Goal: Task Accomplishment & Management: Use online tool/utility

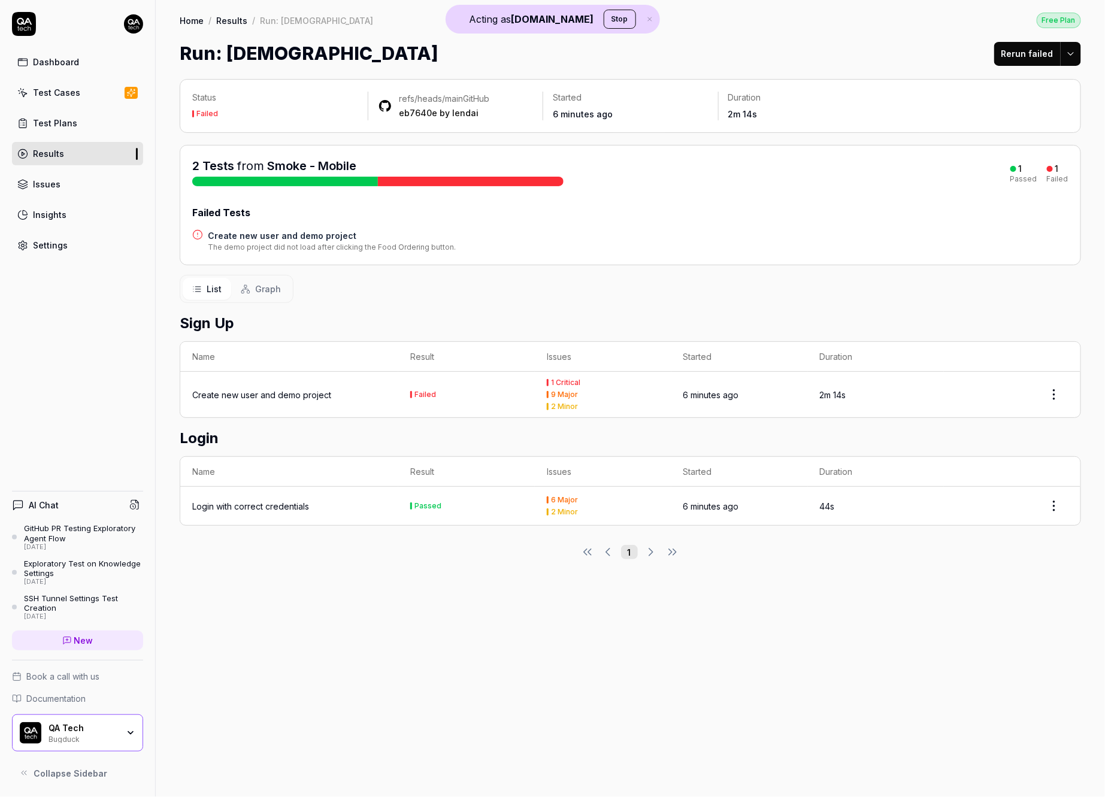
click at [298, 235] on h4 "Create new user and demo project" at bounding box center [332, 235] width 248 height 13
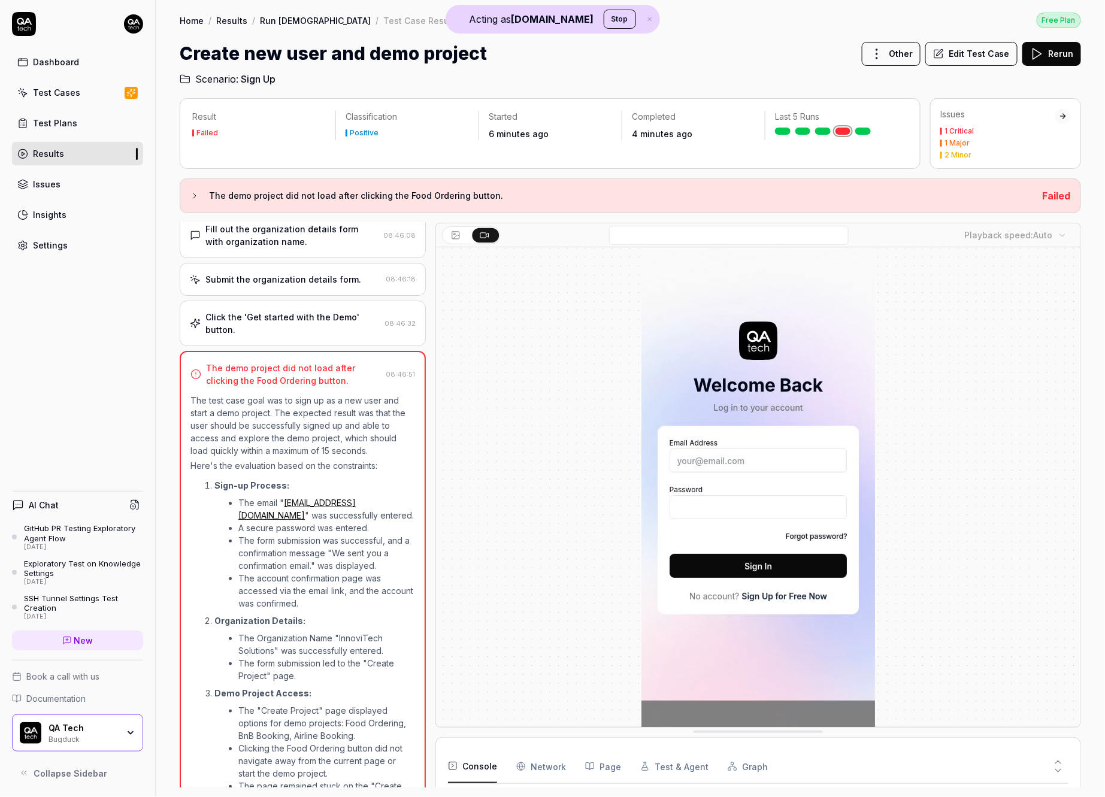
click at [213, 196] on h3 "The demo project did not load after clicking the Food Ordering button." at bounding box center [621, 196] width 824 height 14
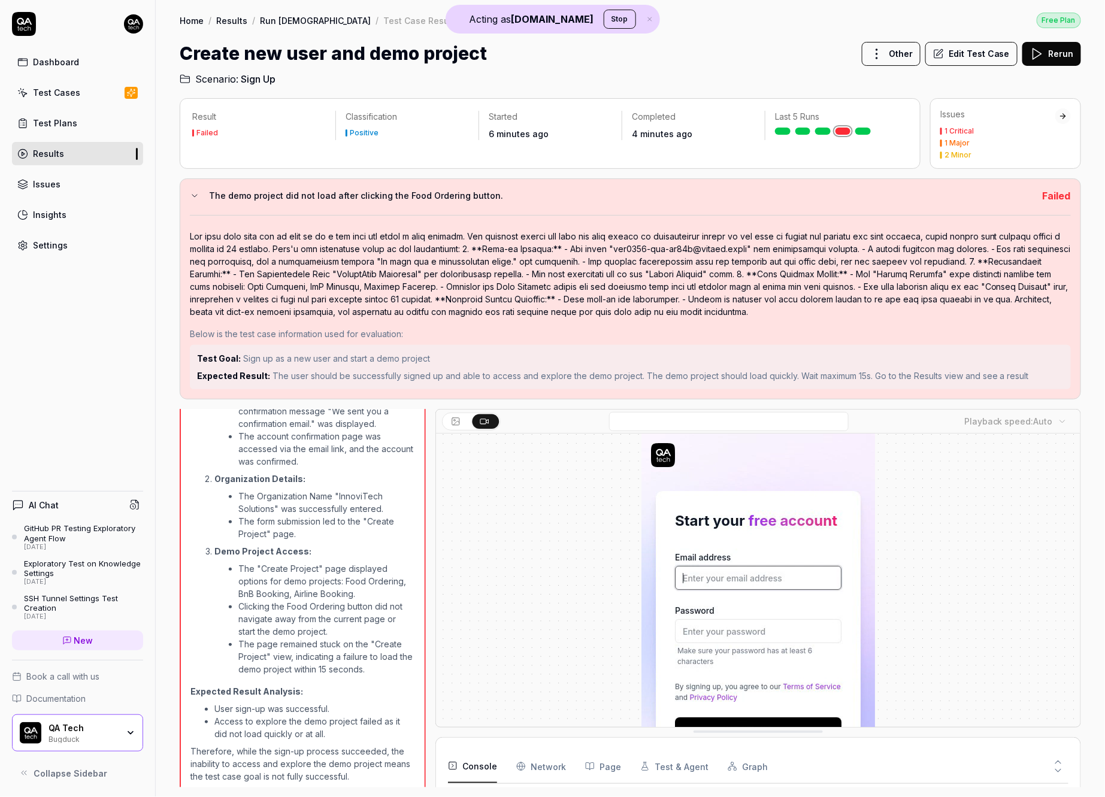
scroll to position [209, 0]
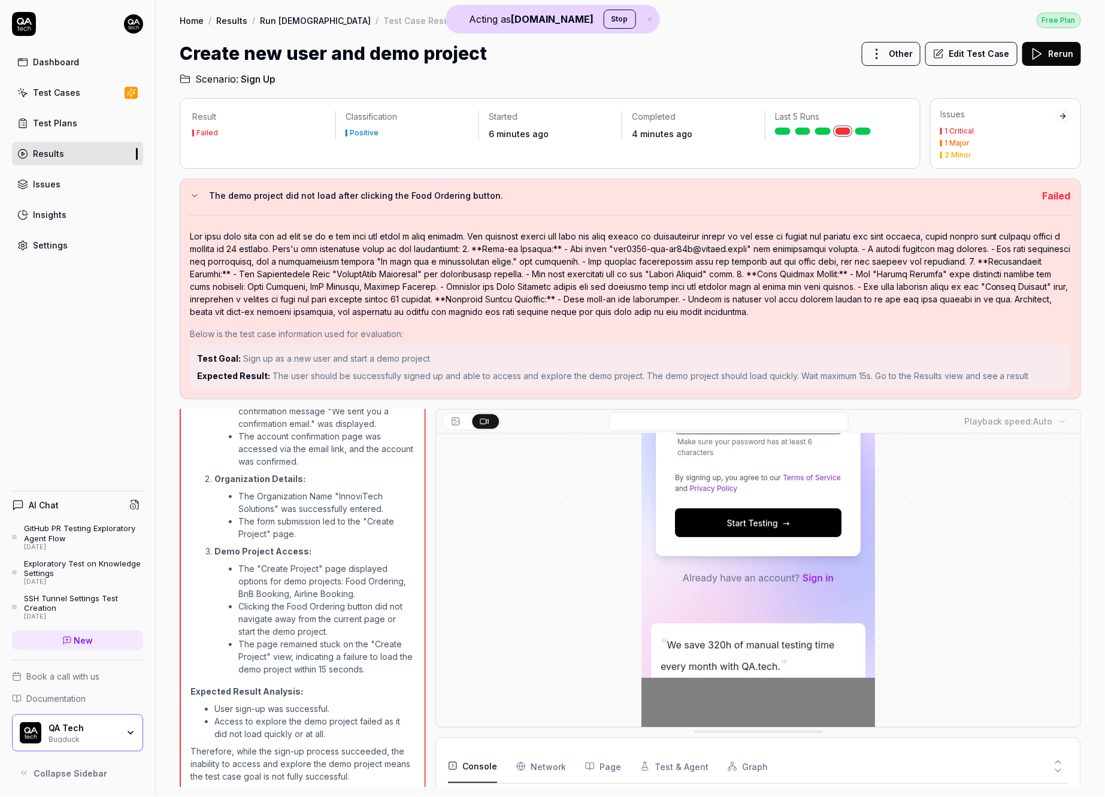
click at [983, 47] on button "Edit Test Case" at bounding box center [971, 54] width 92 height 24
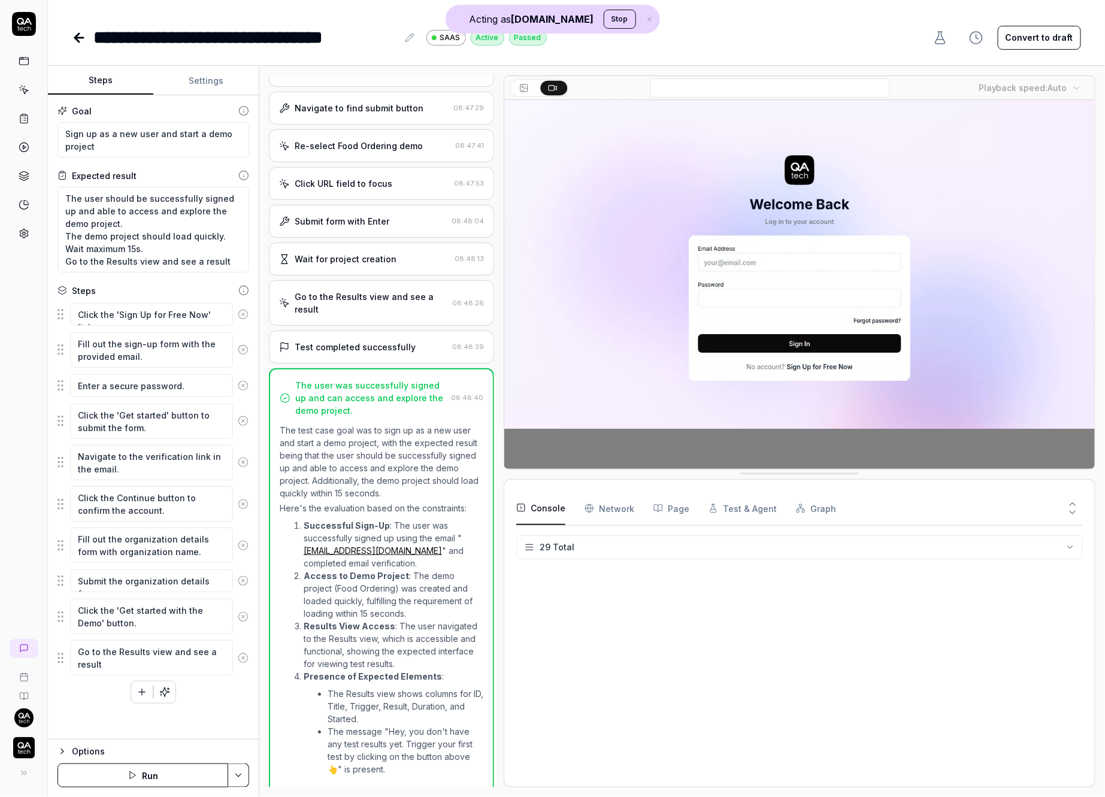
scroll to position [495, 0]
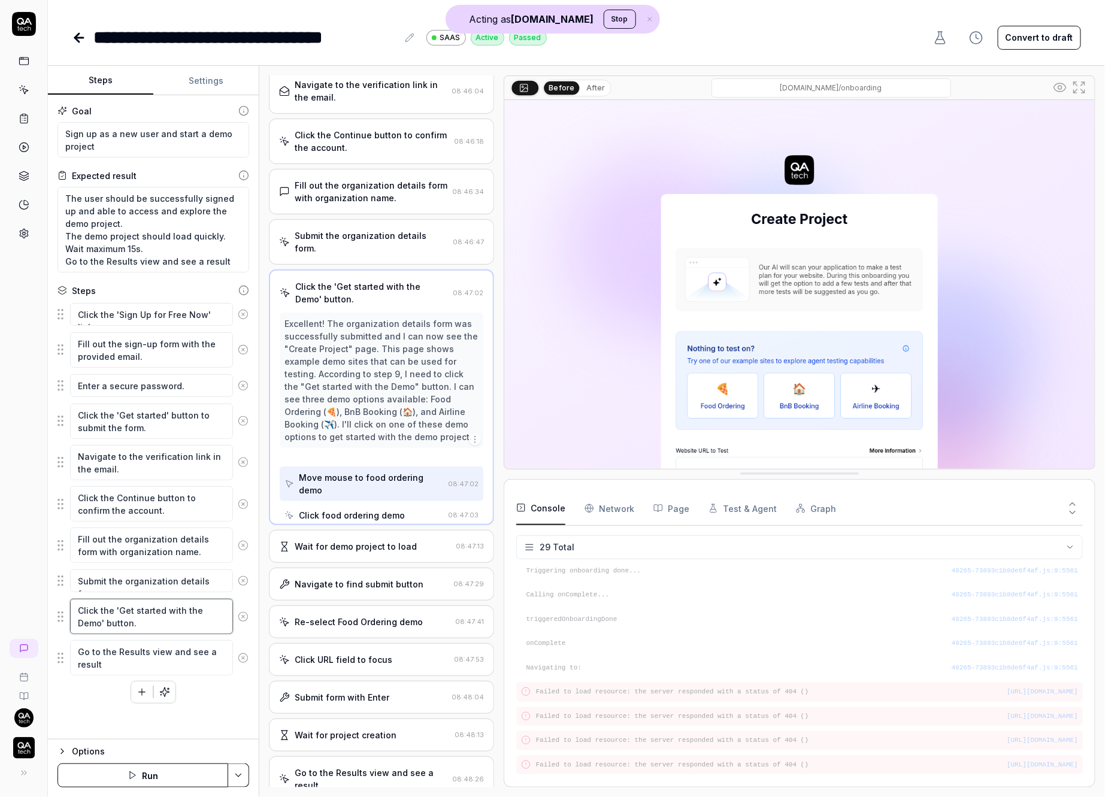
click at [167, 619] on textarea "Click the 'Get started with the Demo' button." at bounding box center [151, 616] width 163 height 35
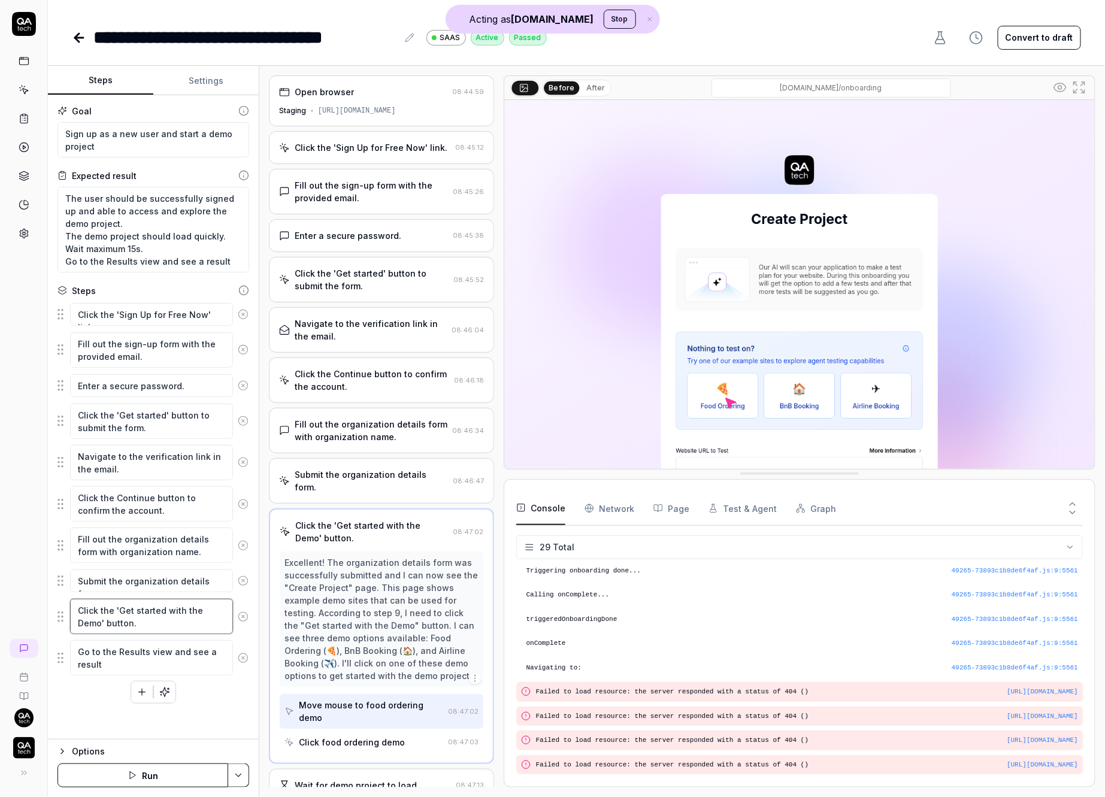
scroll to position [0, 0]
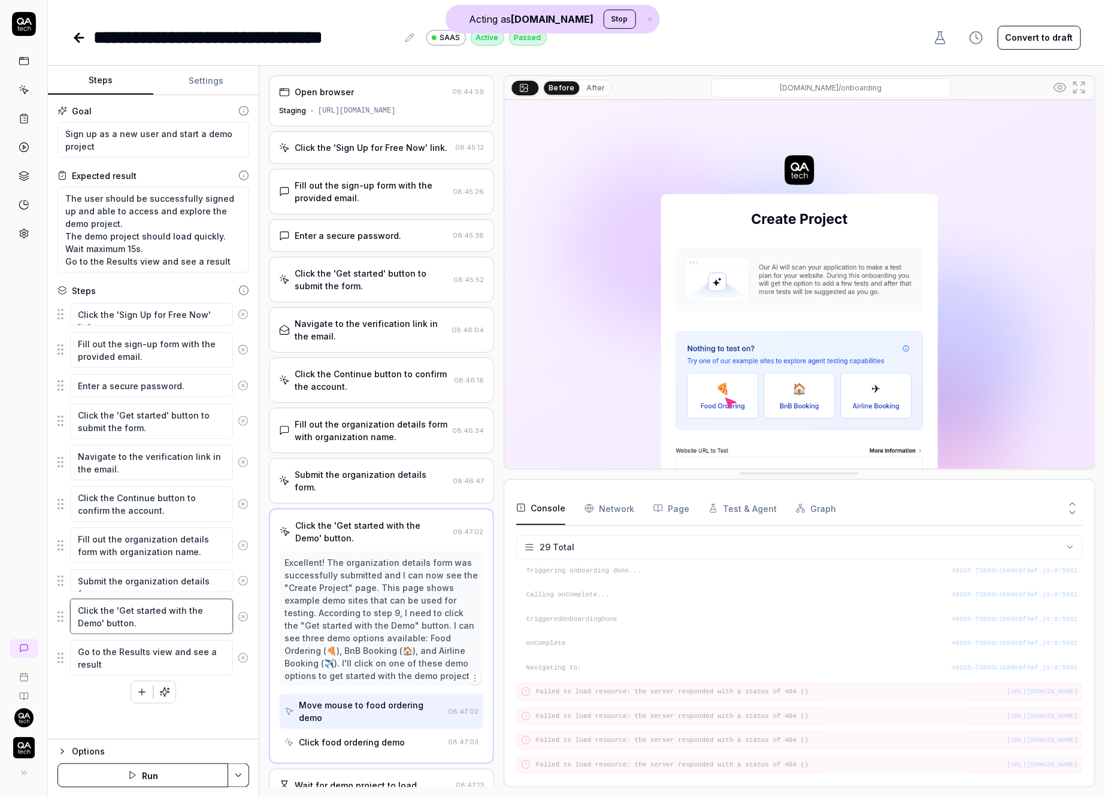
drag, startPoint x: 118, startPoint y: 602, endPoint x: 164, endPoint y: 626, distance: 52.0
click at [164, 626] on textarea "Click the 'Get started with the Demo' button." at bounding box center [151, 616] width 163 height 35
type textarea "*"
type textarea "Click the 'F"
type textarea "*"
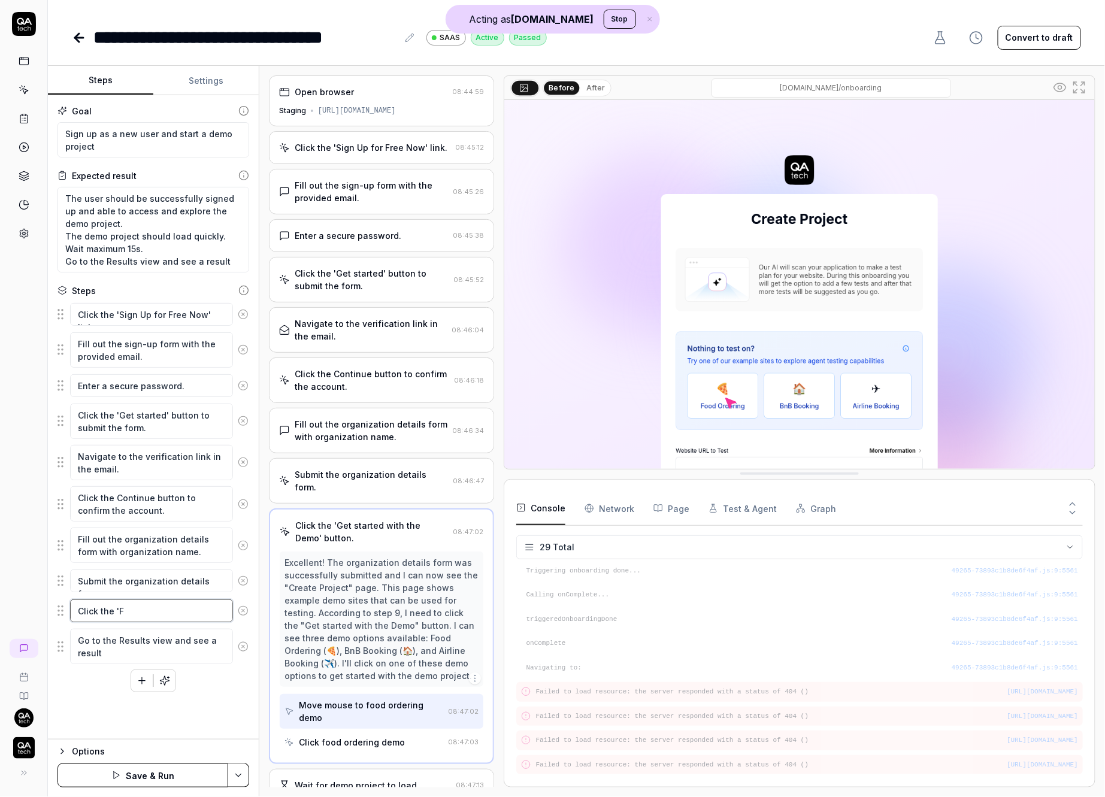
type textarea "Click the 'Fo"
type textarea "*"
type textarea "Click the 'Foo"
type textarea "*"
type textarea "Click the 'Food"
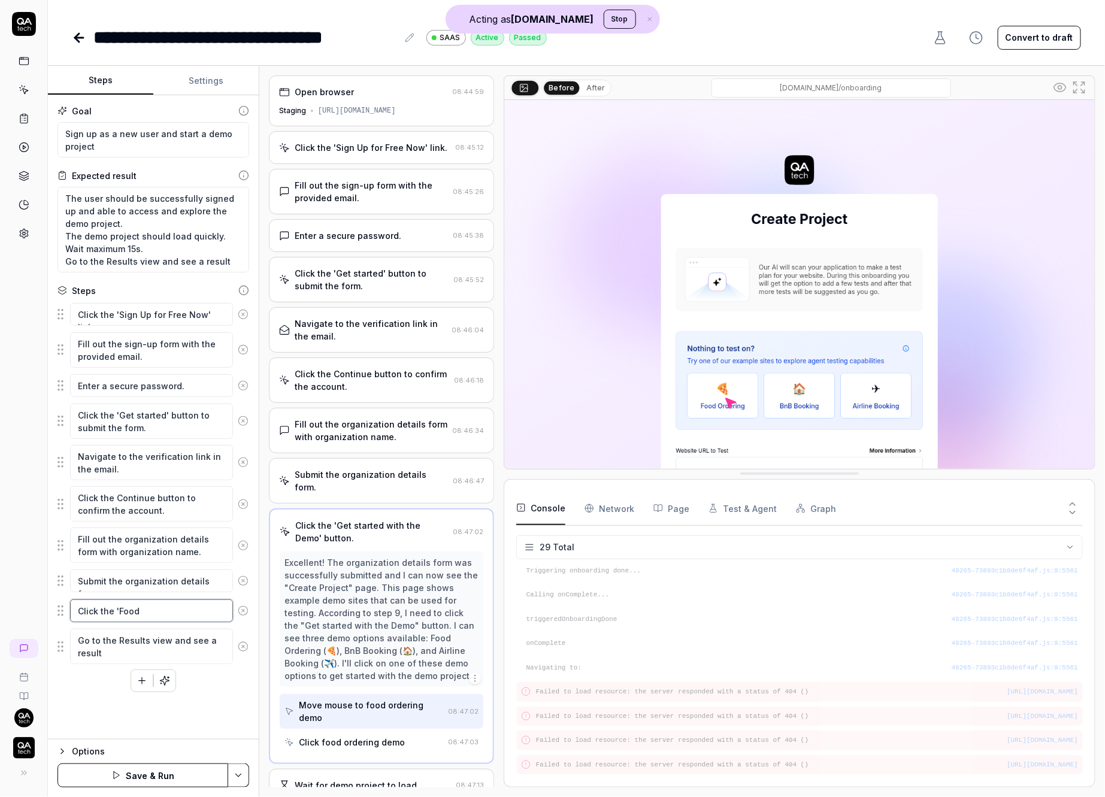
type textarea "*"
type textarea "Click the 'Food"
type textarea "*"
type textarea "Click the 'Food O"
type textarea "*"
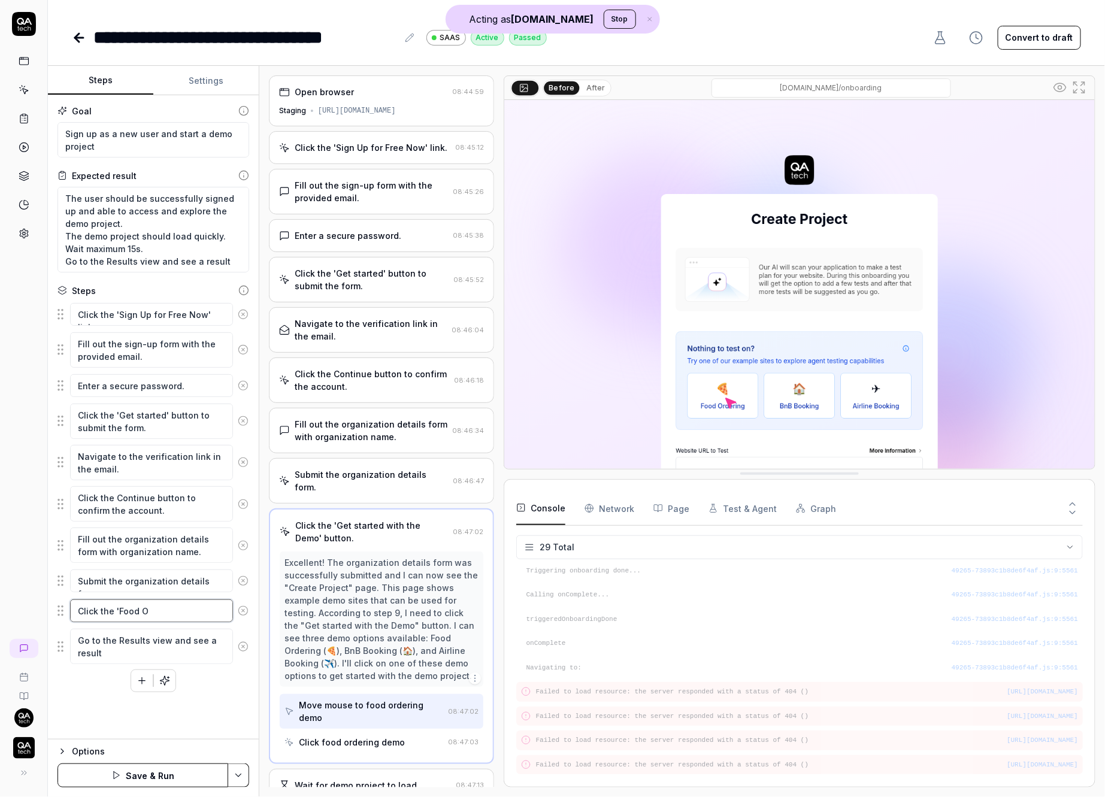
type textarea "Click the 'Food Or"
type textarea "*"
type textarea "Click the 'Food Ord"
type textarea "*"
type textarea "Click the 'Food Order"
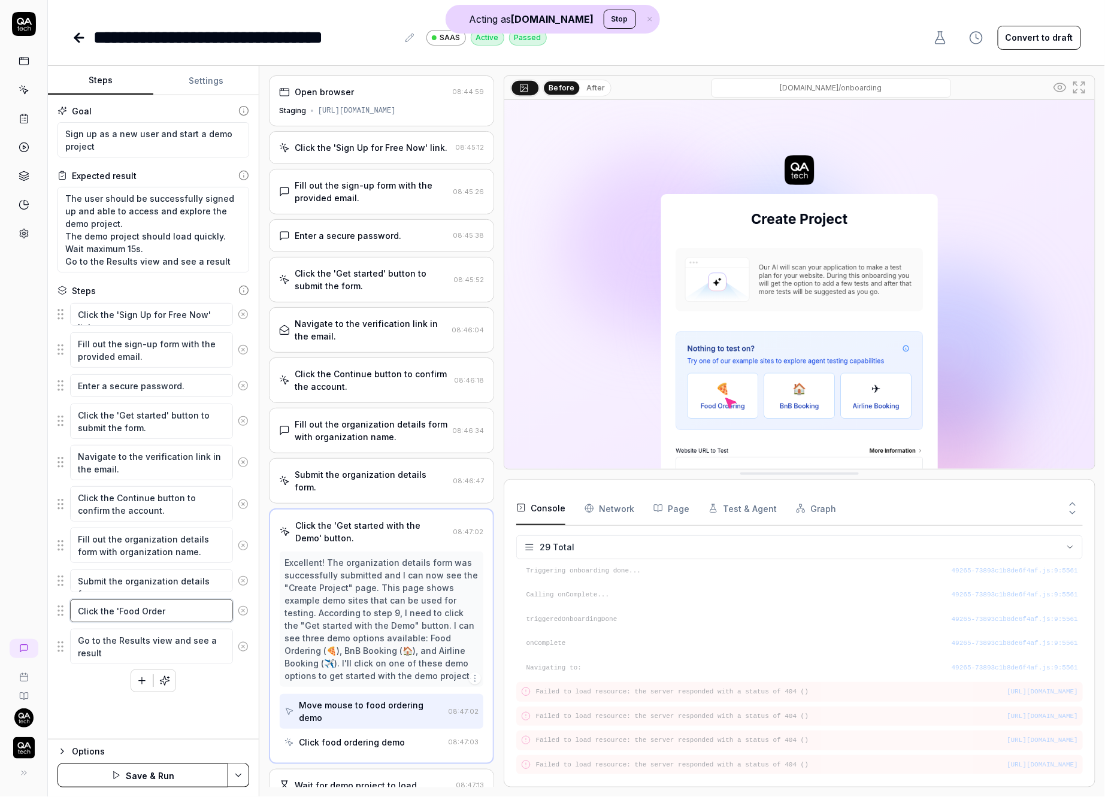
type textarea "*"
type textarea "Click the 'Food Orderi"
type textarea "*"
type textarea "Click the 'Food Orderin"
type textarea "*"
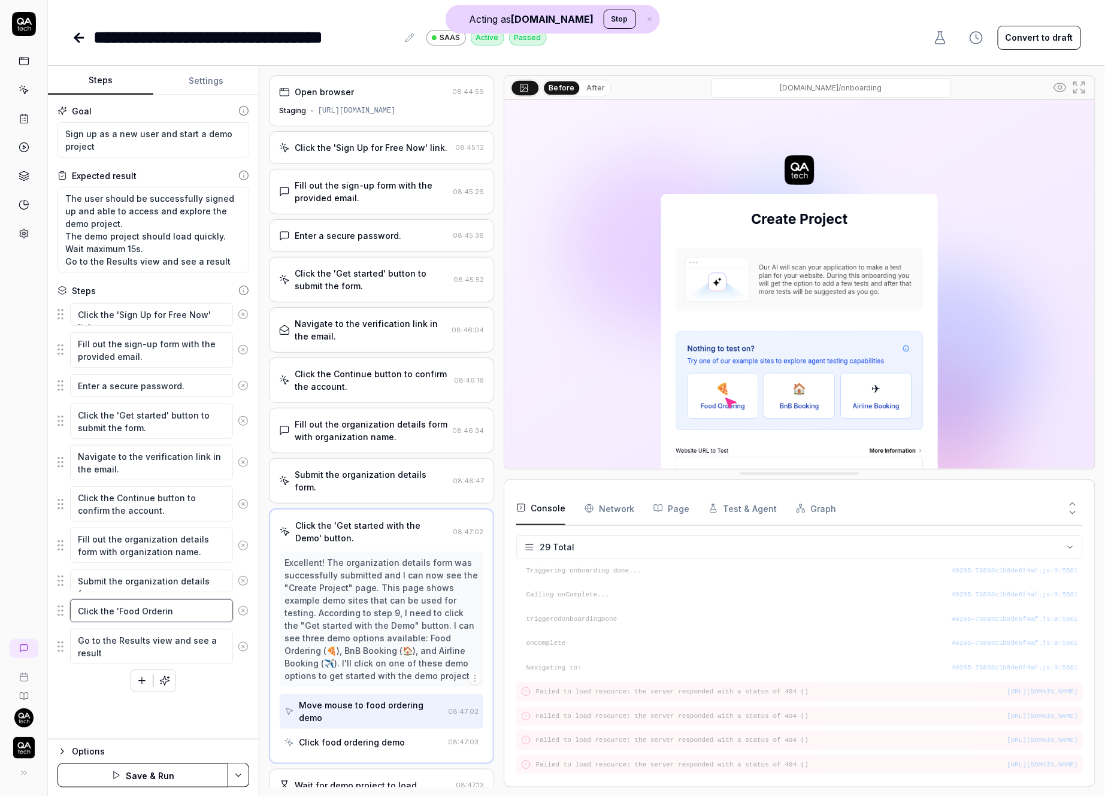
type textarea "Click the 'Food Ordering"
type textarea "*"
type textarea "Click the 'Food Ordering"
type textarea "*"
type textarea "Click the 'Food Ordering ""
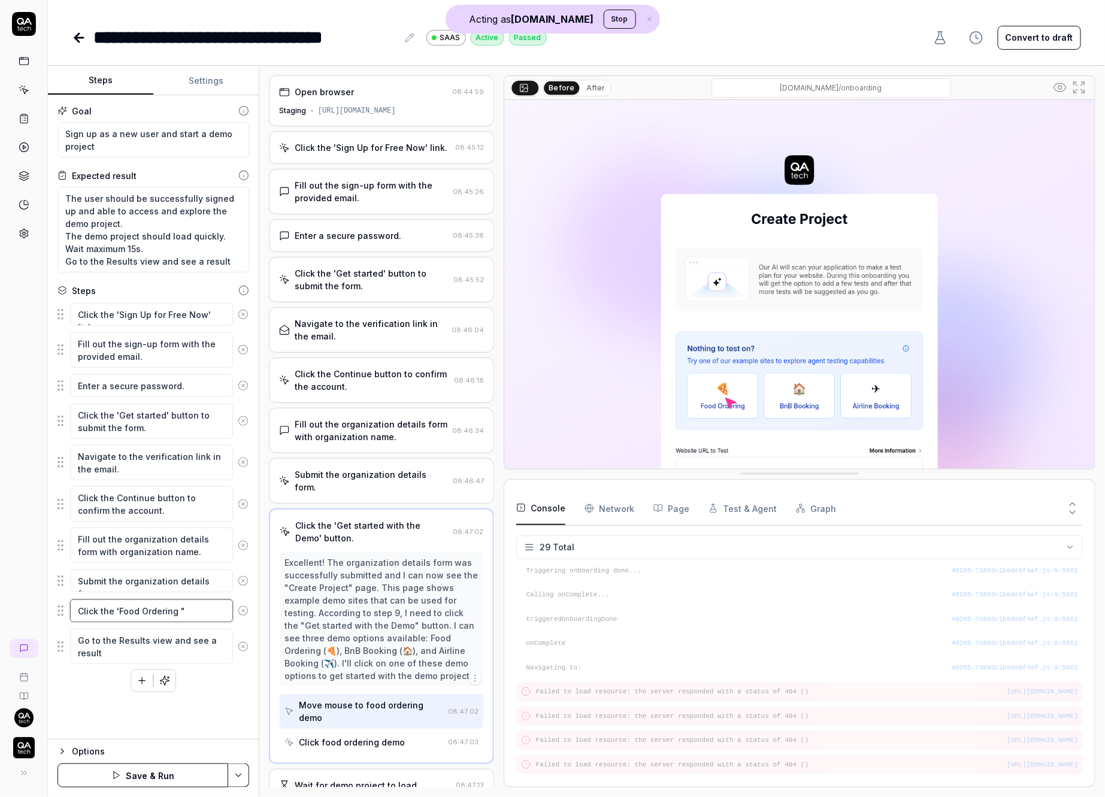
type textarea "*"
type textarea "Click the 'Food Ordering"
type textarea "*"
type textarea "Click the 'Food Ordering"
type textarea "*"
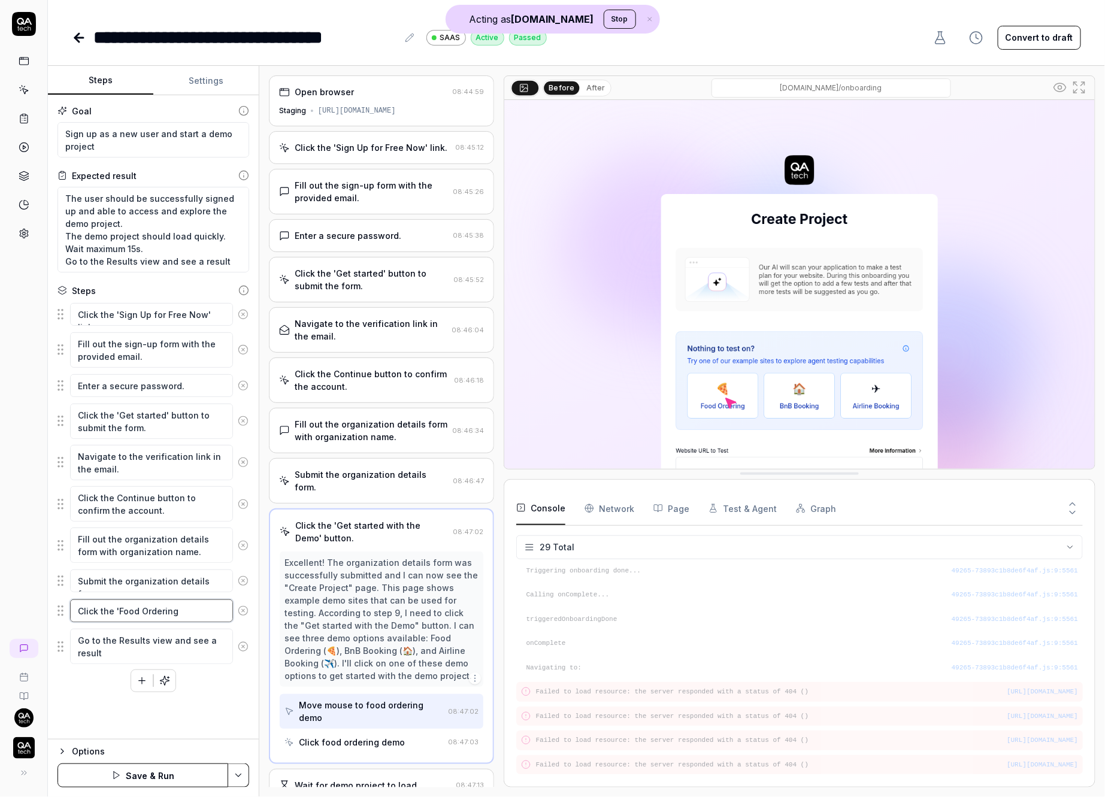
type textarea "Click the 'Food Ordering"
type textarea "*"
type textarea "Click the 'Food Ordering"
type textarea "*"
type textarea "Click the 'Food Orderingä"
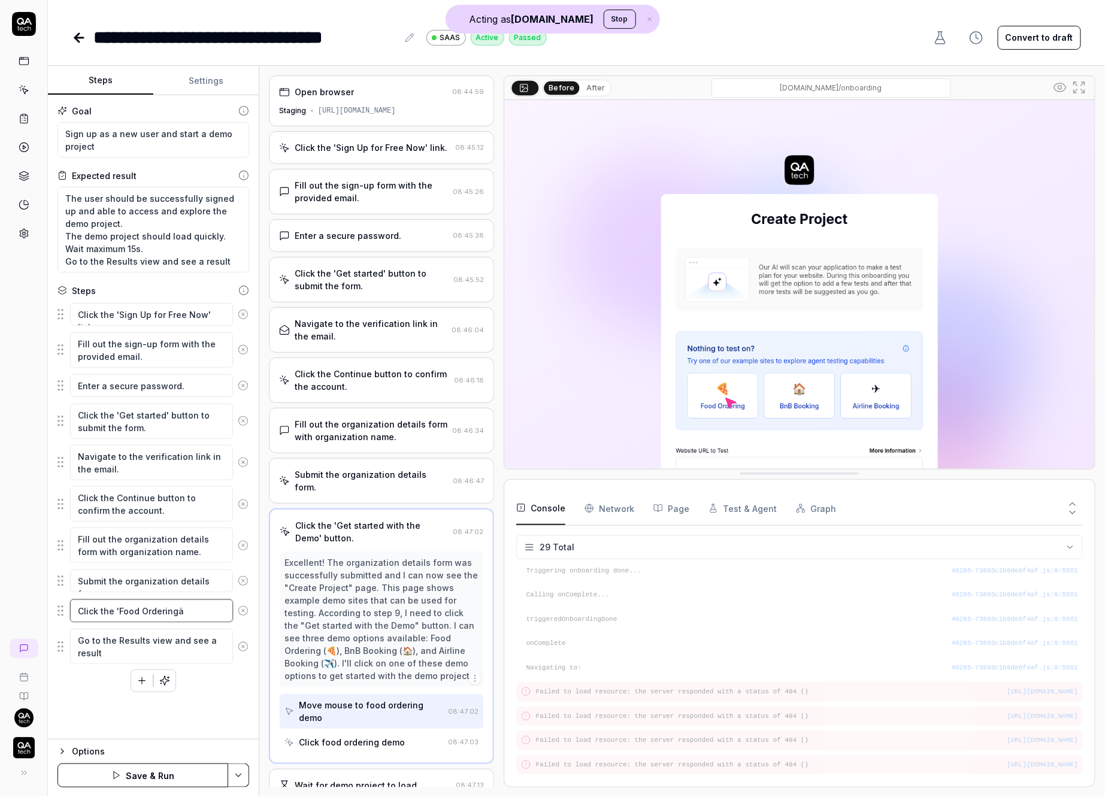
type textarea "*"
type textarea "Click the 'Food Orderingä b"
type textarea "*"
type textarea "Click the 'Food Orderingä"
type textarea "*"
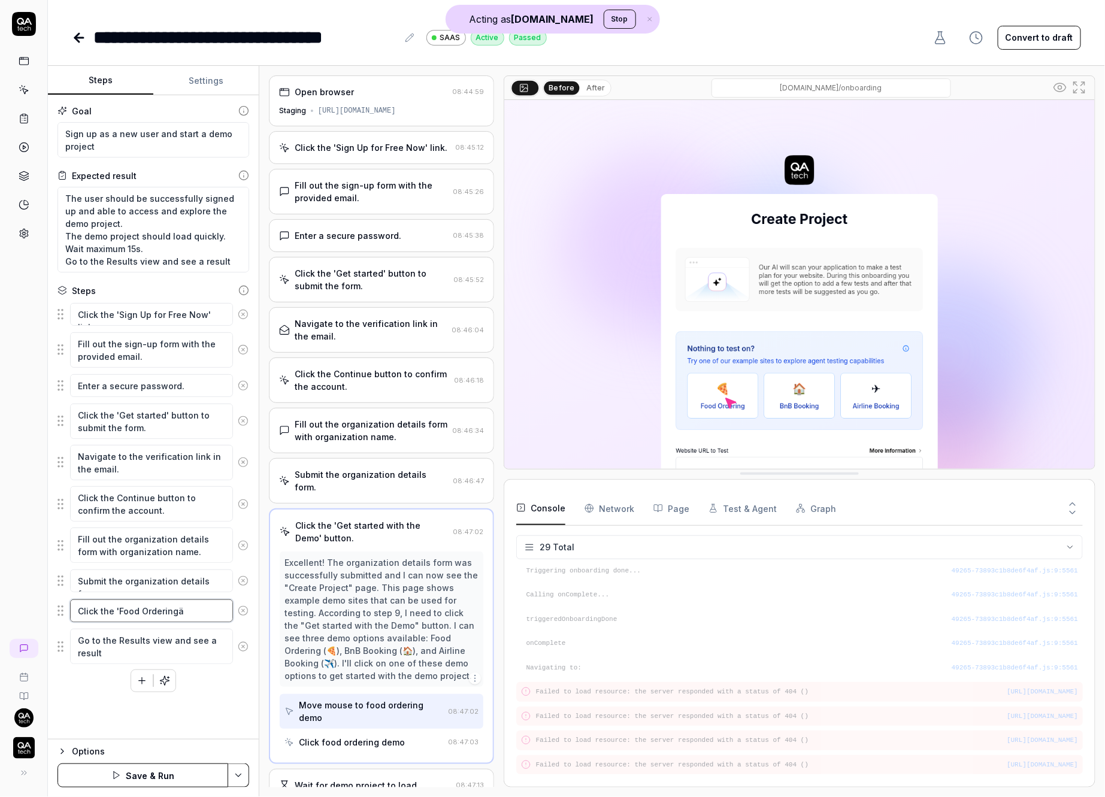
type textarea "Click the 'Food Orderingä"
type textarea "*"
type textarea "Click the 'Food Ordering"
type textarea "*"
type textarea "Click the 'Food Ordering'"
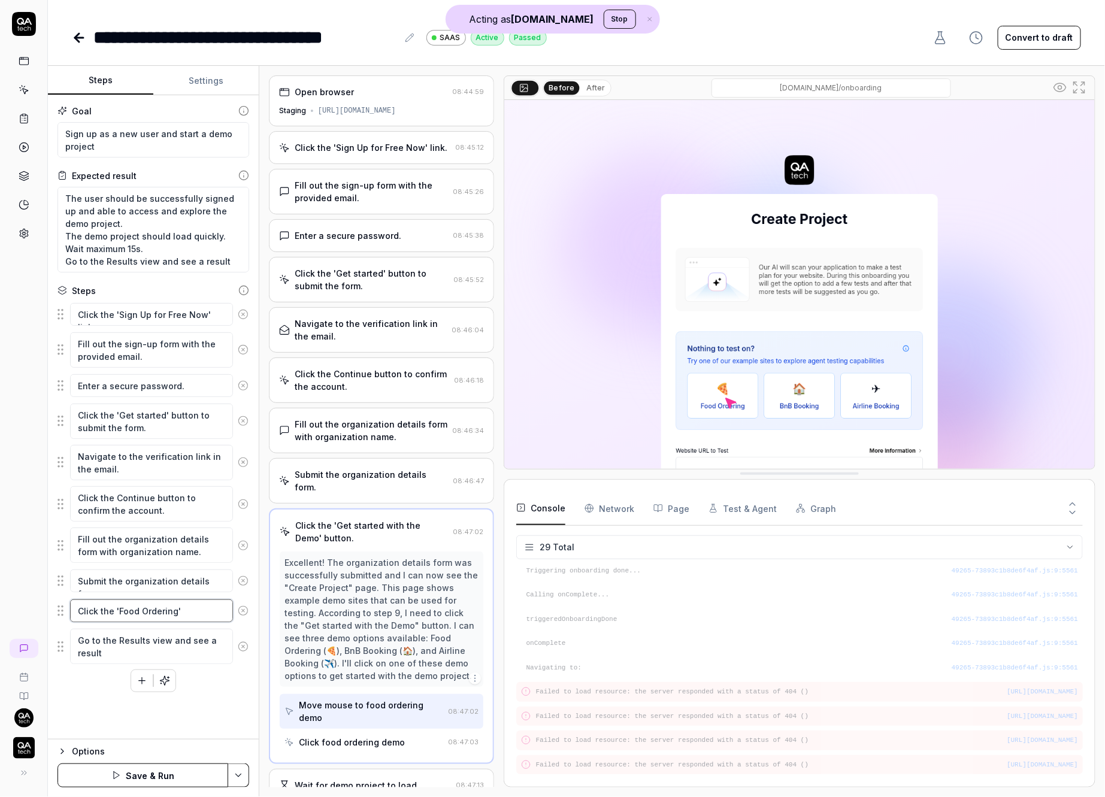
type textarea "*"
type textarea "Click the 'Food Ordering'"
type textarea "*"
type textarea "Click the 'Food Ordering' b"
type textarea "*"
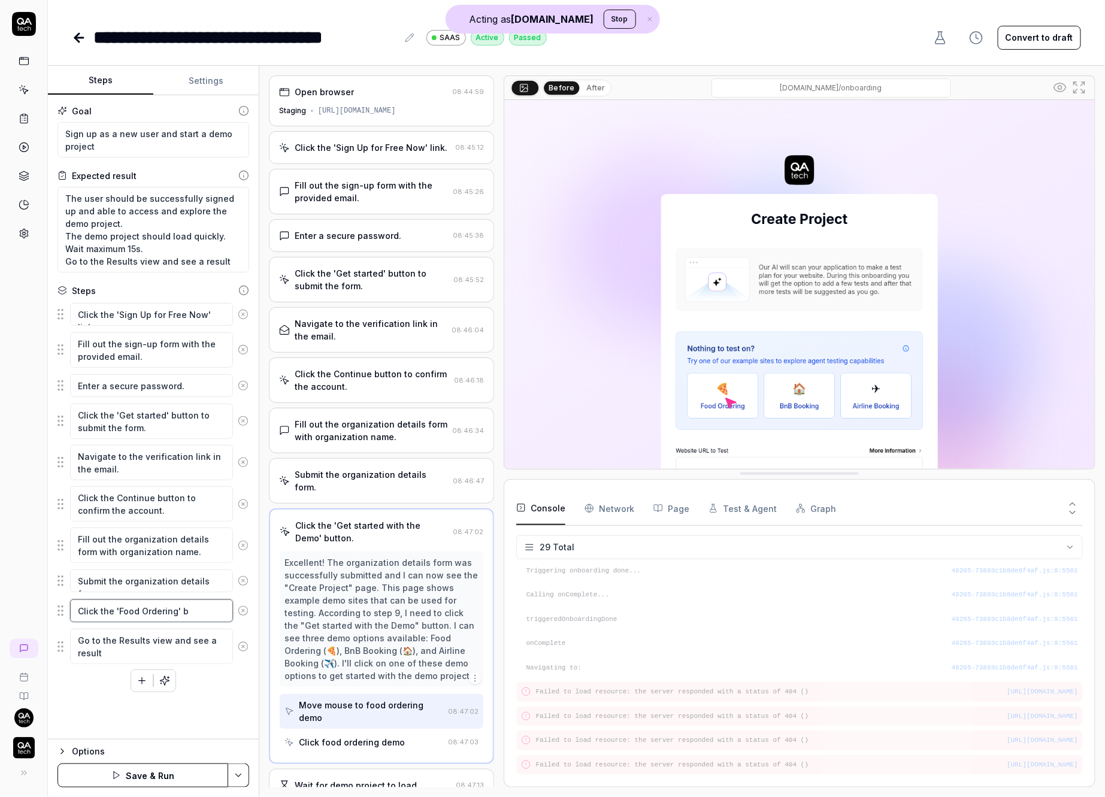
type textarea "Click the 'Food Ordering' bt"
type textarea "*"
type textarea "Click the 'Food Ordering' b"
type textarea "*"
type textarea "Click the 'Food Ordering' by"
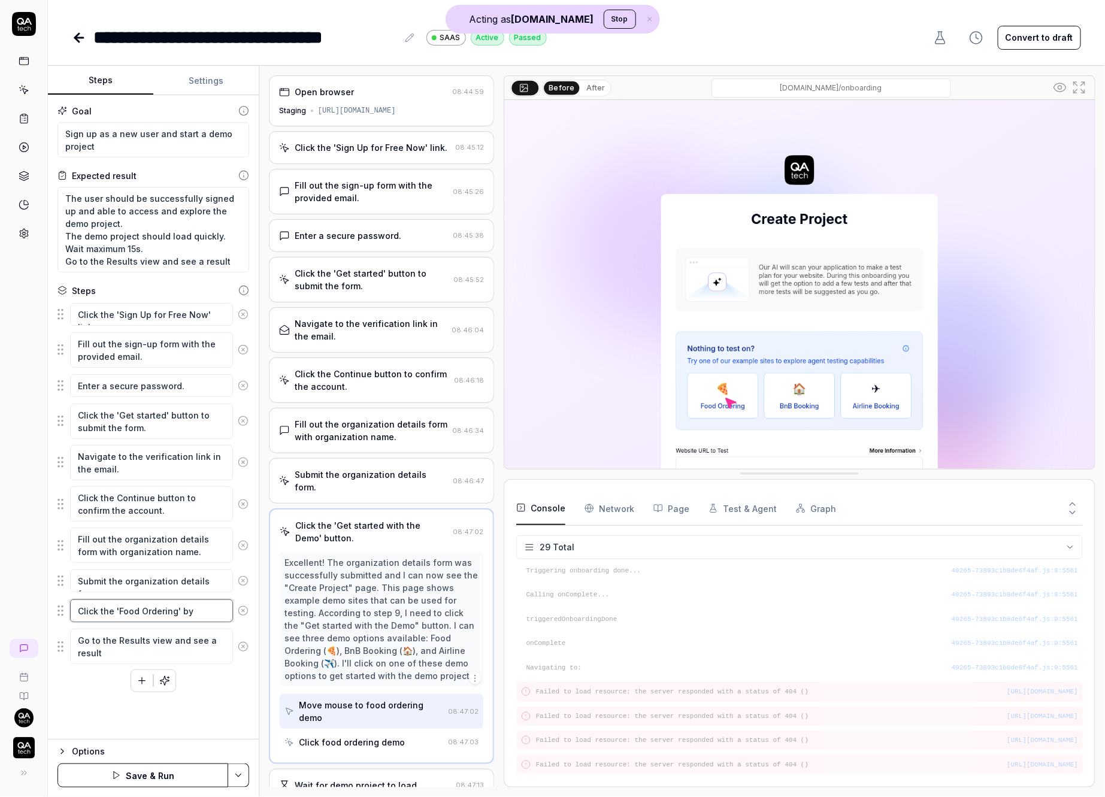
type textarea "*"
type textarea "Click the 'Food Ordering' byt"
type textarea "*"
type textarea "Click the 'Food Ordering' bytt"
type textarea "*"
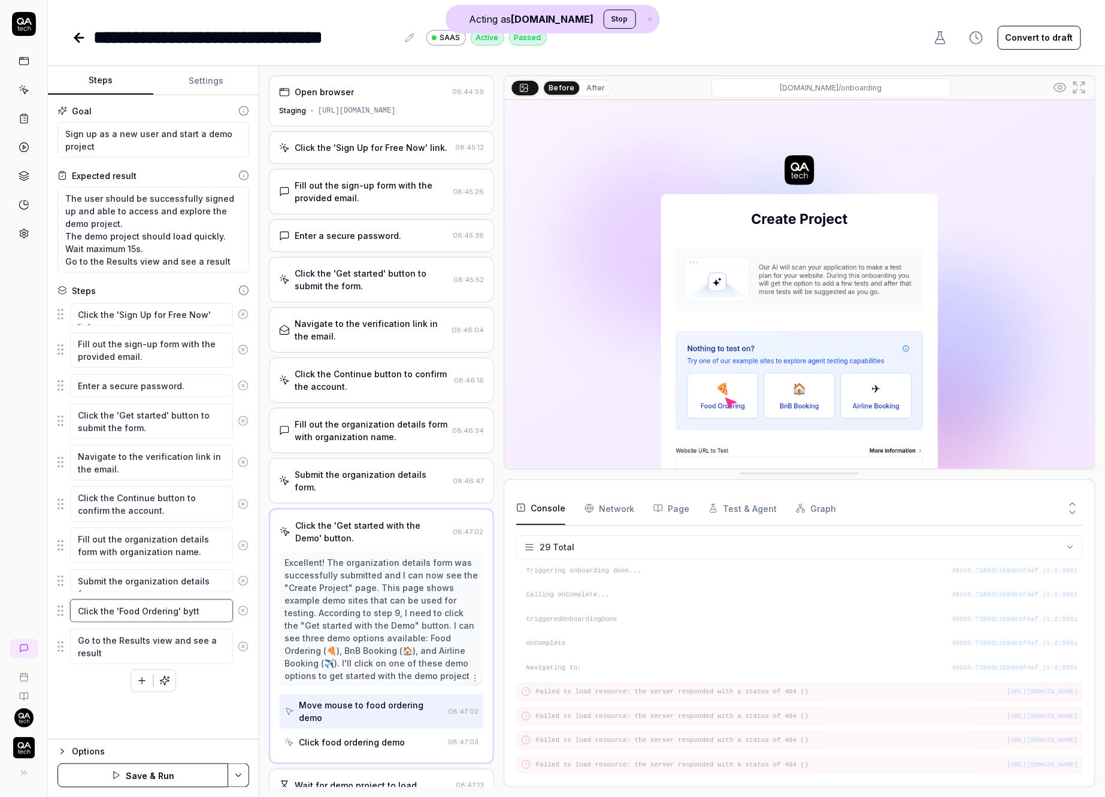
type textarea "Click the 'Food Ordering' bytto"
type textarea "*"
type textarea "Click the 'Food Ordering' bytton"
type textarea "*"
type textarea "Click the 'Food Ordering'"
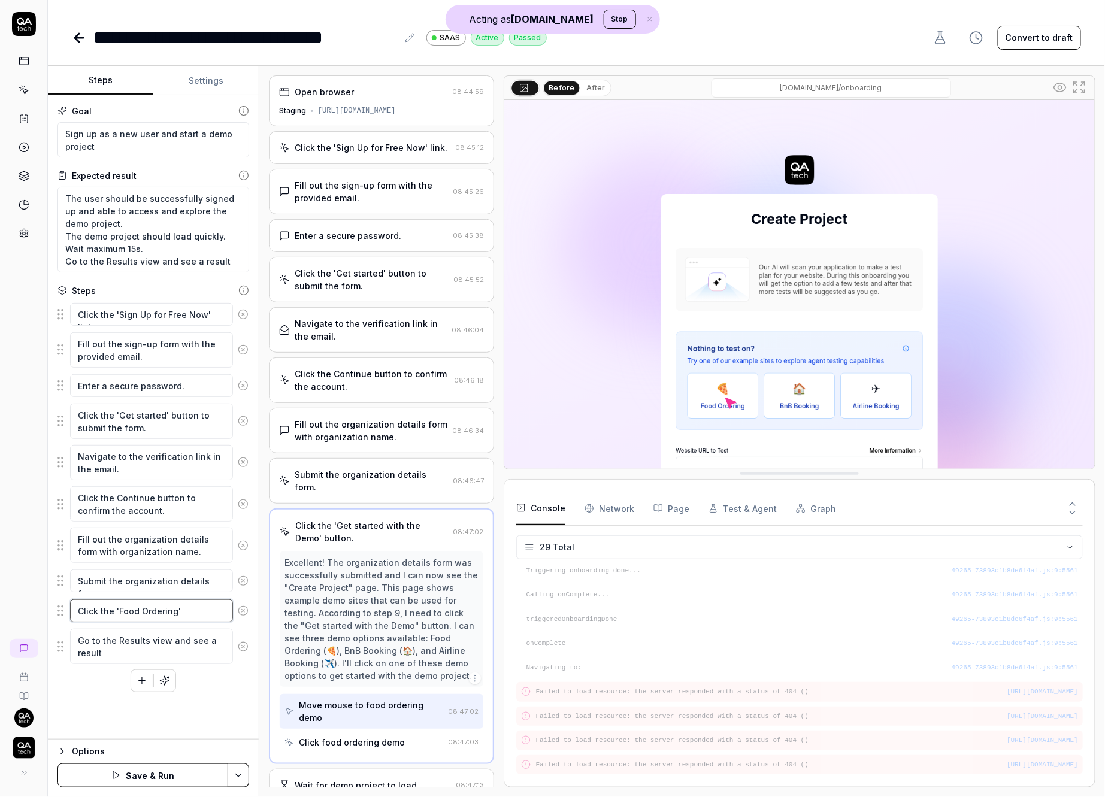
type textarea "*"
type textarea "Click the 'Food Ordering' b"
type textarea "*"
type textarea "Click the 'Food Ordering' bu"
type textarea "*"
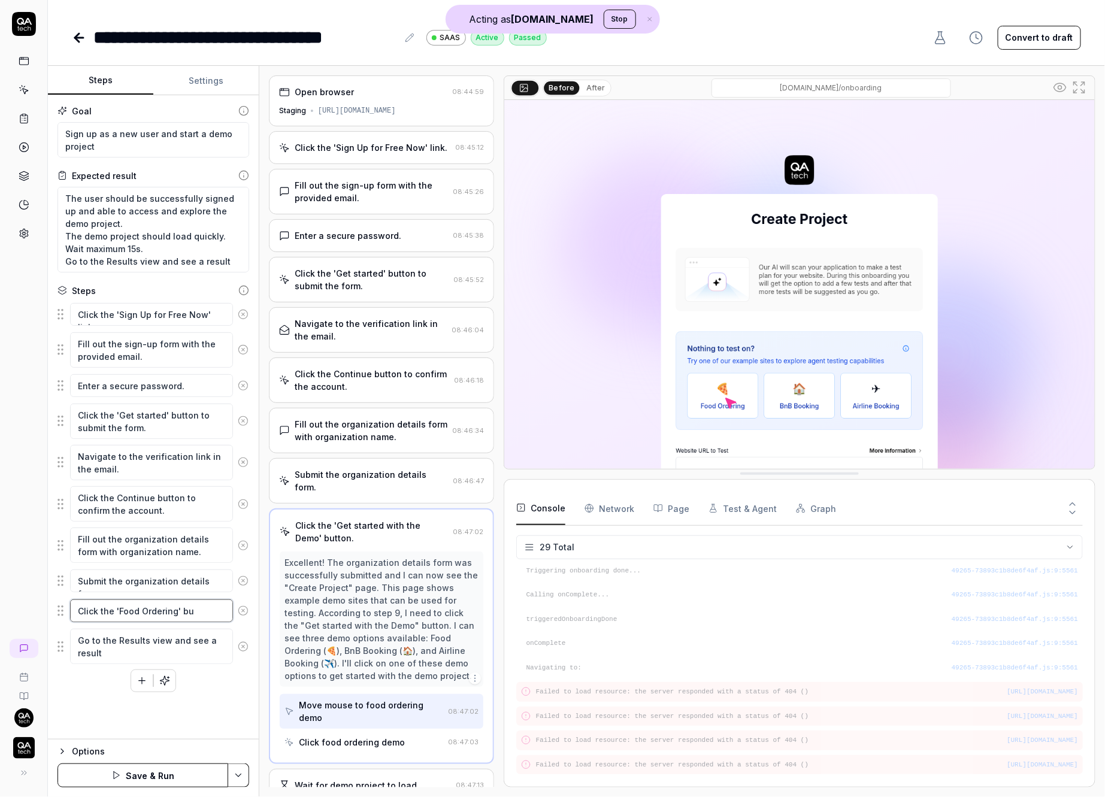
type textarea "Click the 'Food Ordering' b"
type textarea "*"
type textarea "Click the 'Food Ordering'"
type textarea "*"
type textarea "Click the 'Food Ordering' b"
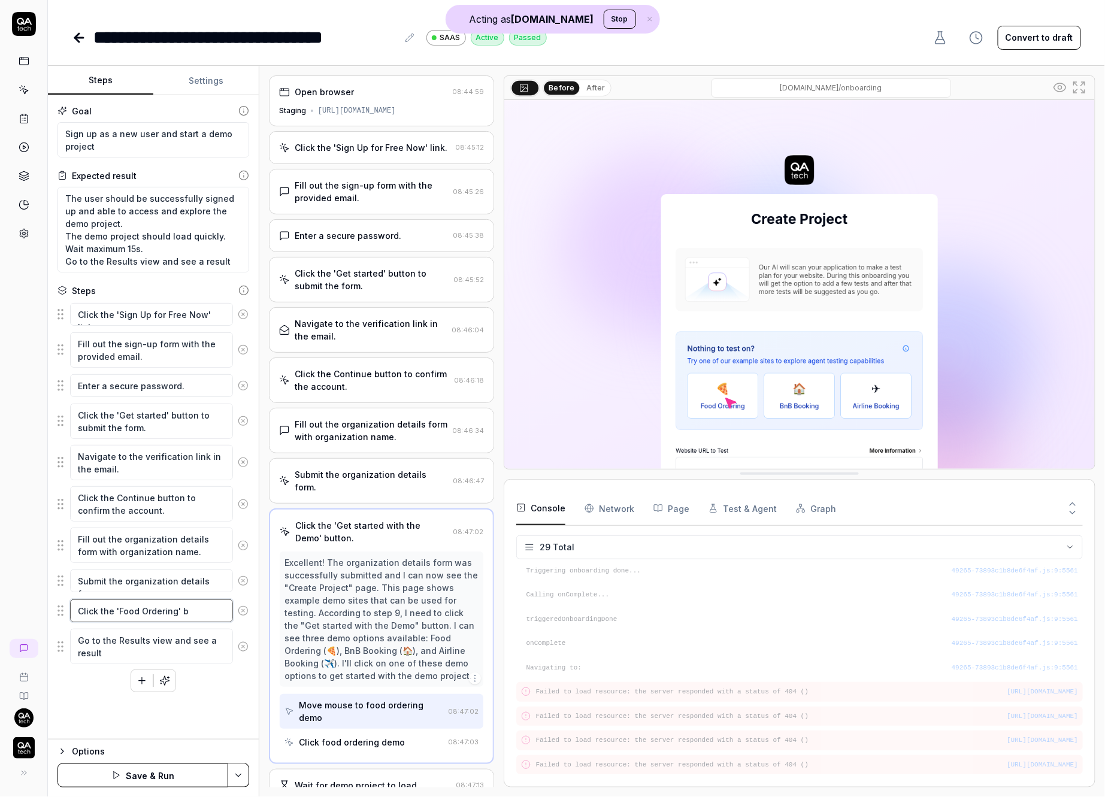
type textarea "*"
type textarea "Click the 'Food Ordering' bu"
type textarea "*"
type textarea "Click the 'Food Ordering' but"
type textarea "*"
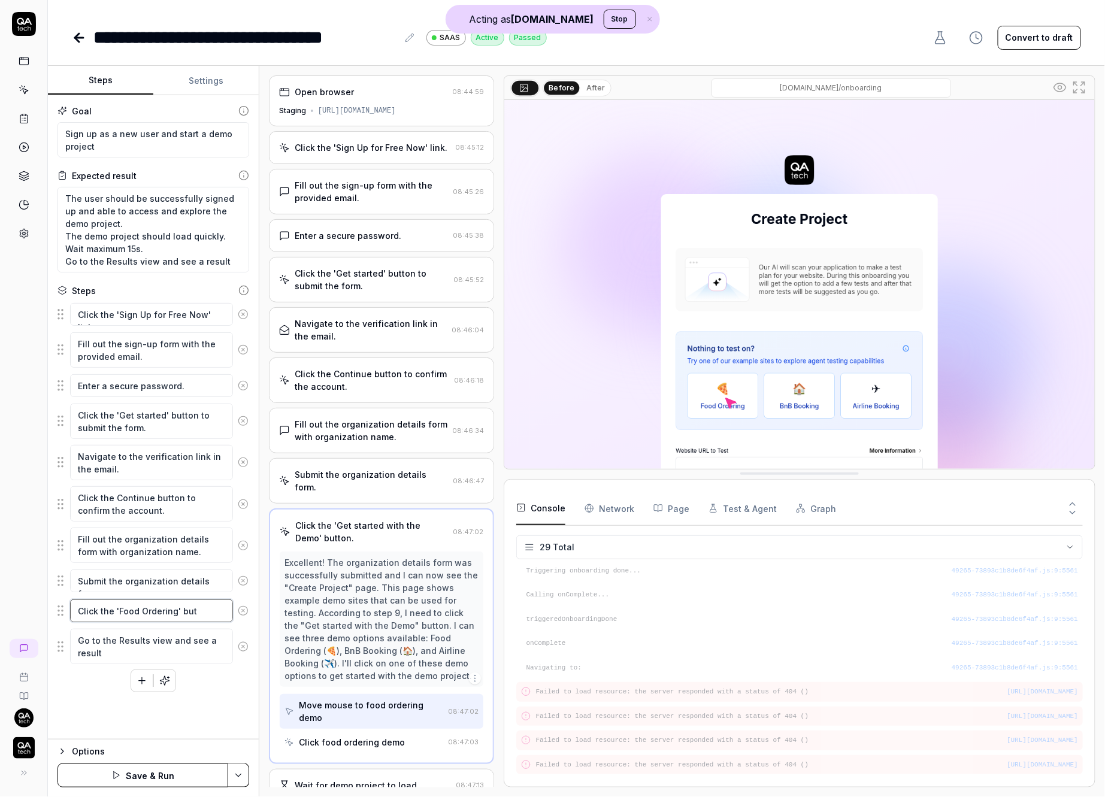
type textarea "Click the 'Food Ordering' butt"
type textarea "*"
type textarea "Click the 'Food Ordering' butto"
type textarea "*"
type textarea "Click the 'Food Ordering' button"
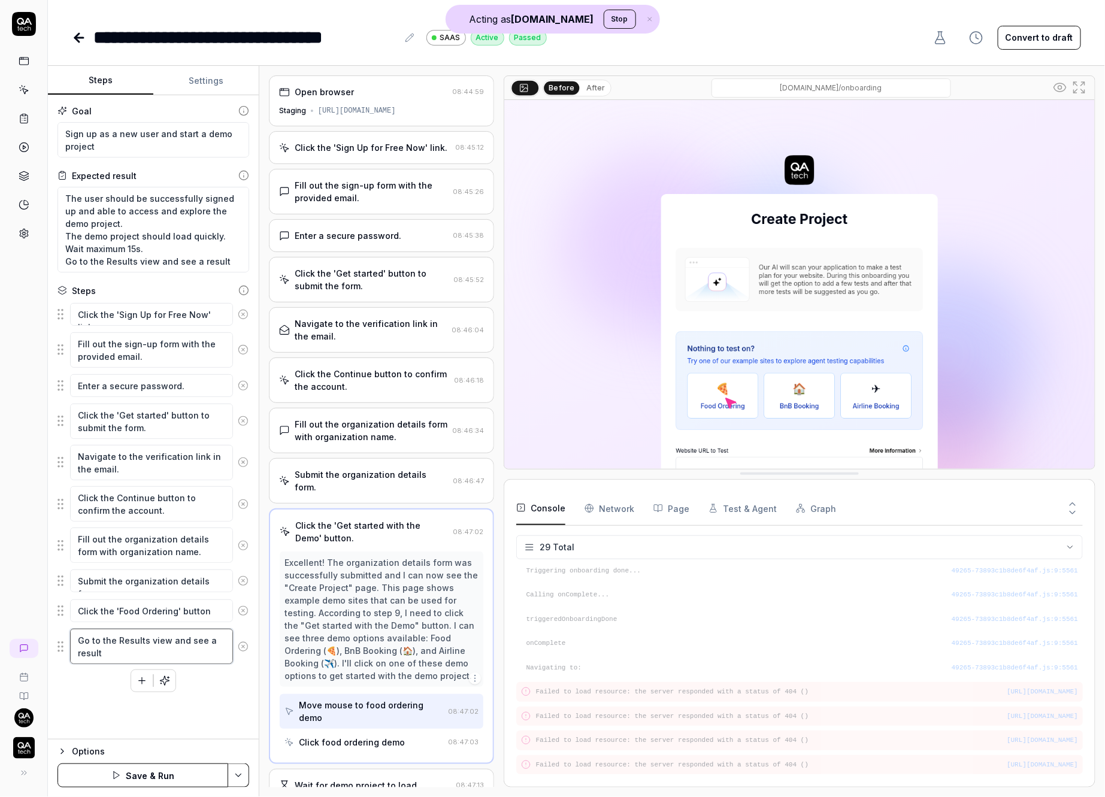
click at [149, 653] on textarea "Go to the Results view and see a result" at bounding box center [151, 646] width 163 height 35
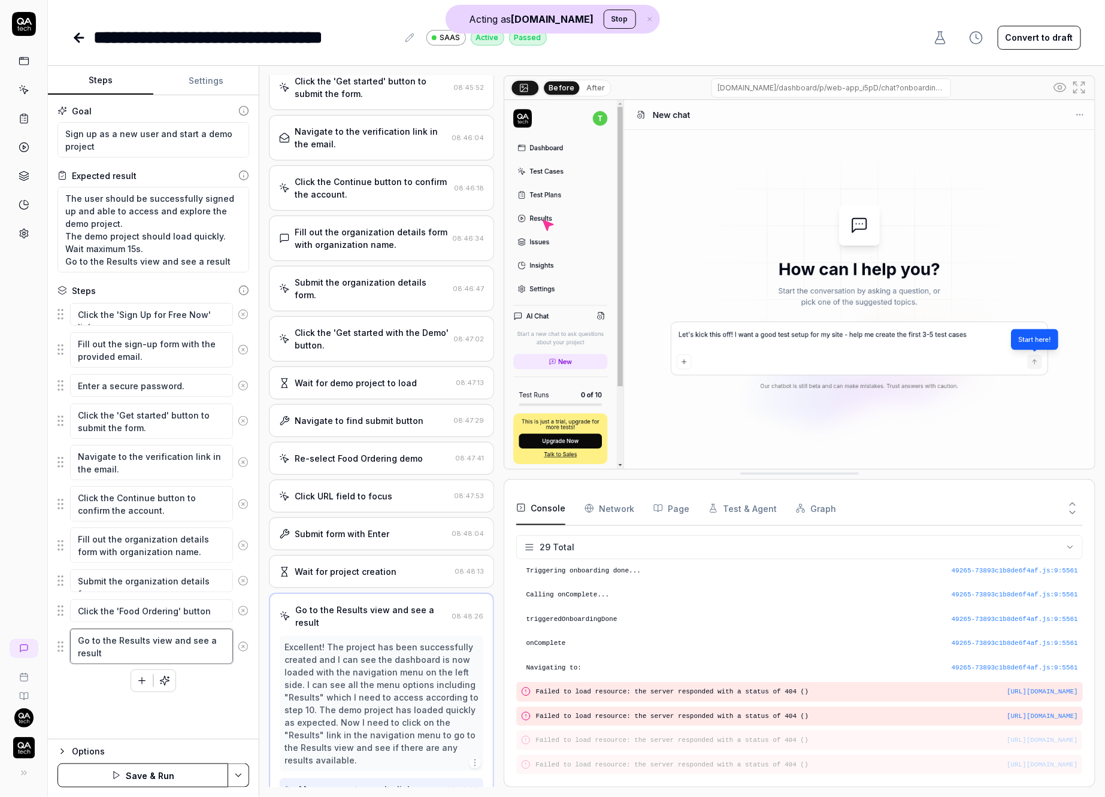
scroll to position [193, 0]
type textarea "*"
type textarea "K"
type textarea "*"
type textarea "Kl"
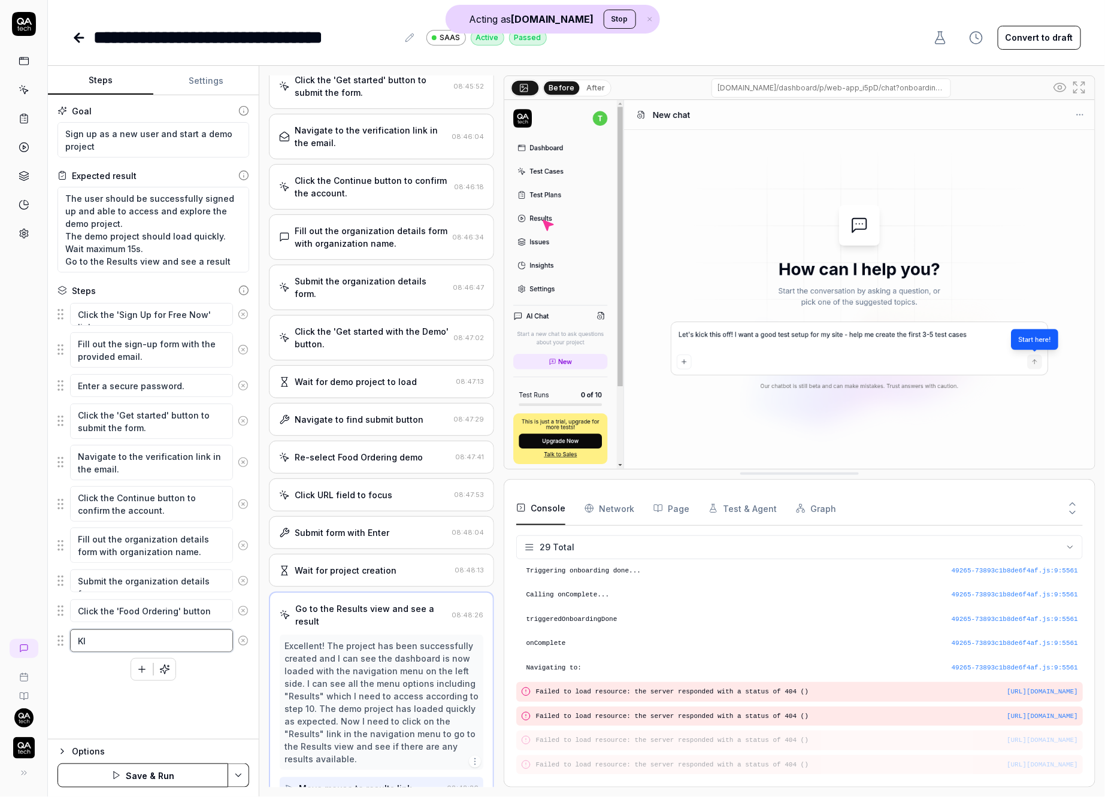
type textarea "*"
type textarea "K"
type textarea "C"
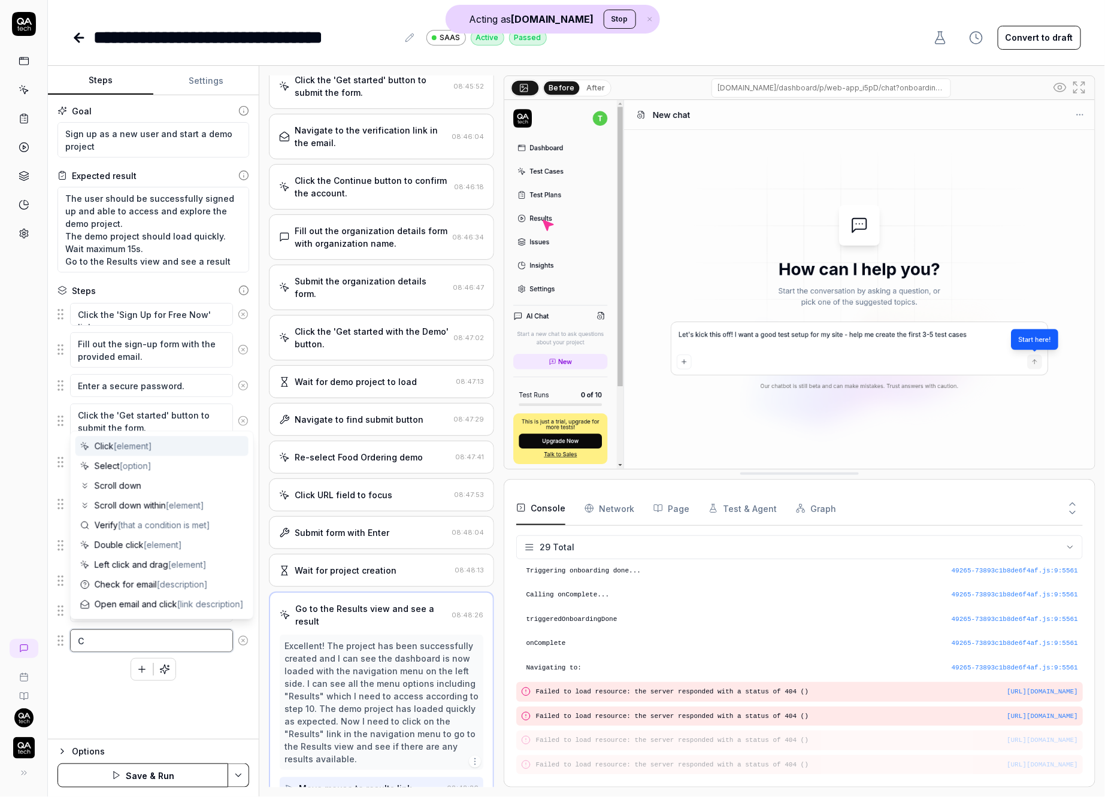
type textarea "*"
type textarea "Cl"
type textarea "*"
type textarea "Cli"
type textarea "*"
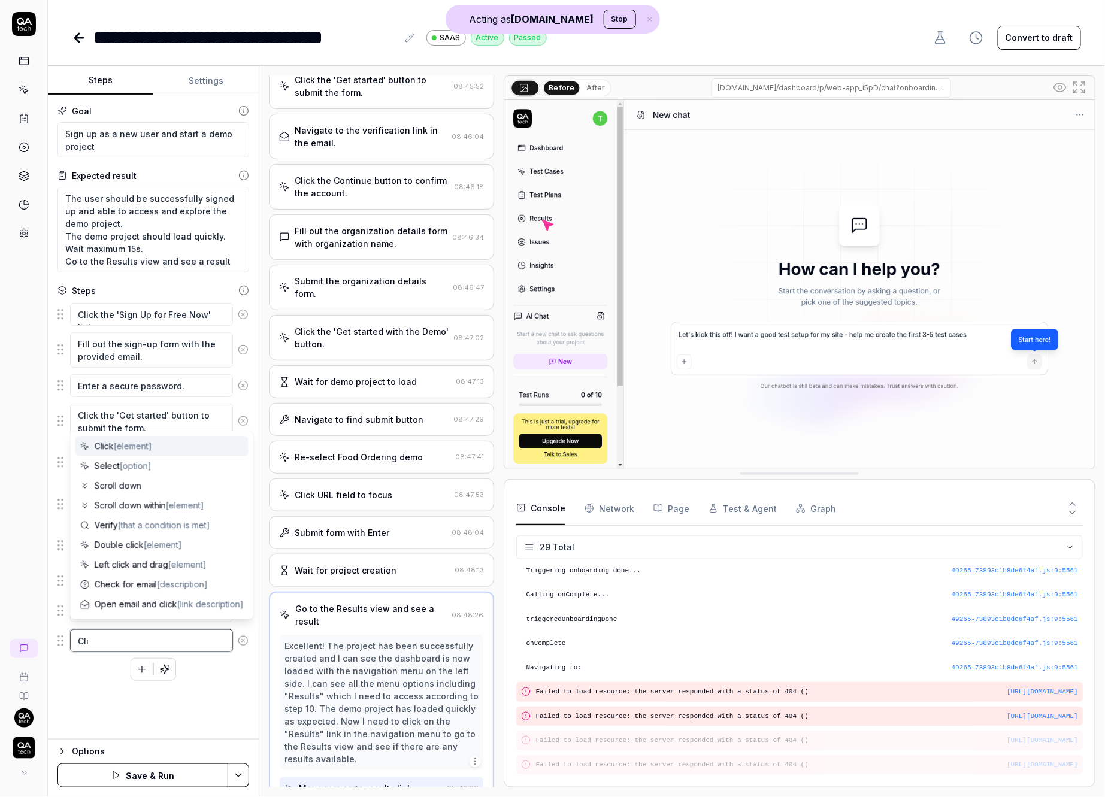
type textarea "Clic"
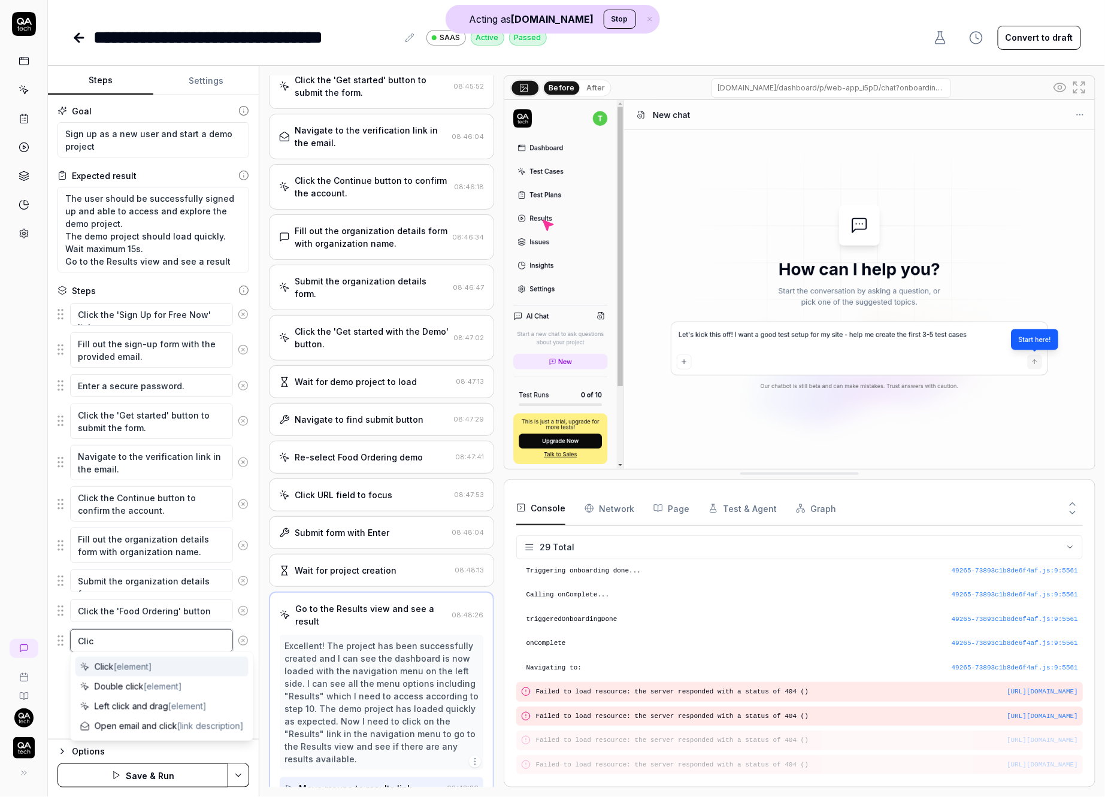
type textarea "*"
type textarea "Click"
type textarea "*"
type textarea "Click"
type textarea "*"
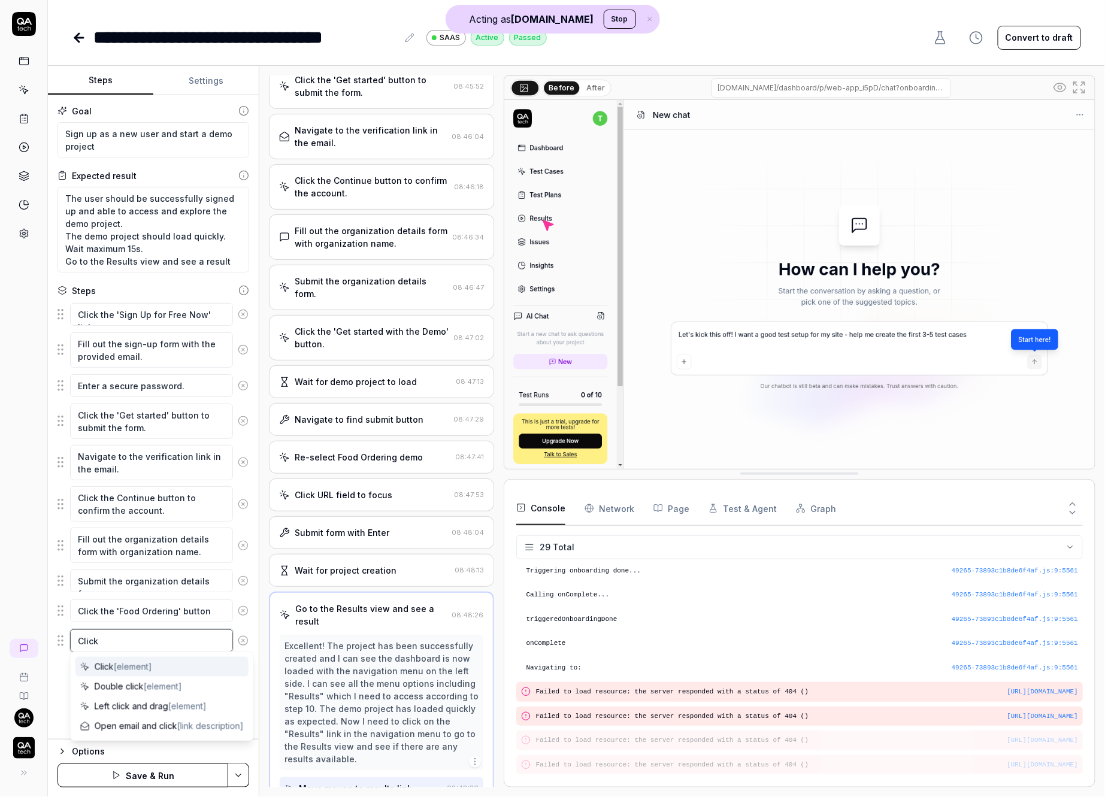
type textarea "Click S"
type textarea "*"
type textarea "Click St"
type textarea "*"
type textarea "Click Star"
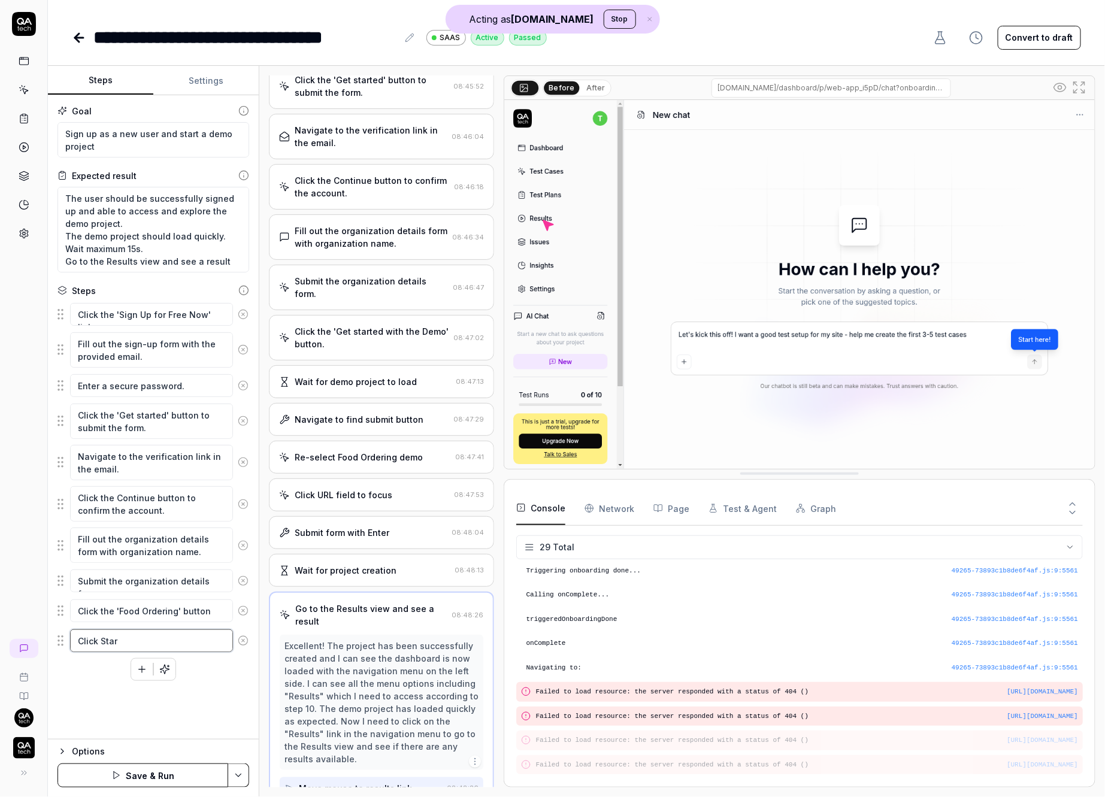
type textarea "*"
type textarea "Click Start"
type textarea "*"
type textarea "Click"
type textarea "*"
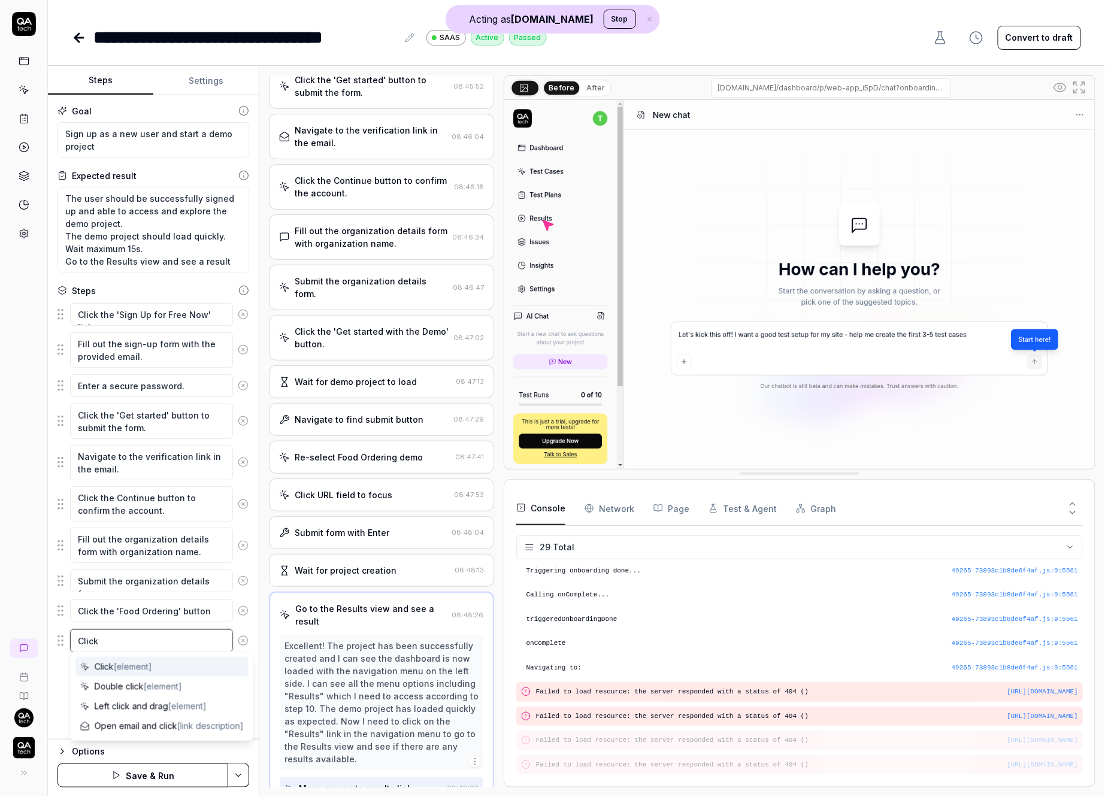
type textarea "Click t"
type textarea "*"
type textarea "Click te"
type textarea "*"
type textarea "Click t"
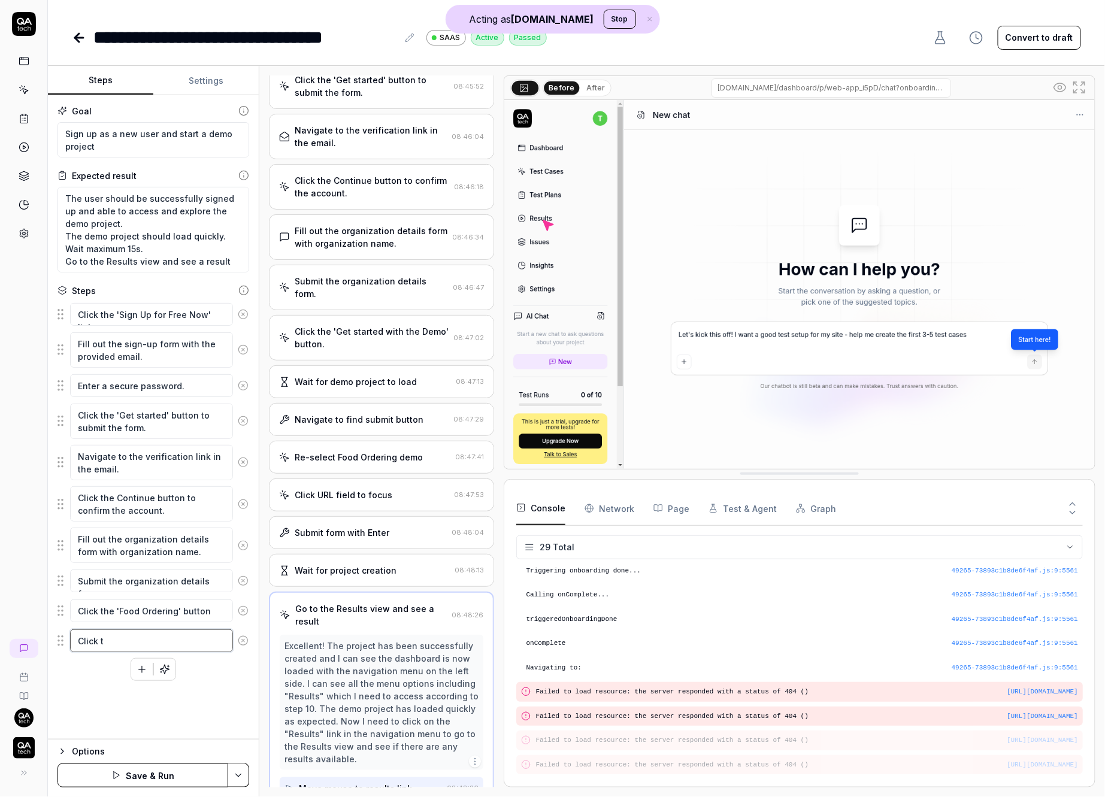
type textarea "*"
type textarea "Click"
type textarea "*"
type textarea "Click"
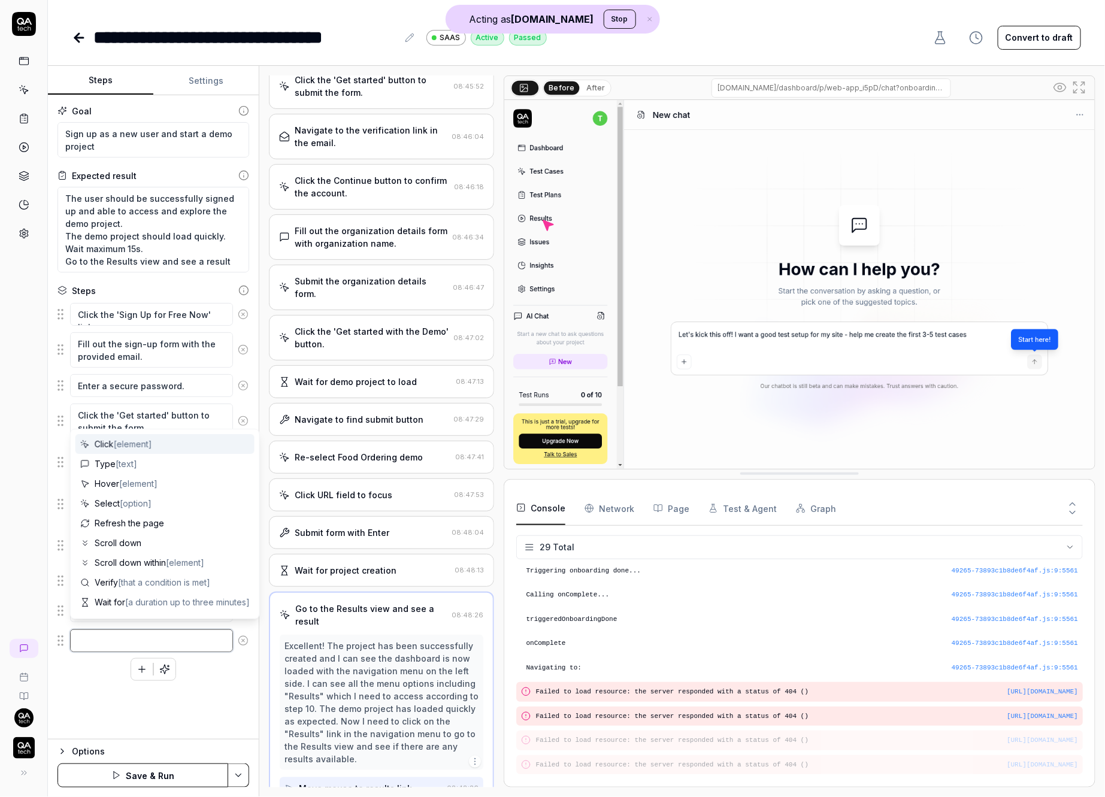
type textarea "*"
type textarea "S"
type textarea "*"
type textarea "Su"
type textarea "*"
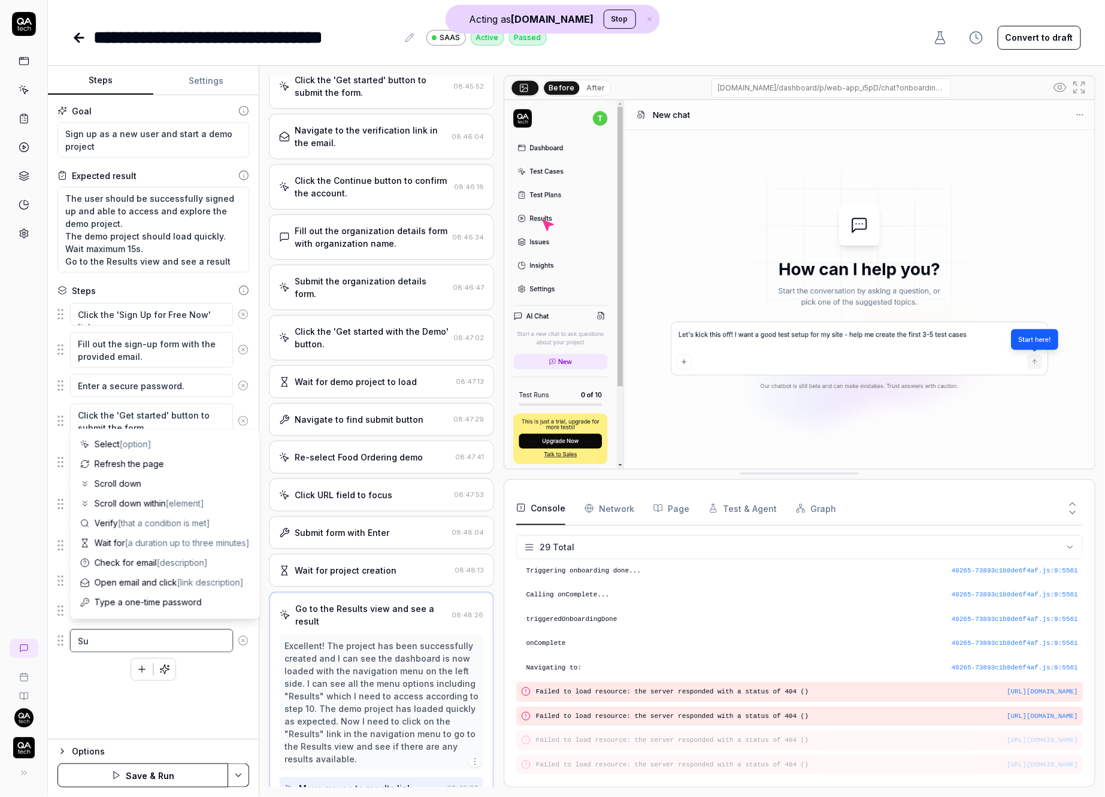
type textarea "Sub"
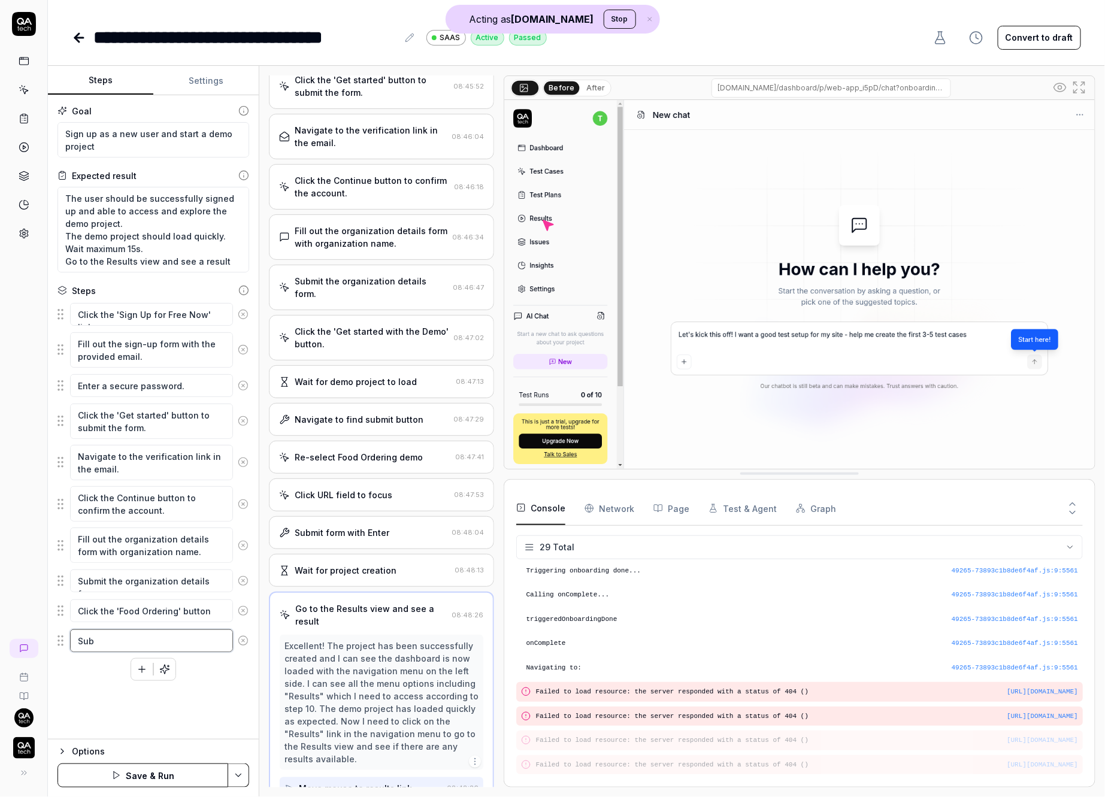
type textarea "*"
type textarea "Submi"
type textarea "*"
type textarea "Submim"
type textarea "*"
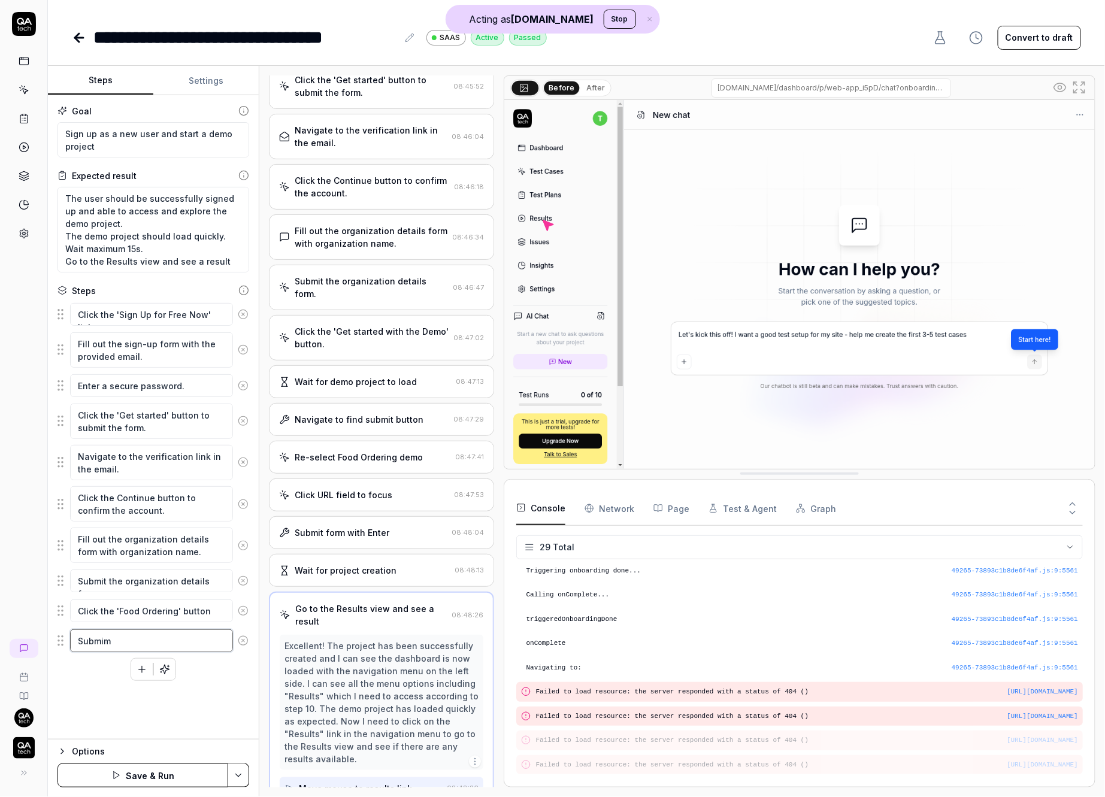
type textarea "Submimt"
type textarea "*"
type textarea "Submimt"
type textarea "*"
type textarea "Submimt t"
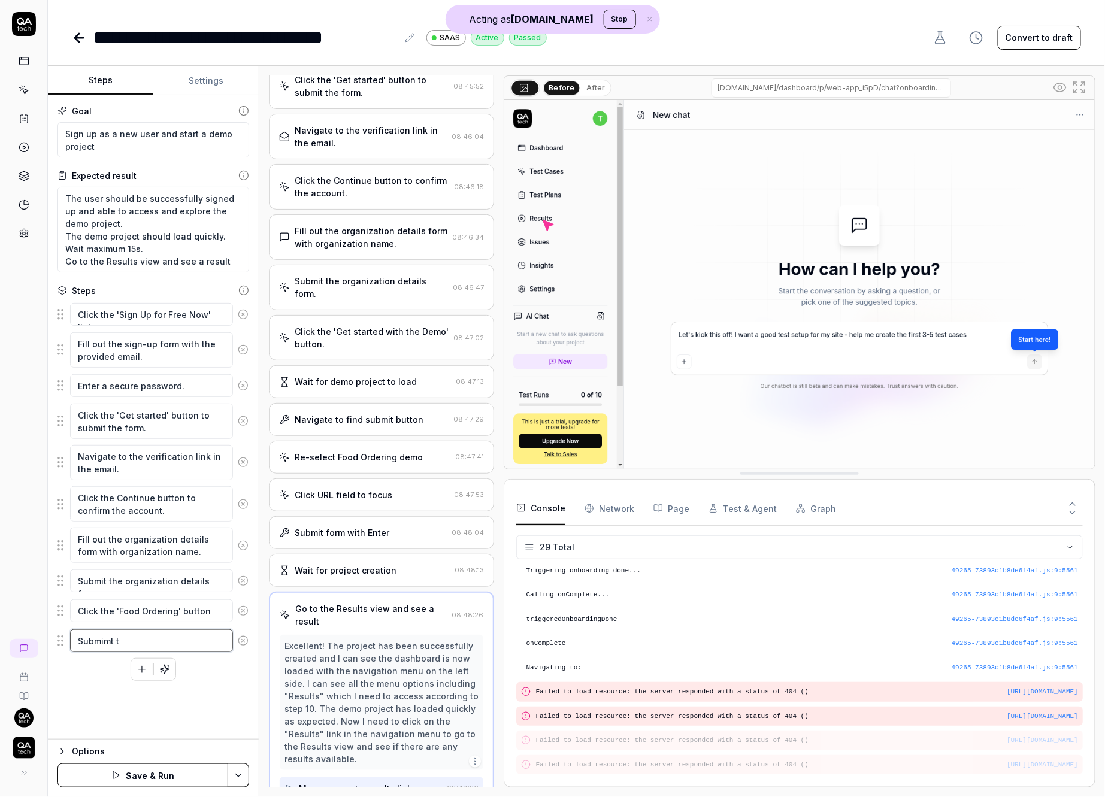
type textarea "*"
type textarea "Submimt th"
type textarea "*"
type textarea "Submimt thte"
type textarea "*"
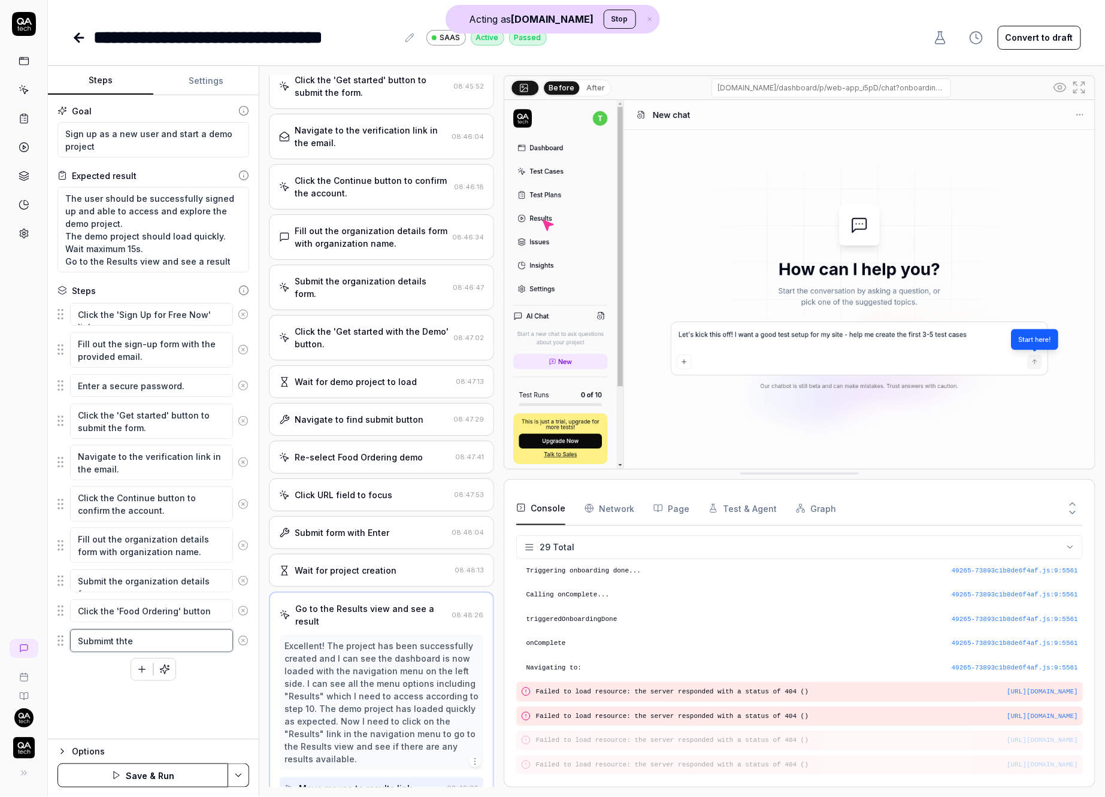
type textarea "Submimt thte"
type textarea "*"
type textarea "Submimt thte"
type textarea "*"
type textarea "Submimt tht"
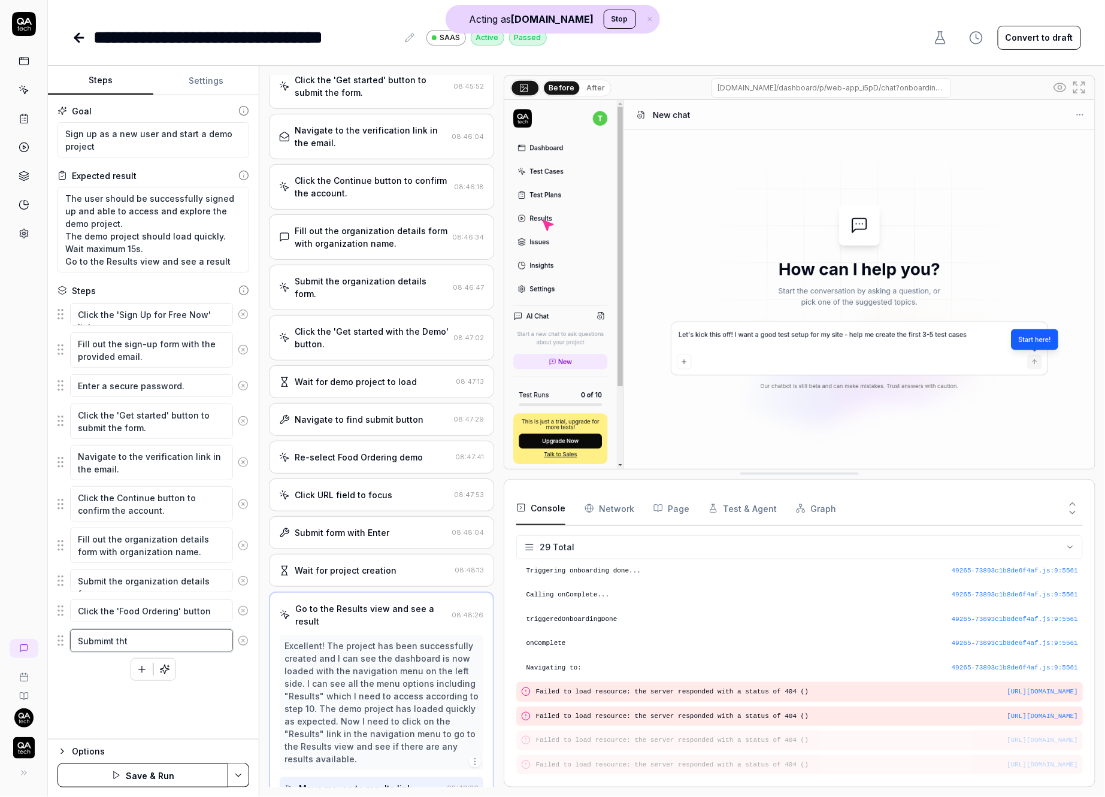
type textarea "*"
type textarea "Submimt th"
type textarea "*"
type textarea "Submimt t"
type textarea "*"
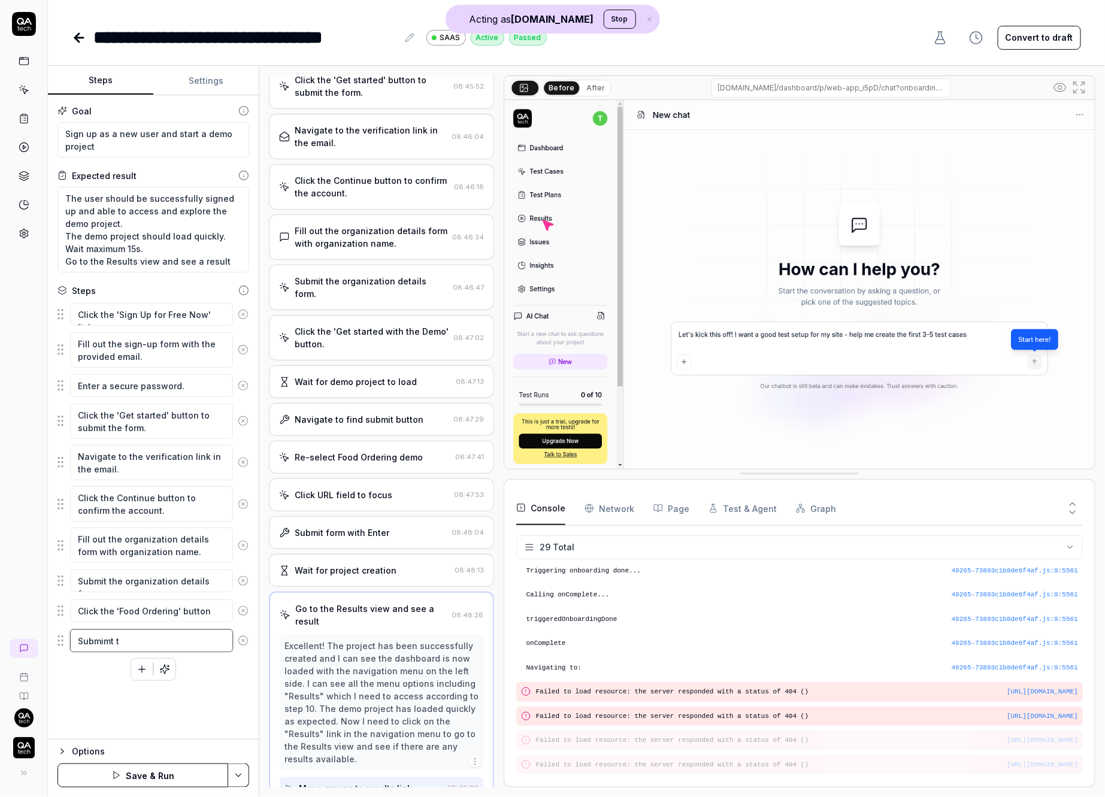
type textarea "Submimt"
type textarea "*"
type textarea "Submimt"
type textarea "*"
type textarea "Submim"
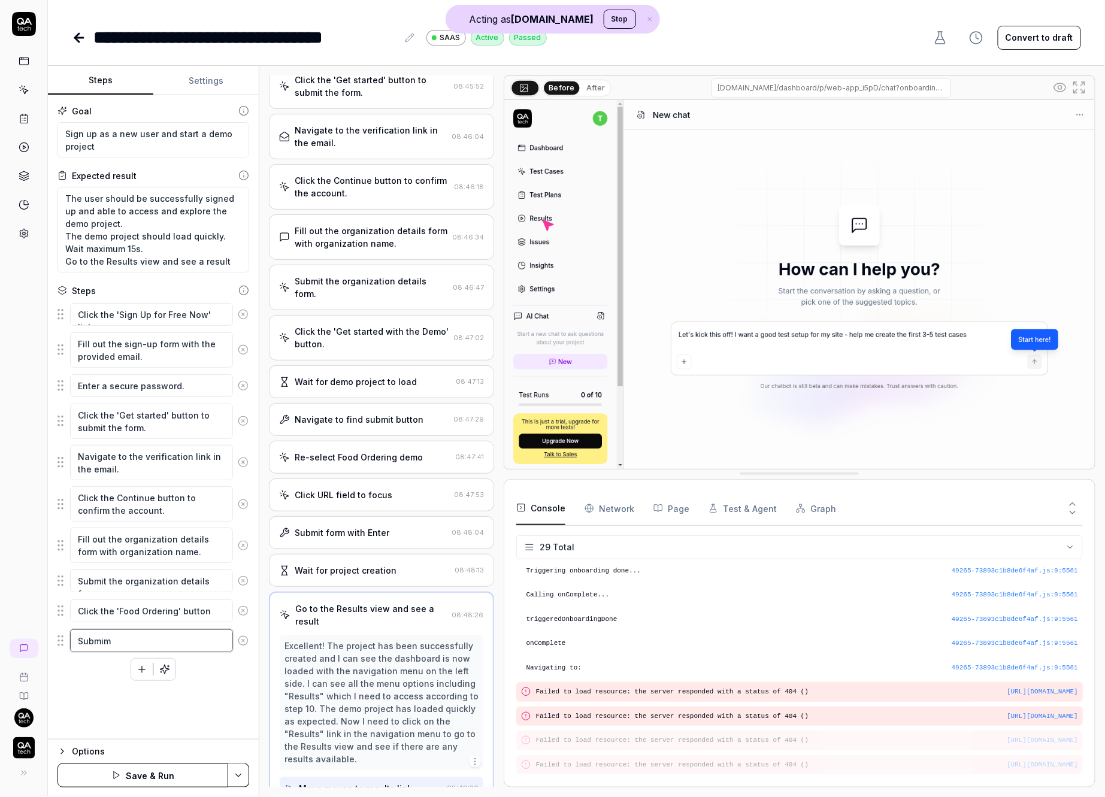
type textarea "*"
type textarea "Submi"
type textarea "*"
type textarea "Subm"
type textarea "*"
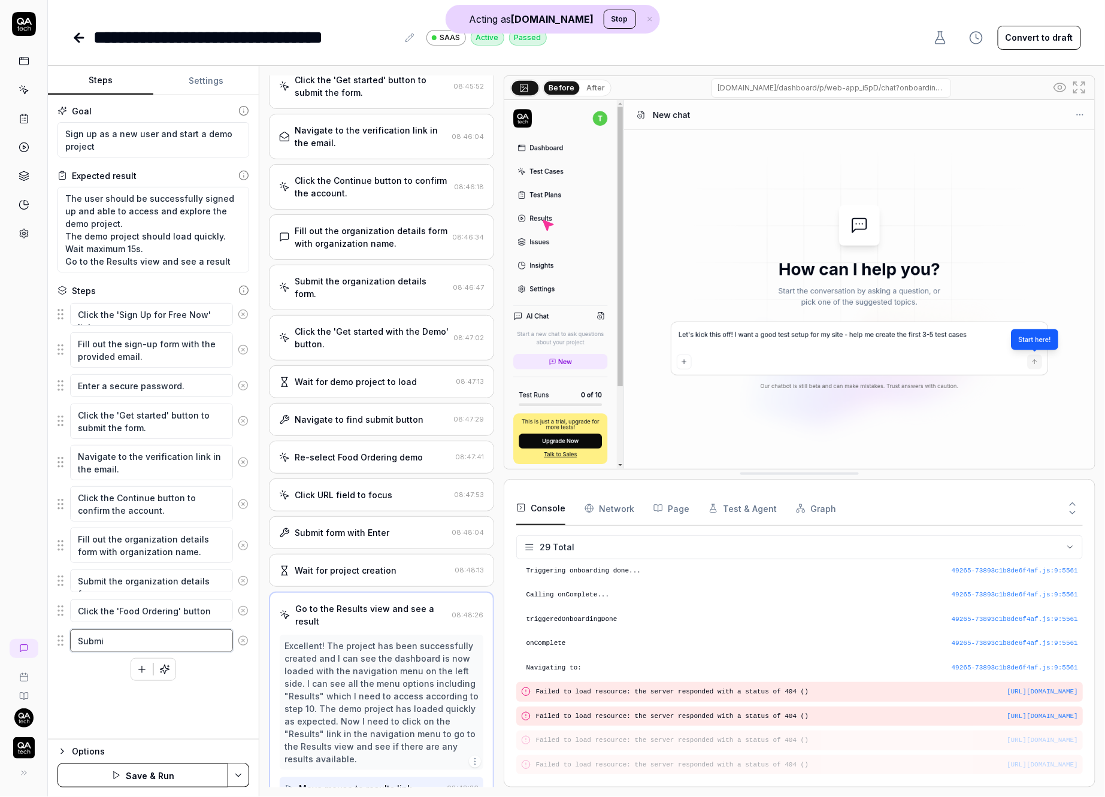
type textarea "Submit"
type textarea "*"
type textarea "Submit"
type textarea "*"
type textarea "Submit t"
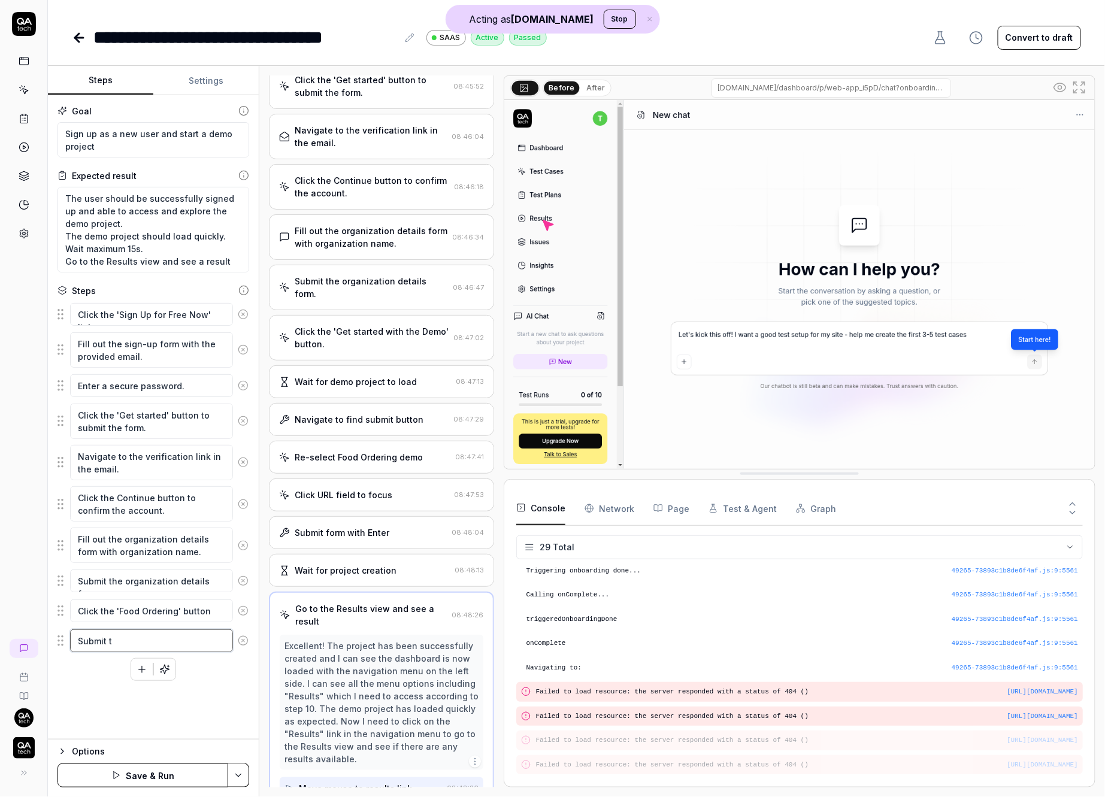
type textarea "*"
type textarea "Submit th"
type textarea "*"
type textarea "Submit the"
type textarea "*"
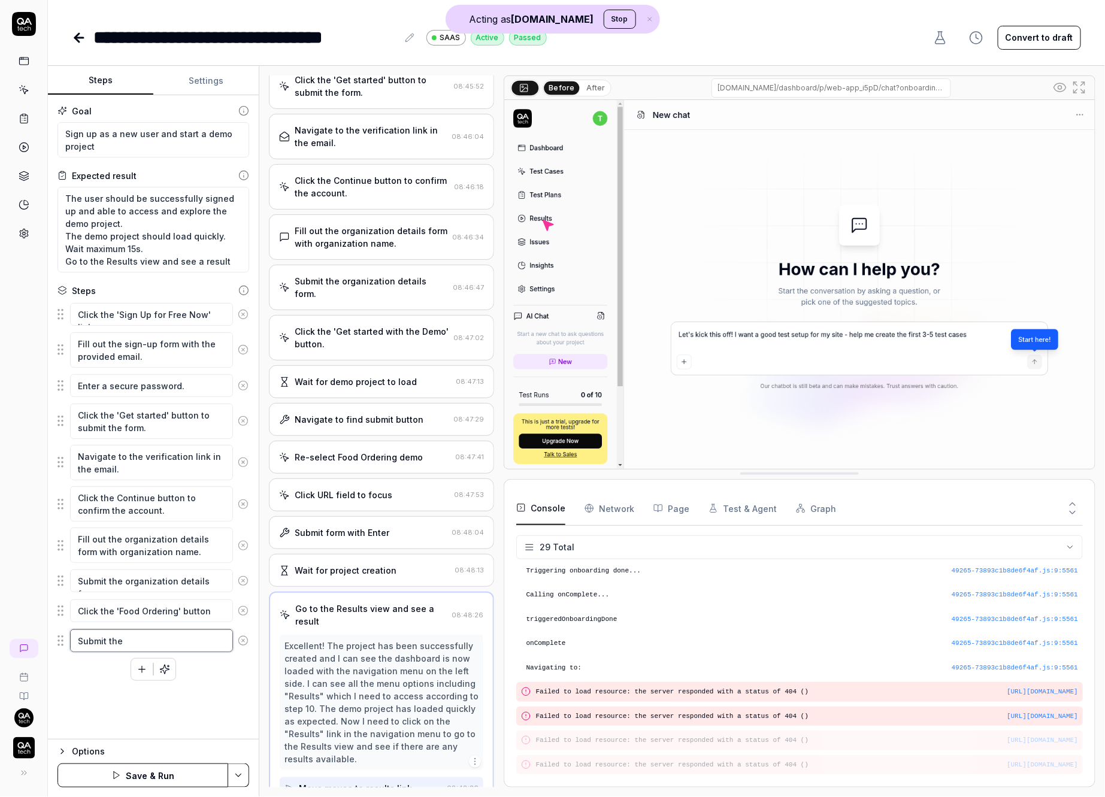
type textarea "Submit the"
type textarea "*"
type textarea "Submit the c"
type textarea "*"
type textarea "Submit the ch"
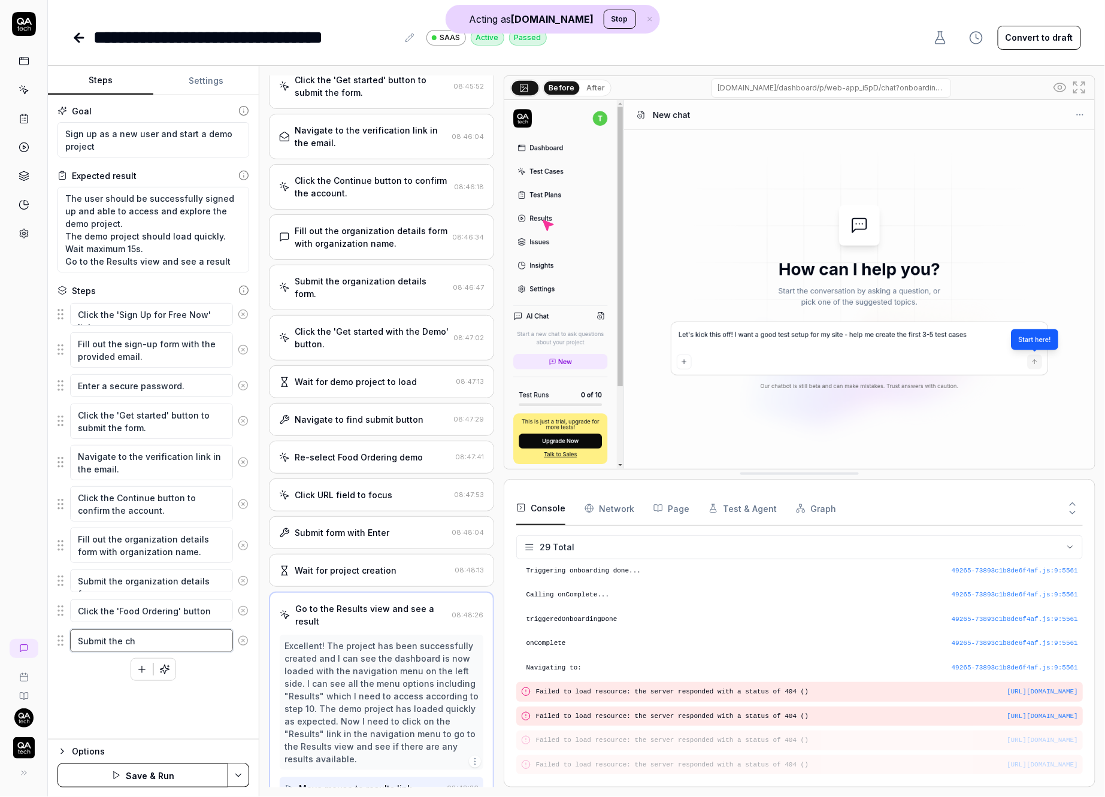
type textarea "*"
type textarea "Submit the cha"
type textarea "*"
type textarea "Submit the chat"
click at [154, 666] on button "button" at bounding box center [165, 670] width 22 height 22
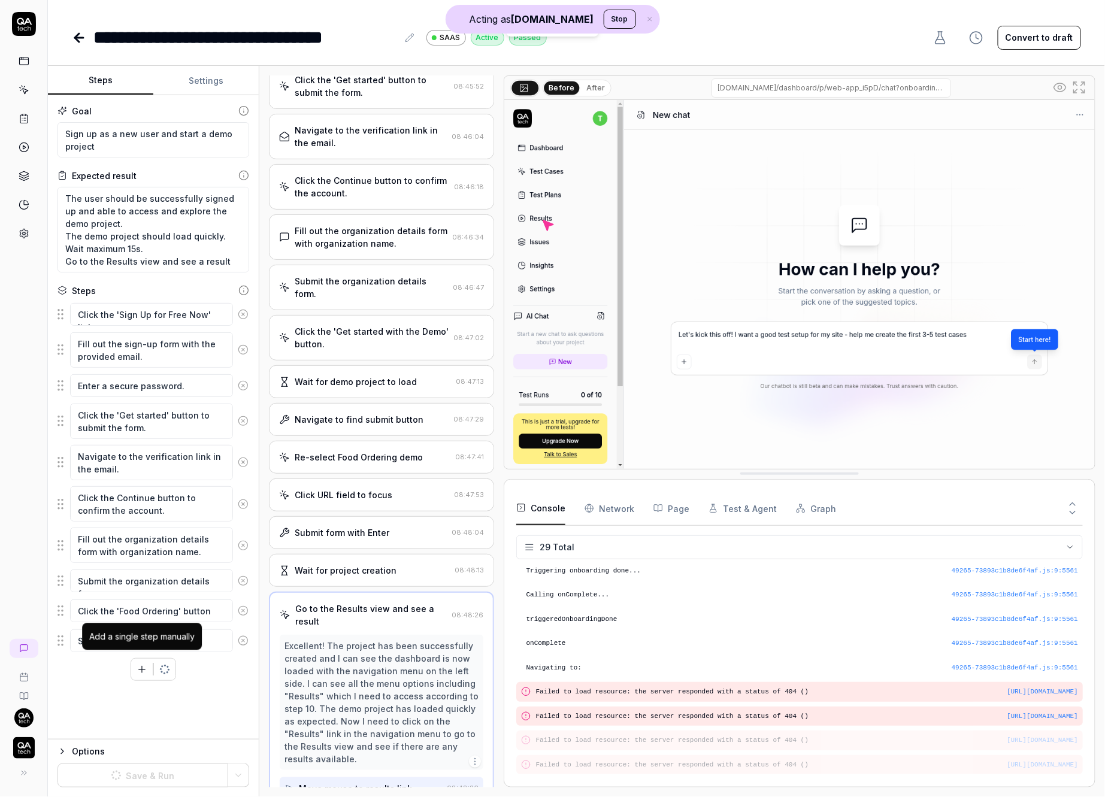
click at [143, 664] on icon "button" at bounding box center [142, 669] width 11 height 11
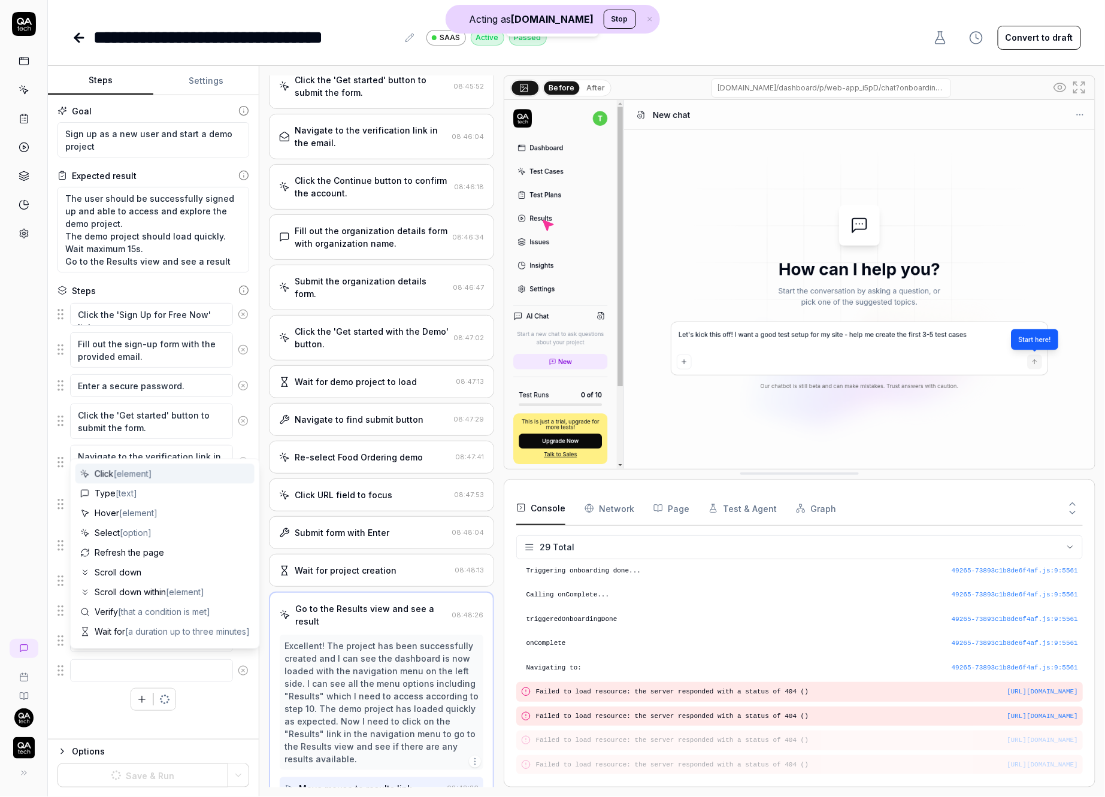
type textarea "*"
type textarea "G"
type textarea "*"
type textarea "Ge"
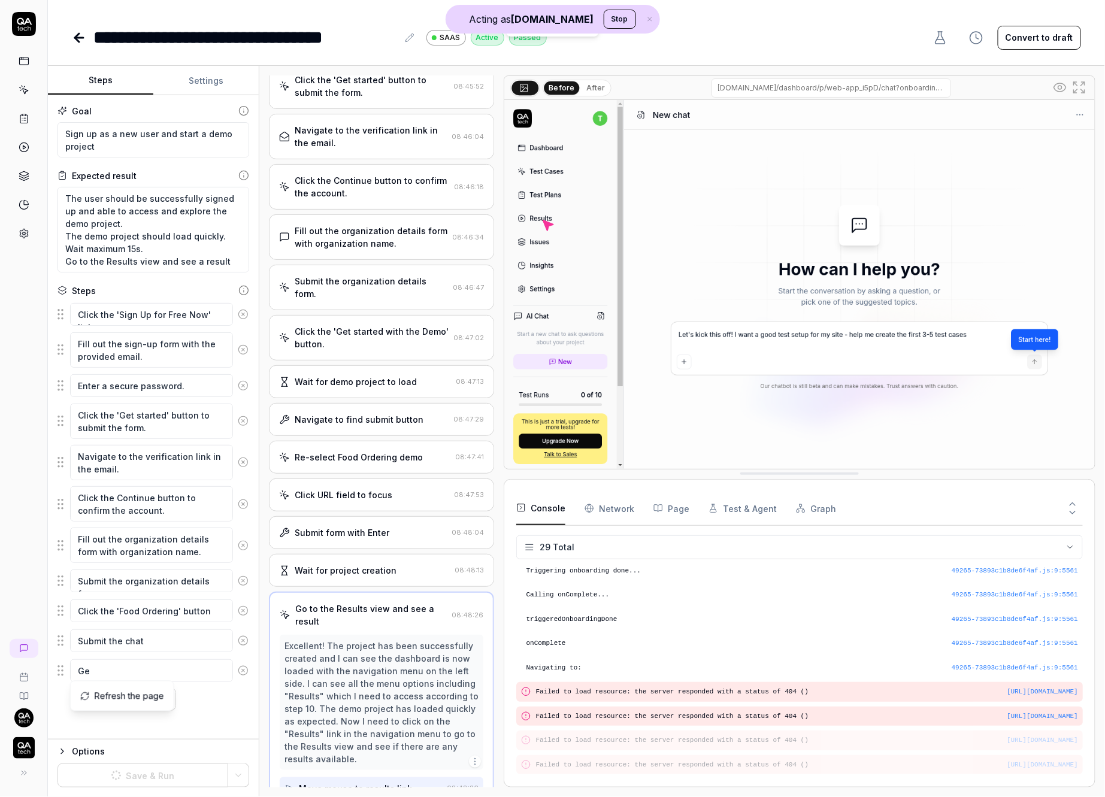
type textarea "*"
type textarea "Get"
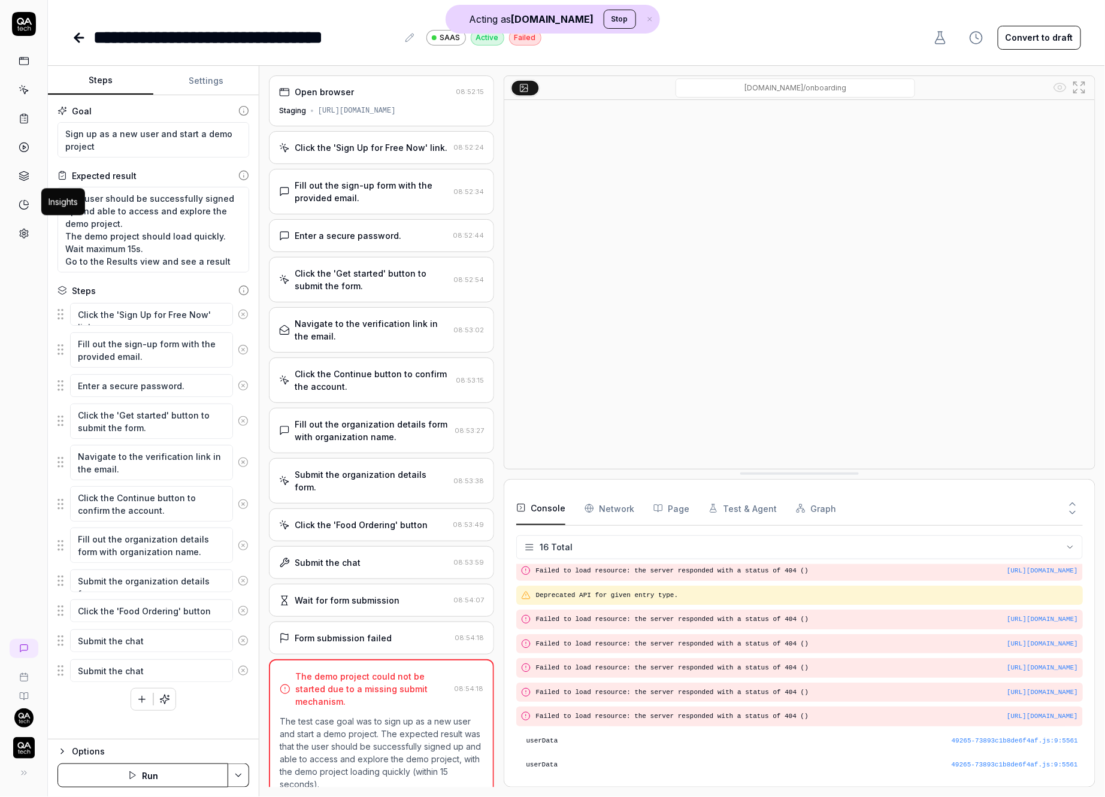
scroll to position [181, 0]
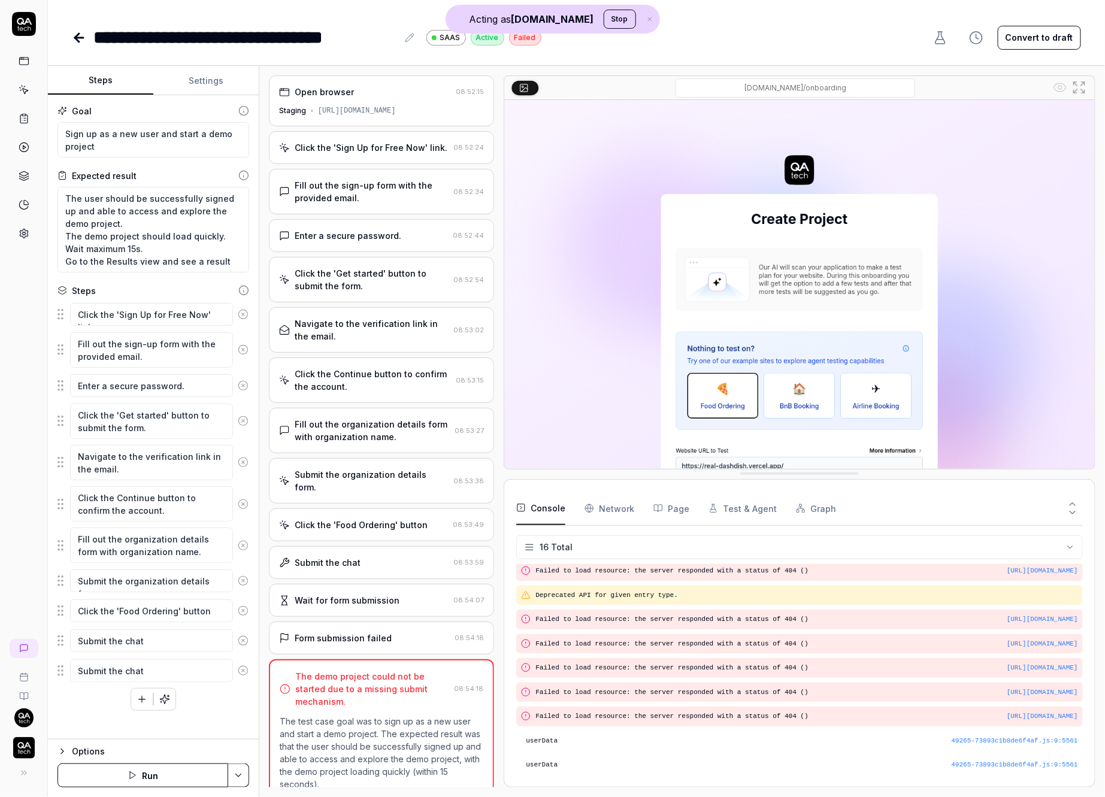
click at [341, 594] on div "Wait for form submission" at bounding box center [347, 600] width 105 height 13
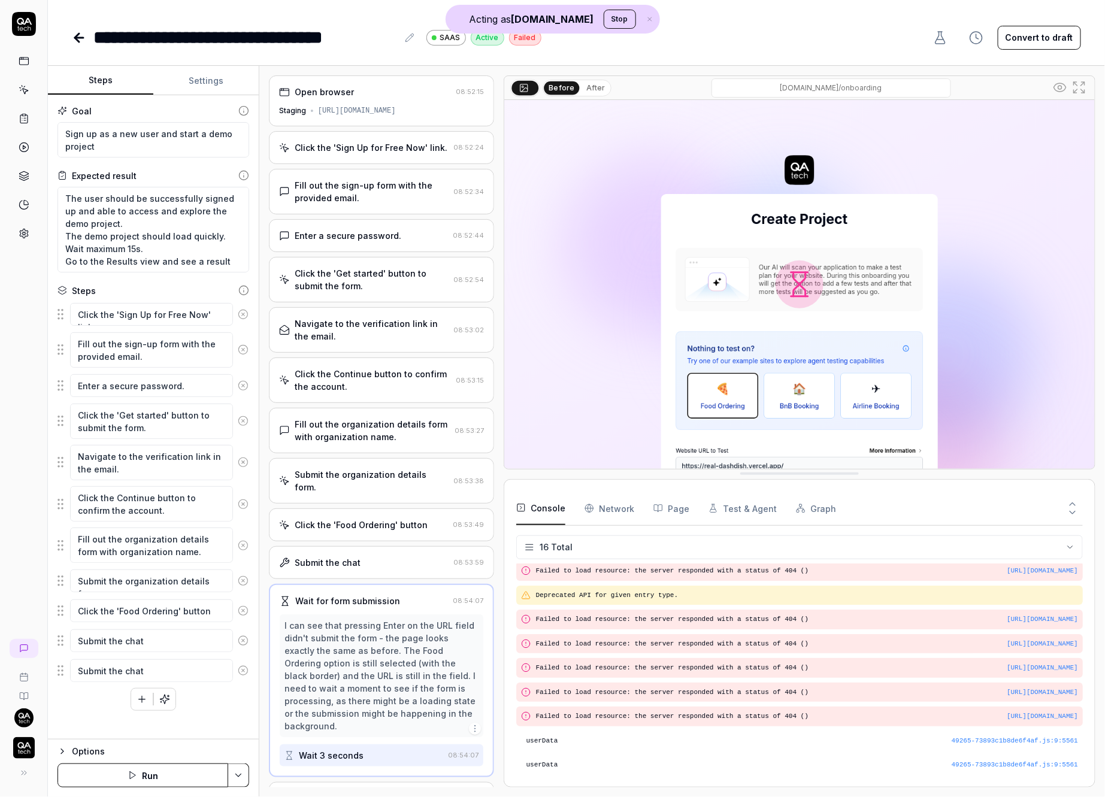
scroll to position [45, 0]
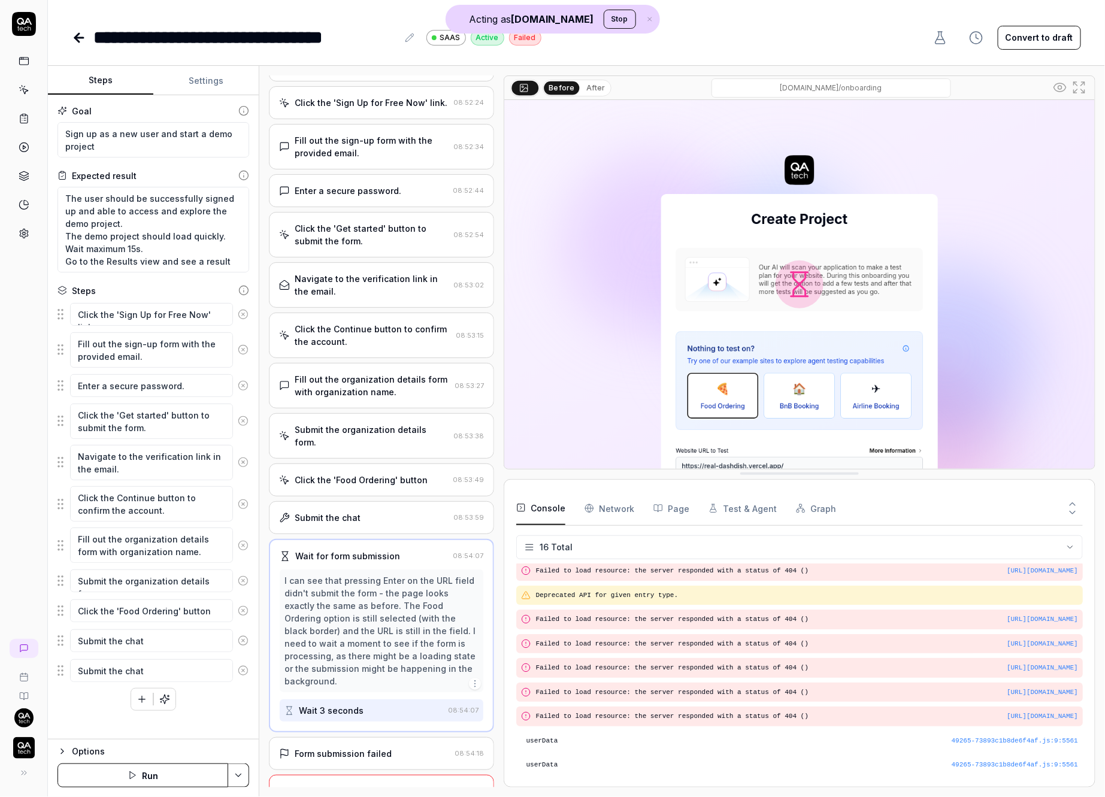
click at [335, 747] on div "Form submission failed" at bounding box center [343, 753] width 97 height 13
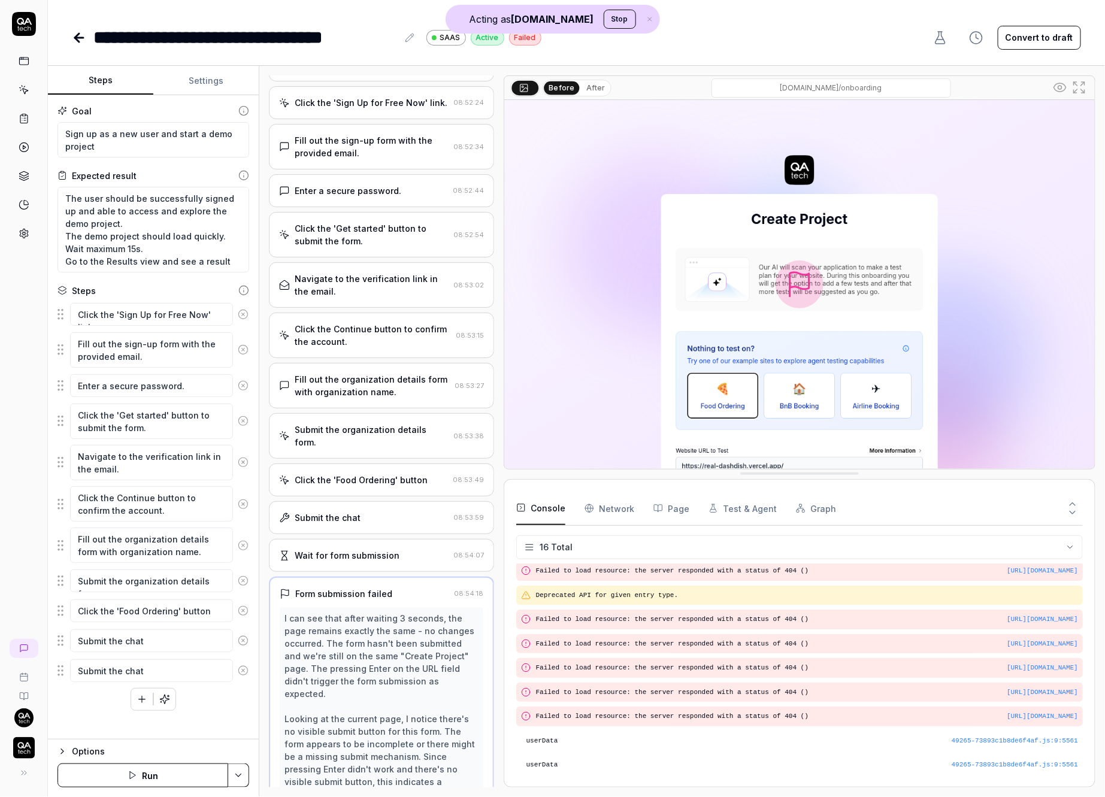
scroll to position [70, 0]
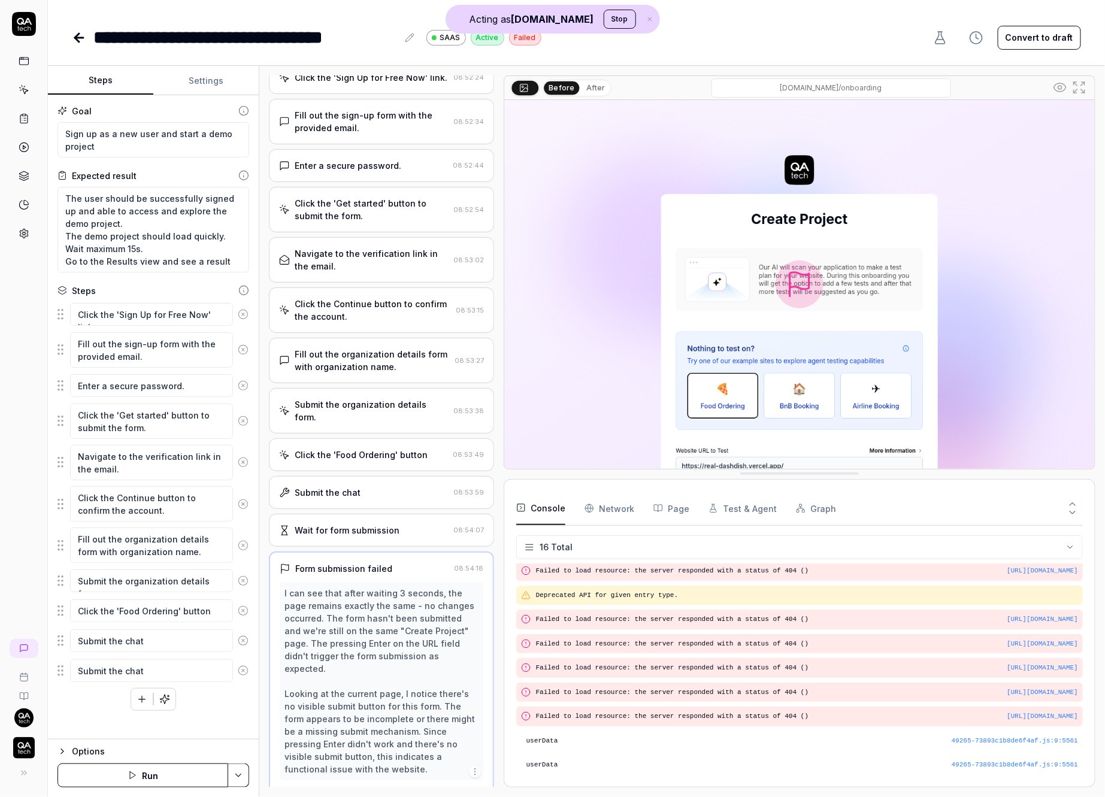
click at [590, 90] on button "After" at bounding box center [595, 87] width 28 height 13
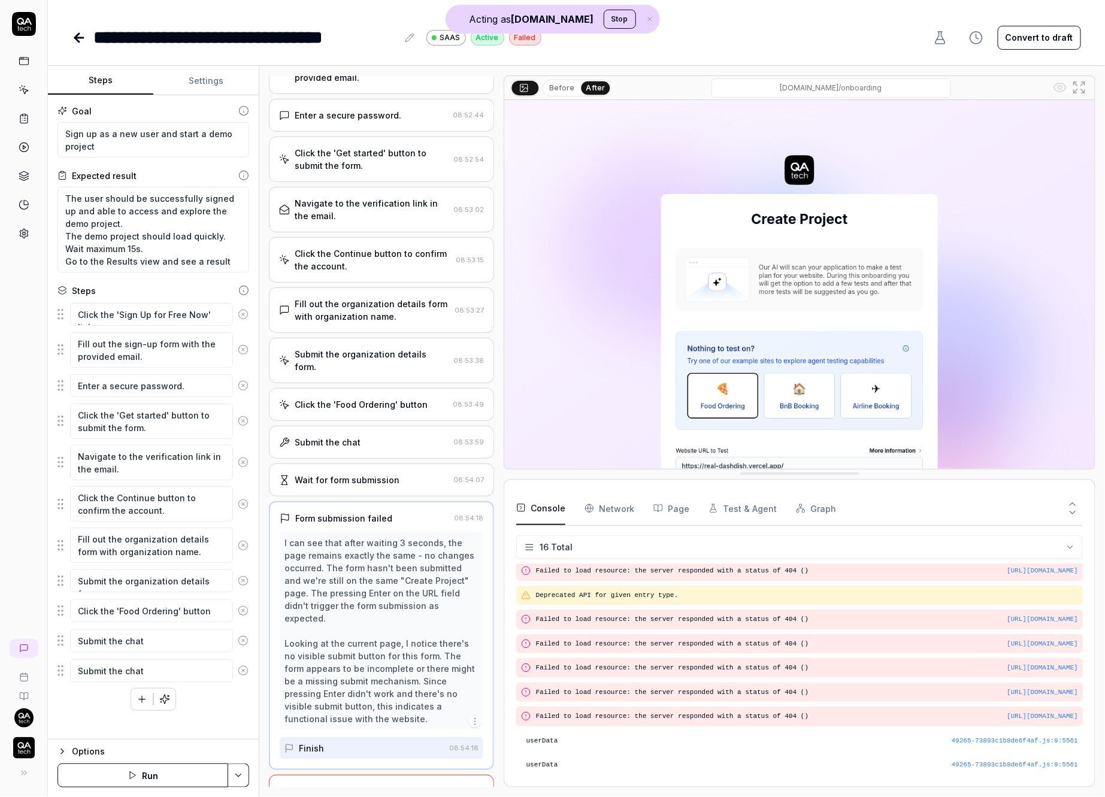
click at [368, 785] on div "The demo project could not be started due to a missing submit mechanism." at bounding box center [372, 804] width 155 height 38
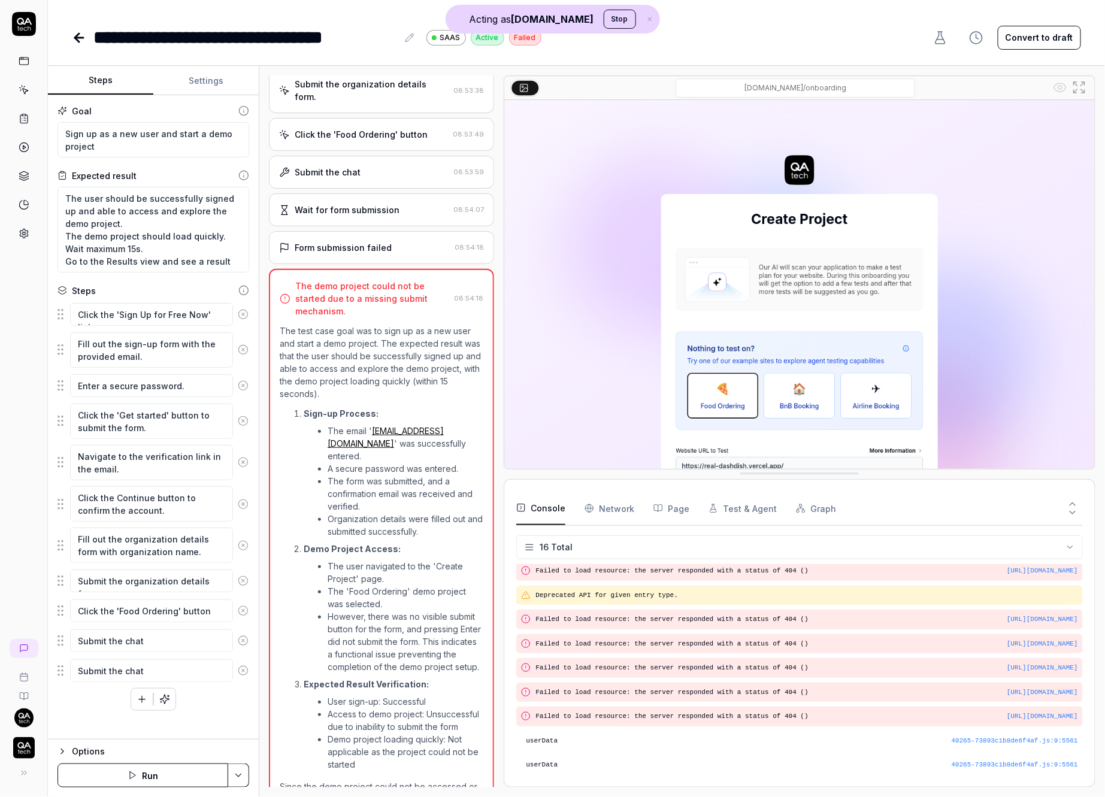
scroll to position [401, 0]
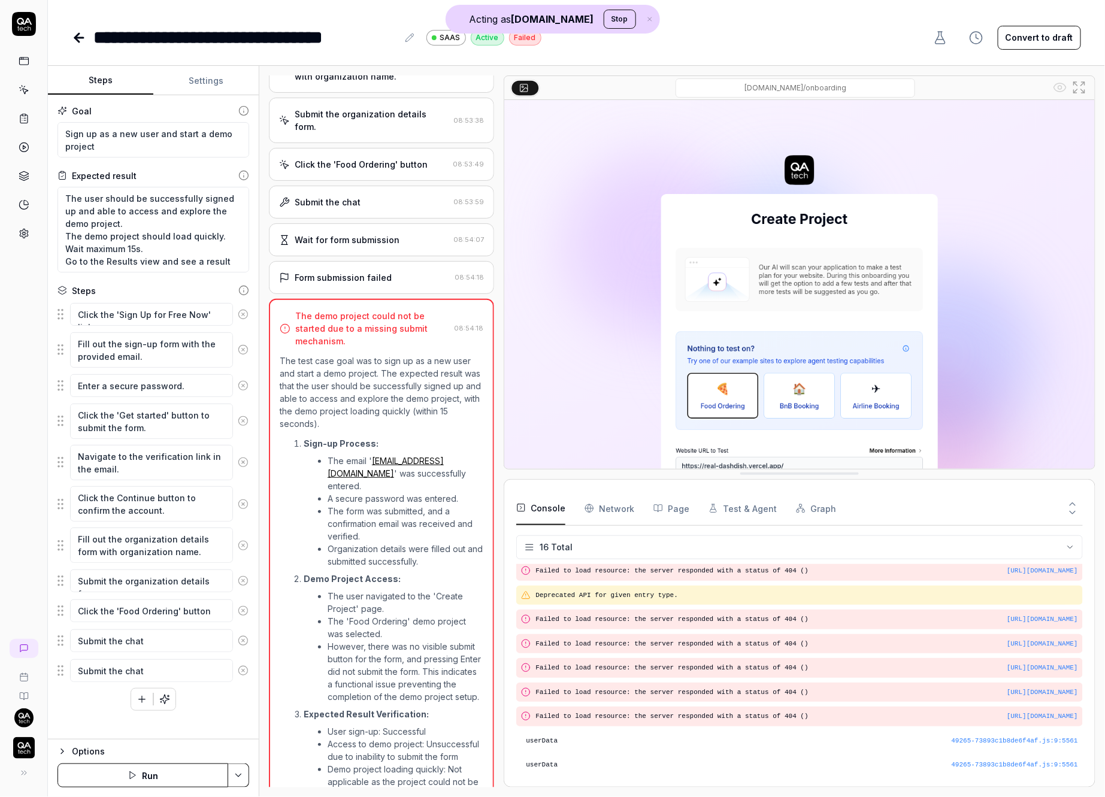
click at [401, 157] on div "Click the 'Food Ordering' button 08:53:49" at bounding box center [381, 164] width 225 height 33
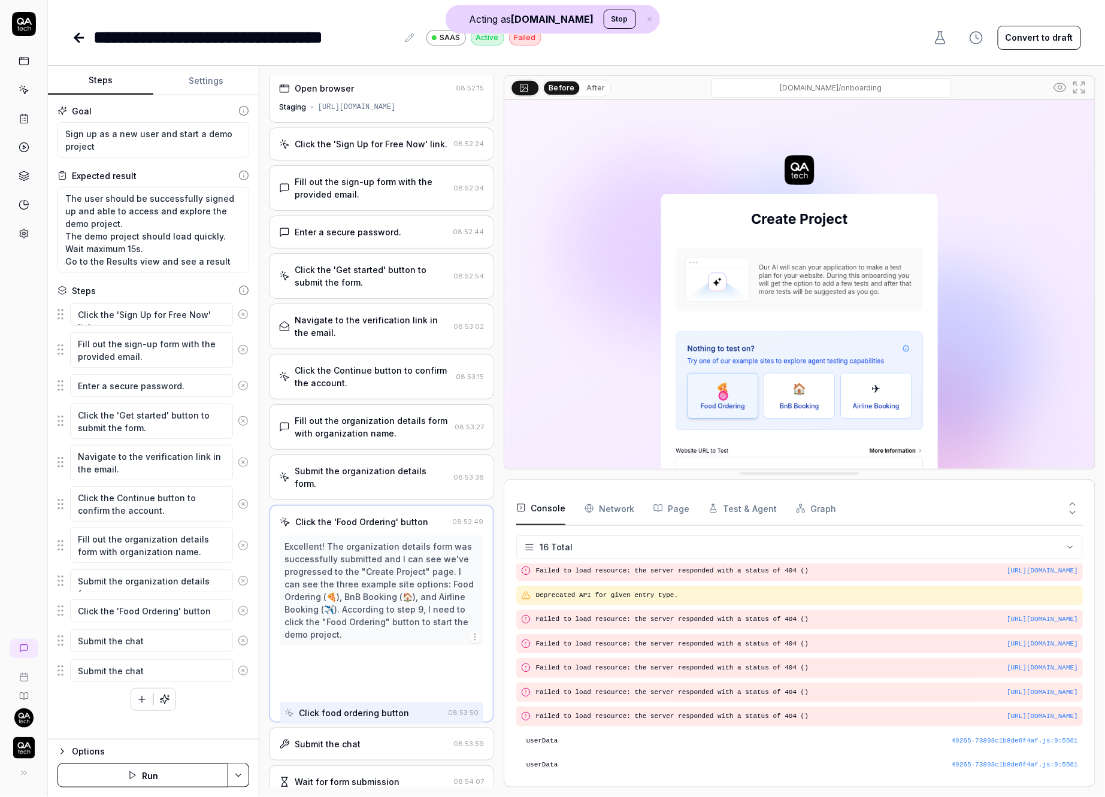
scroll to position [0, 0]
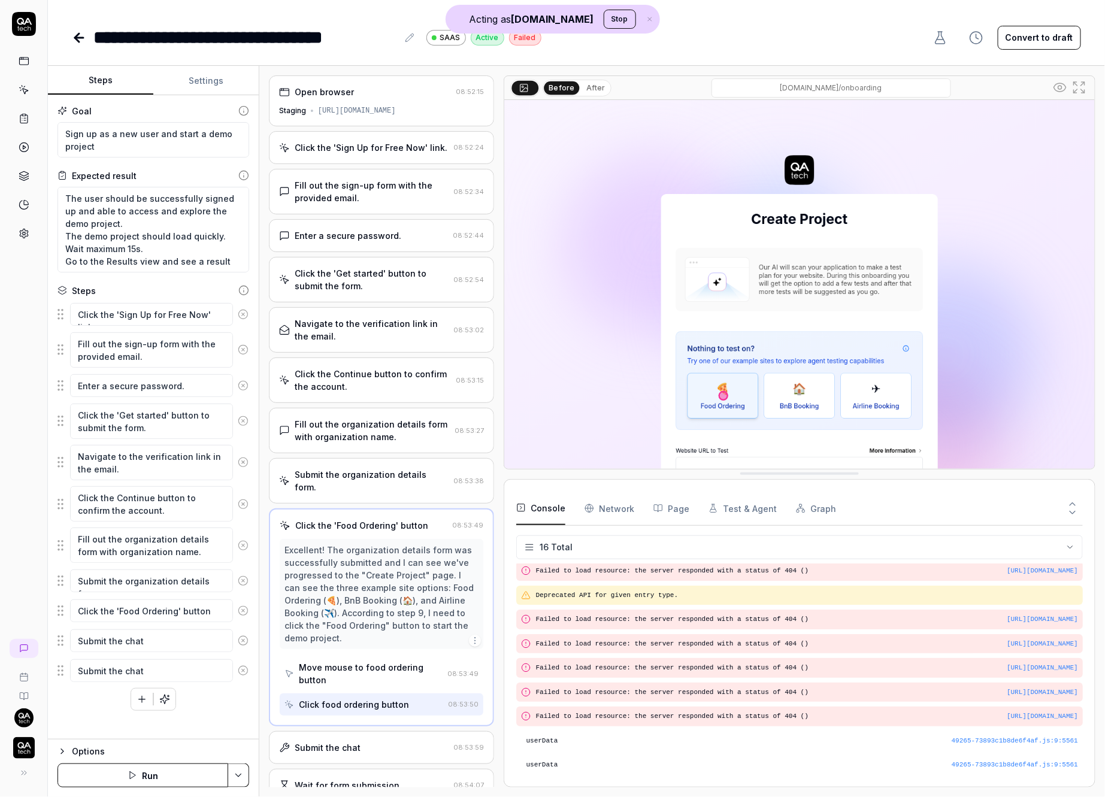
click at [735, 383] on img at bounding box center [799, 284] width 590 height 369
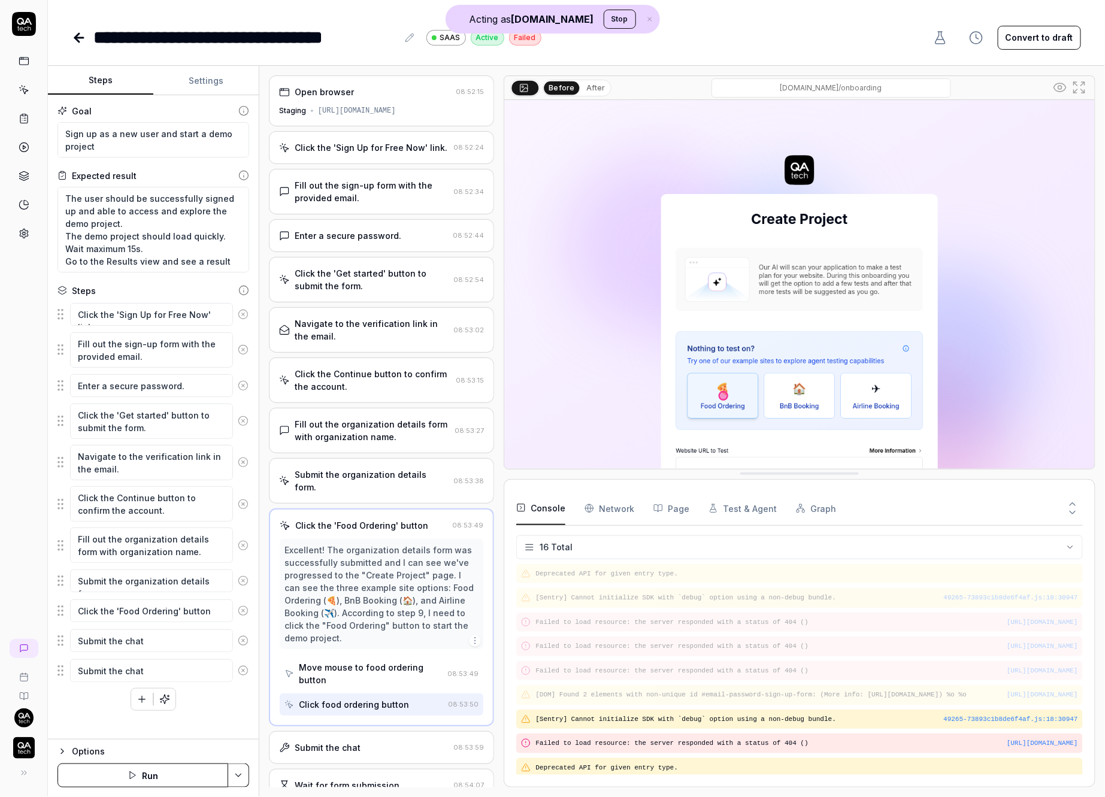
drag, startPoint x: 798, startPoint y: 471, endPoint x: 785, endPoint y: 522, distance: 52.4
click at [587, 81] on button "After" at bounding box center [595, 87] width 28 height 13
click at [331, 731] on div "Submit the chat 08:53:59" at bounding box center [381, 747] width 225 height 33
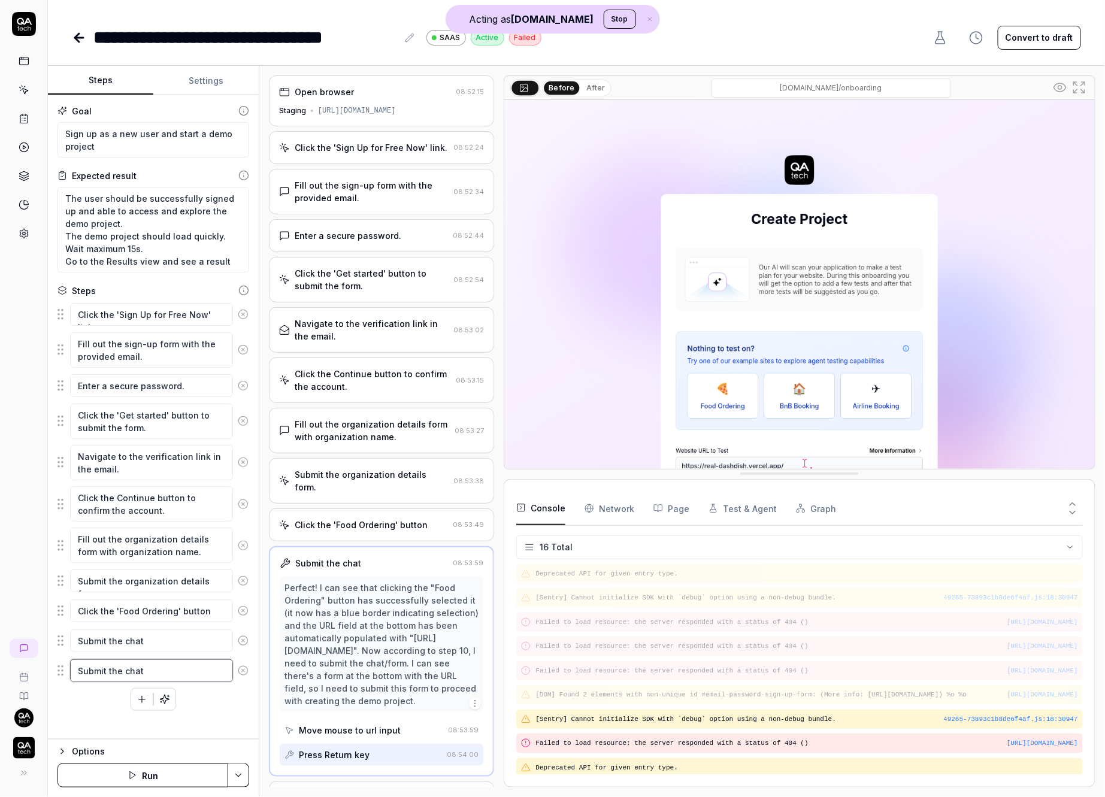
click at [125, 663] on textarea "Submit the chat" at bounding box center [151, 670] width 163 height 23
type textarea "*"
type textarea "C"
type textarea "*"
type textarea "Cl"
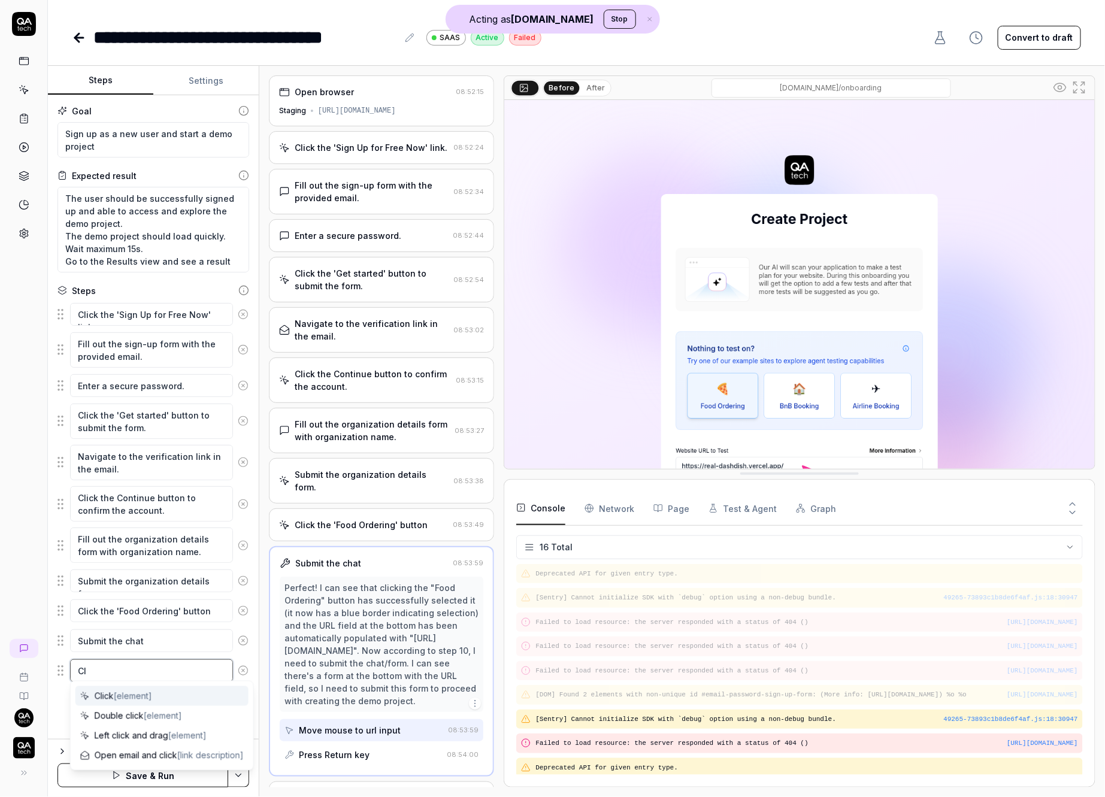
type textarea "*"
type textarea "Cli"
type textarea "*"
type textarea "Clic"
drag, startPoint x: 60, startPoint y: 667, endPoint x: 62, endPoint y: 631, distance: 36.0
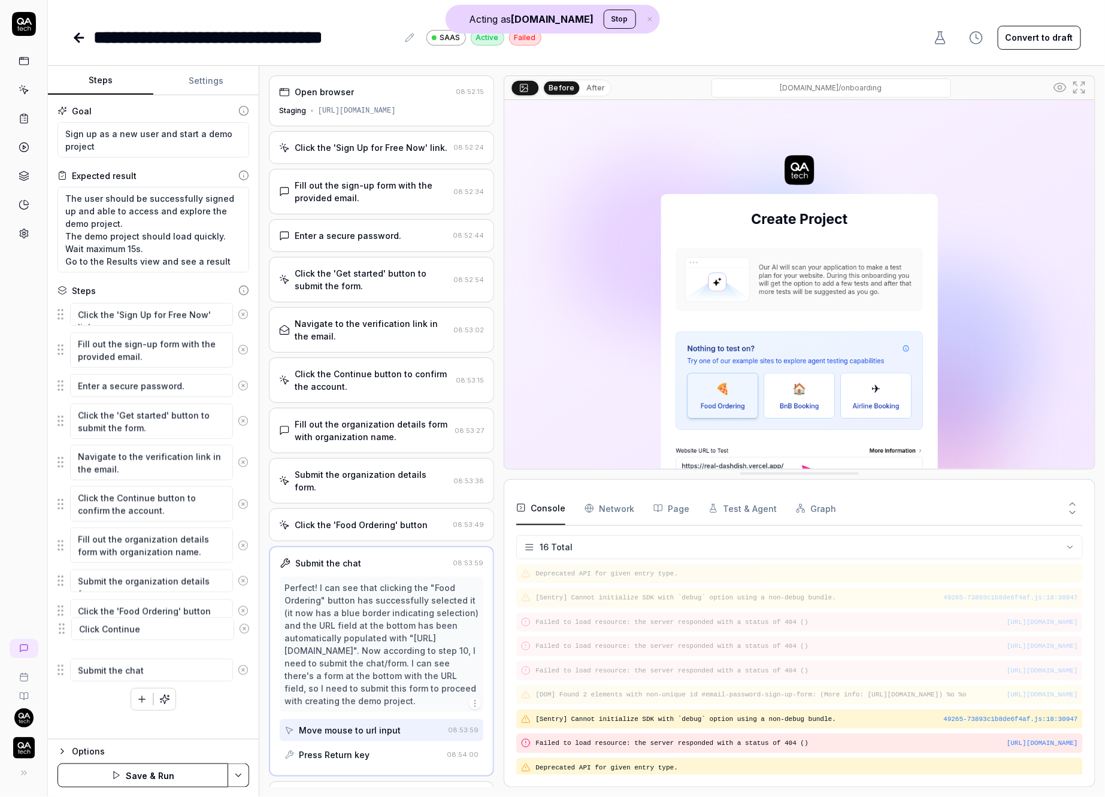
click at [62, 631] on fieldset "Click the 'Sign Up for Free Now' link. Fill out the sign-up form with the provi…" at bounding box center [153, 493] width 192 height 382
click at [213, 667] on textarea "Submit the chat" at bounding box center [151, 670] width 163 height 23
click at [186, 773] on button "Save & Run" at bounding box center [142, 776] width 171 height 24
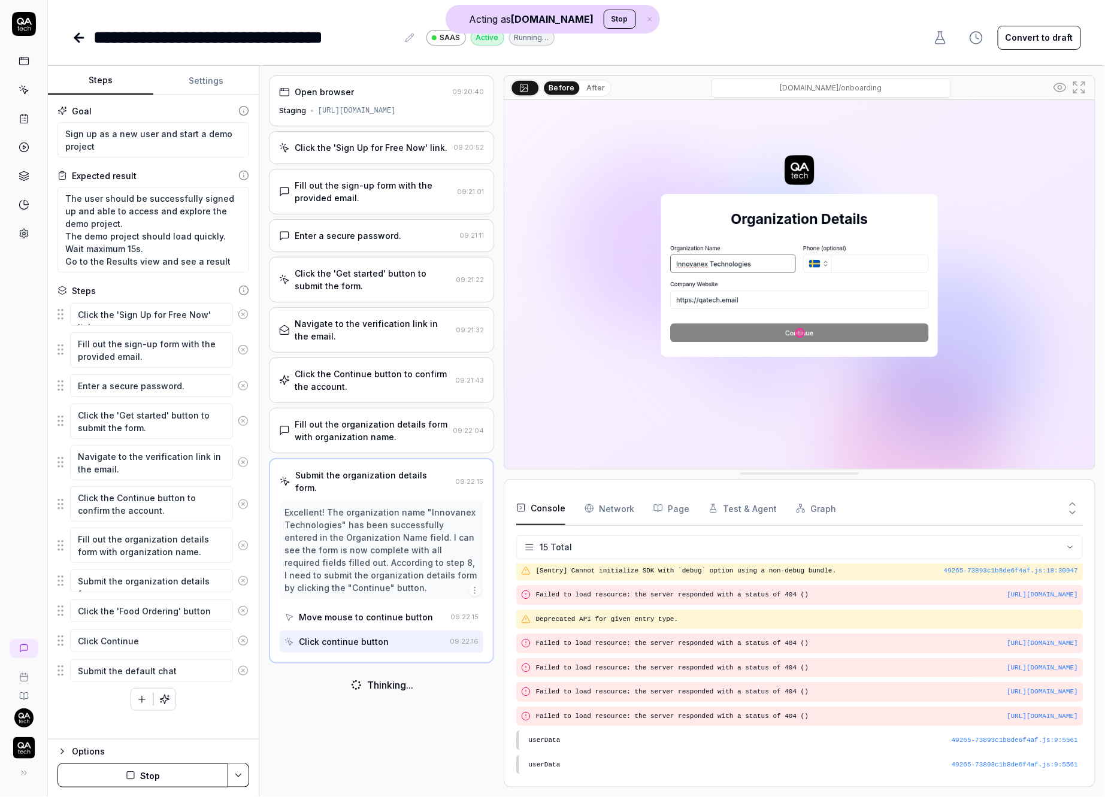
scroll to position [156, 0]
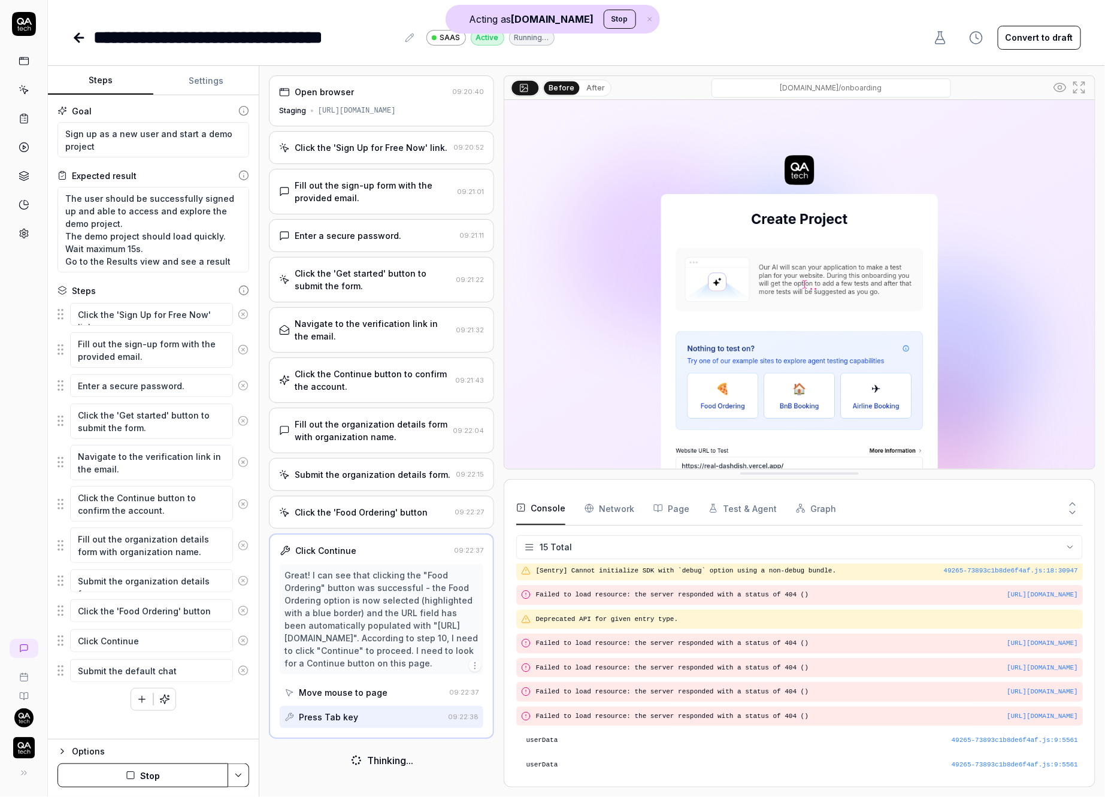
click at [611, 83] on div "app.bugduck.tech/onboarding" at bounding box center [830, 87] width 439 height 19
click at [597, 83] on button "After" at bounding box center [595, 87] width 28 height 13
click at [141, 694] on icon "button" at bounding box center [142, 699] width 11 height 11
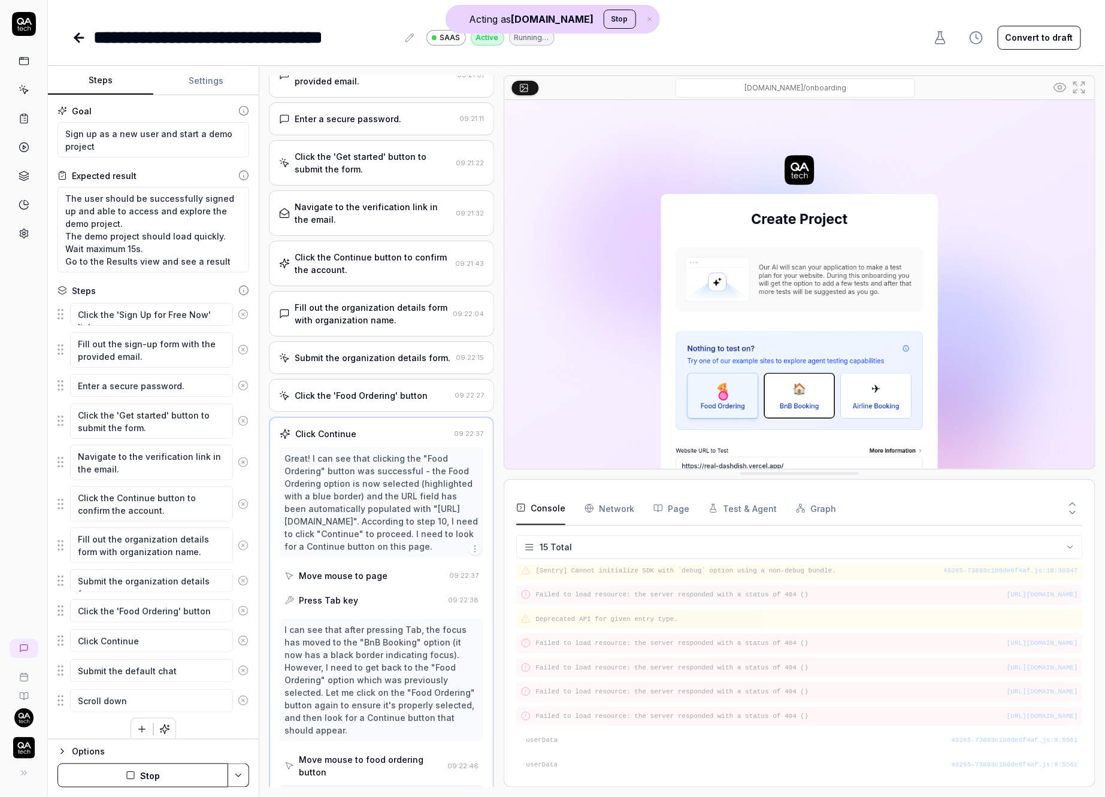
click at [55, 695] on div "Goal Sign up as a new user and start a demo project Expected result The user sh…" at bounding box center [153, 417] width 211 height 644
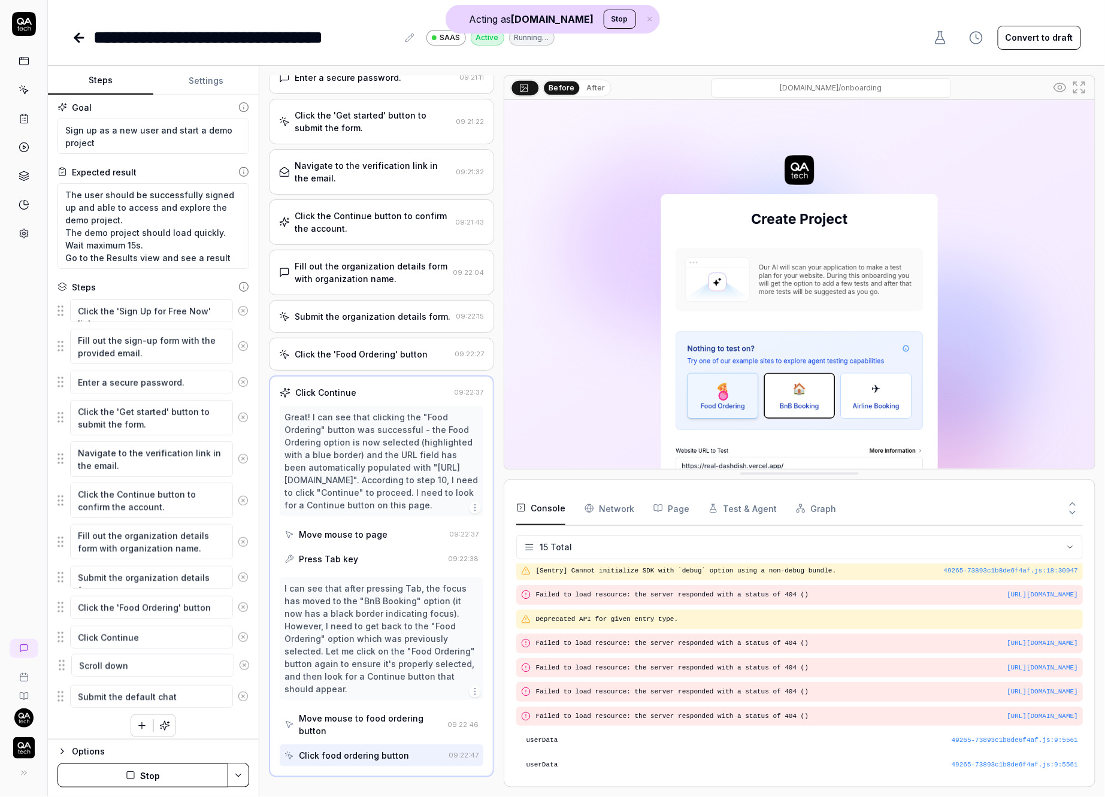
scroll to position [155, 0]
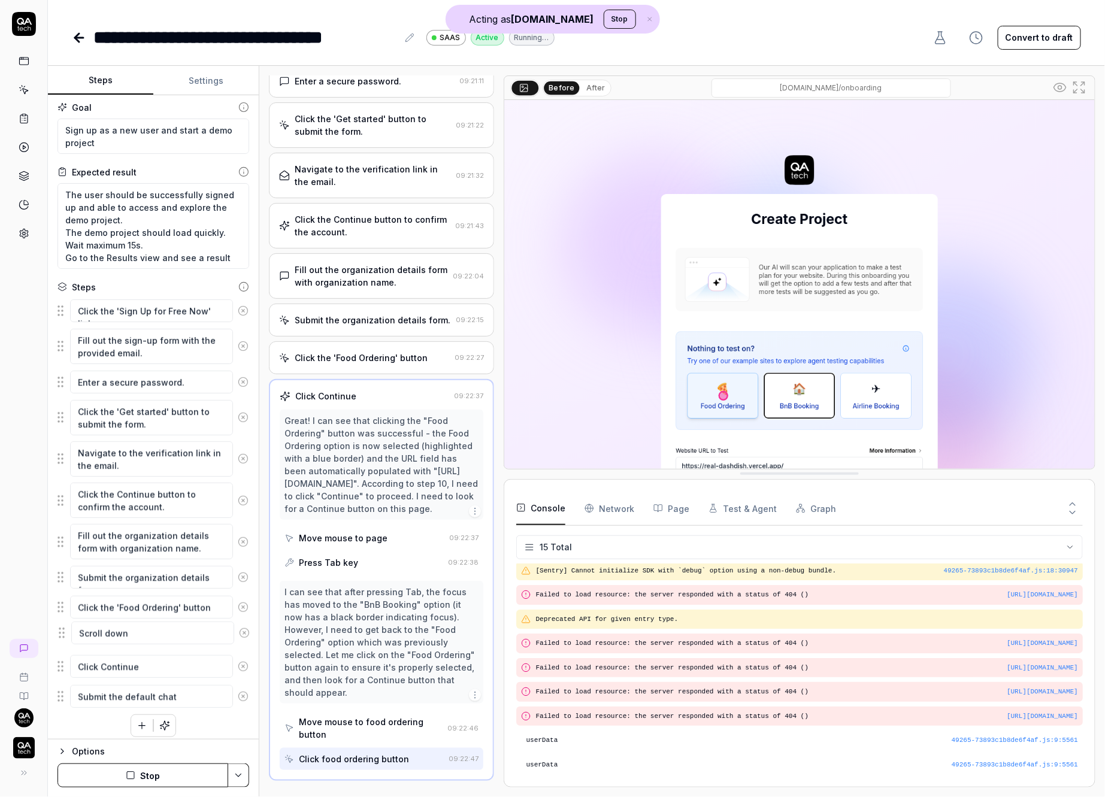
drag, startPoint x: 60, startPoint y: 695, endPoint x: 61, endPoint y: 634, distance: 61.1
click at [61, 634] on fieldset "Click the 'Sign Up for Free Now' link. Fill out the sign-up form with the provi…" at bounding box center [153, 504] width 192 height 412
click at [189, 781] on button "Stop" at bounding box center [142, 776] width 171 height 24
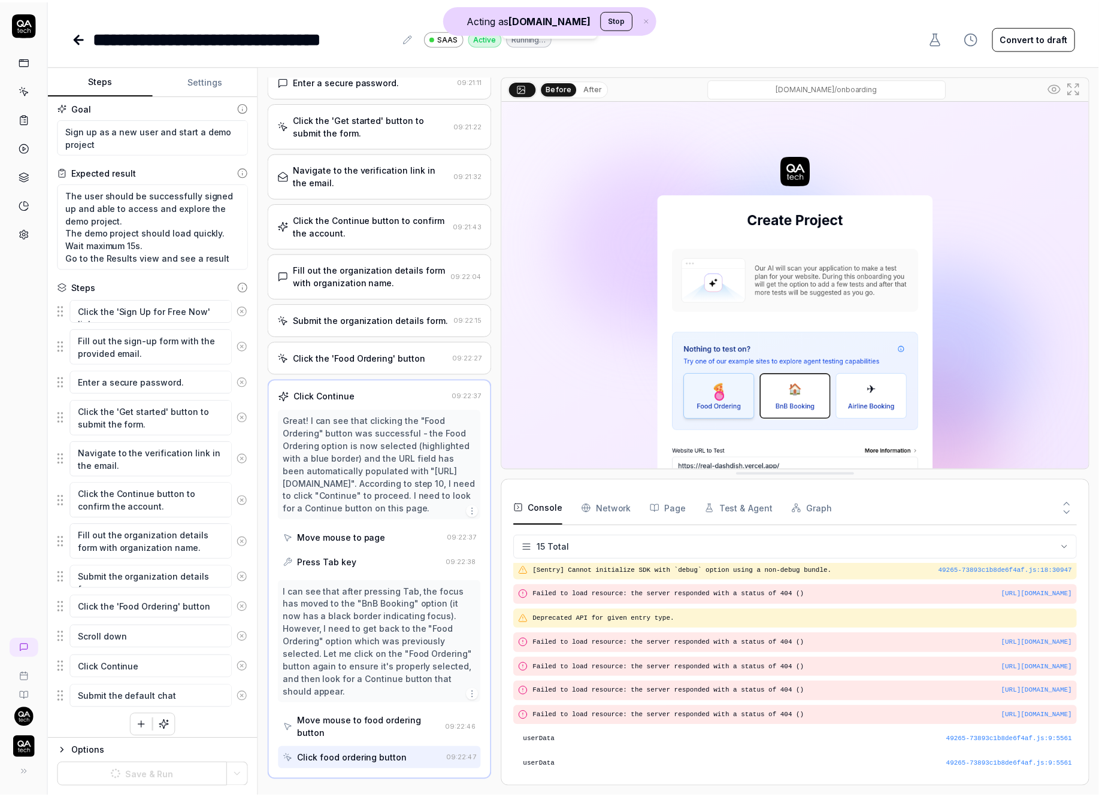
scroll to position [162, 0]
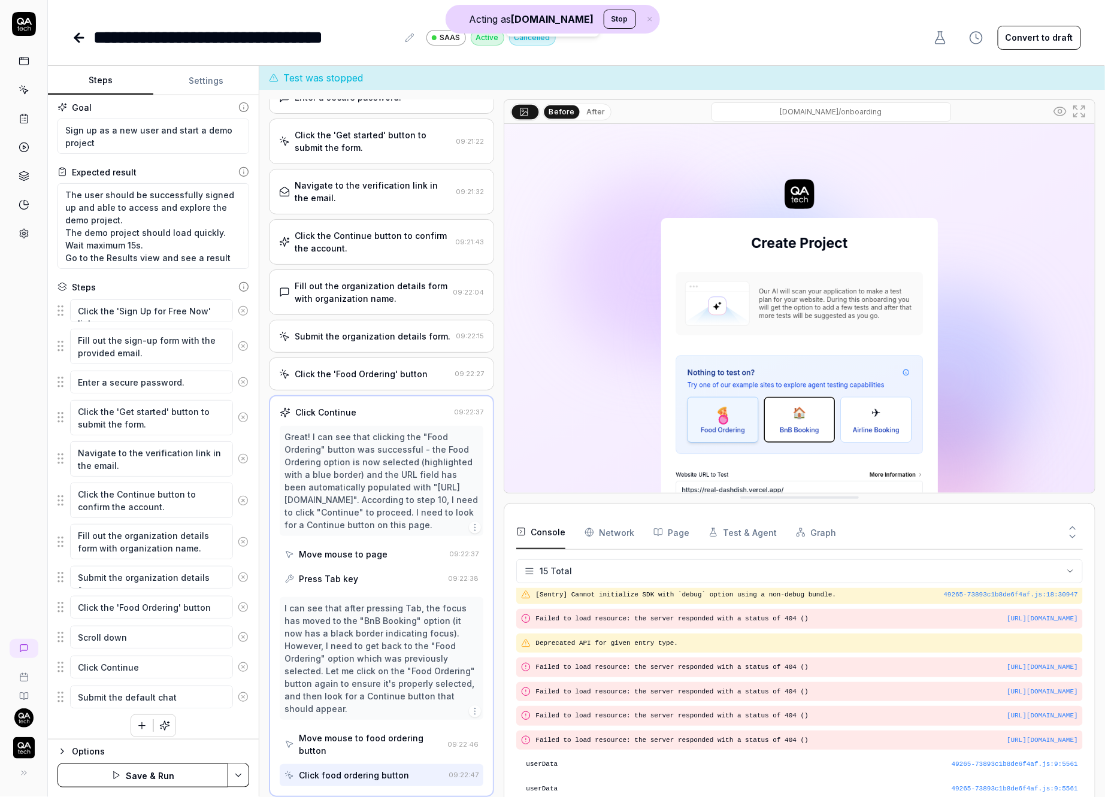
click at [172, 781] on button "Save & Run" at bounding box center [142, 776] width 171 height 24
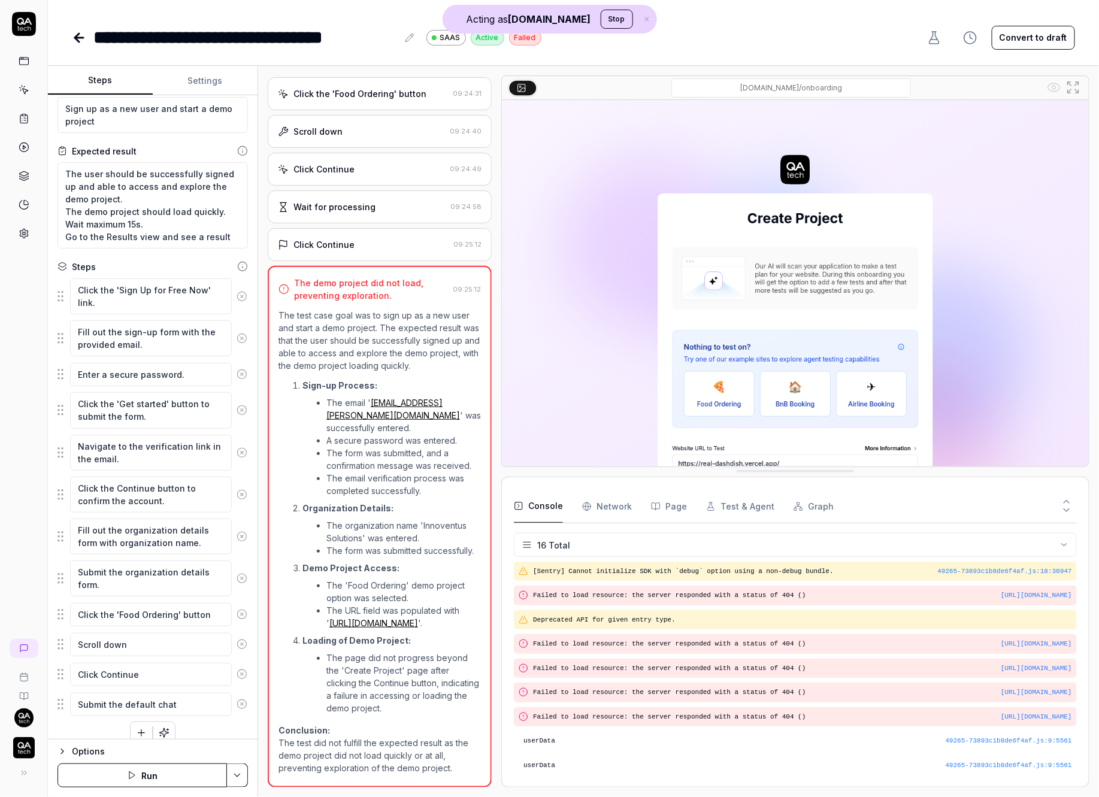
scroll to position [41, 0]
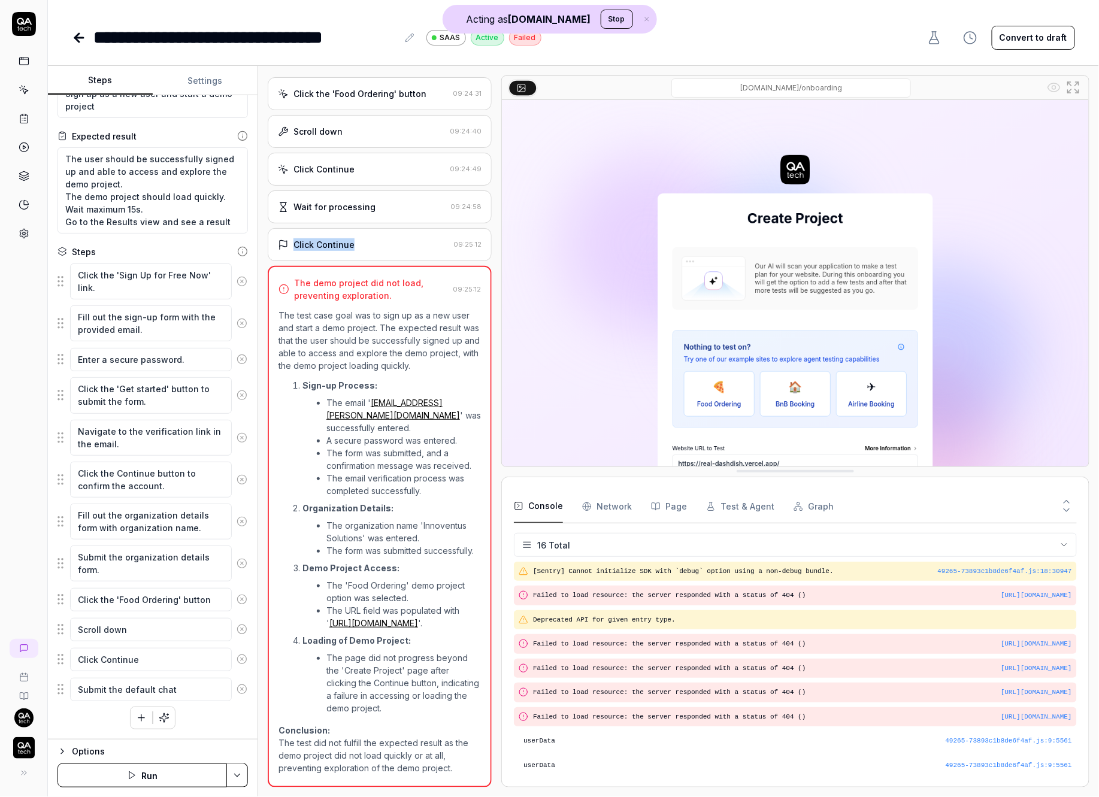
click at [395, 238] on div "Click Continue" at bounding box center [363, 244] width 171 height 13
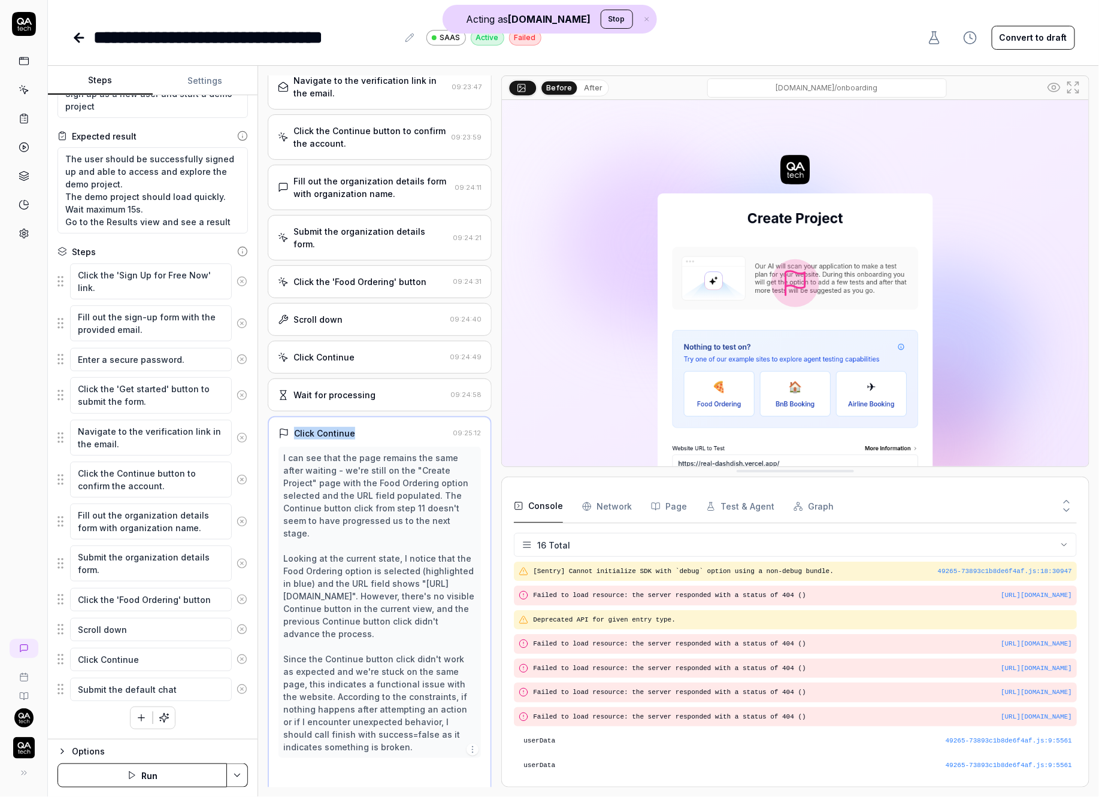
scroll to position [254, 0]
click at [361, 305] on div "Scroll down 09:24:40" at bounding box center [380, 321] width 224 height 33
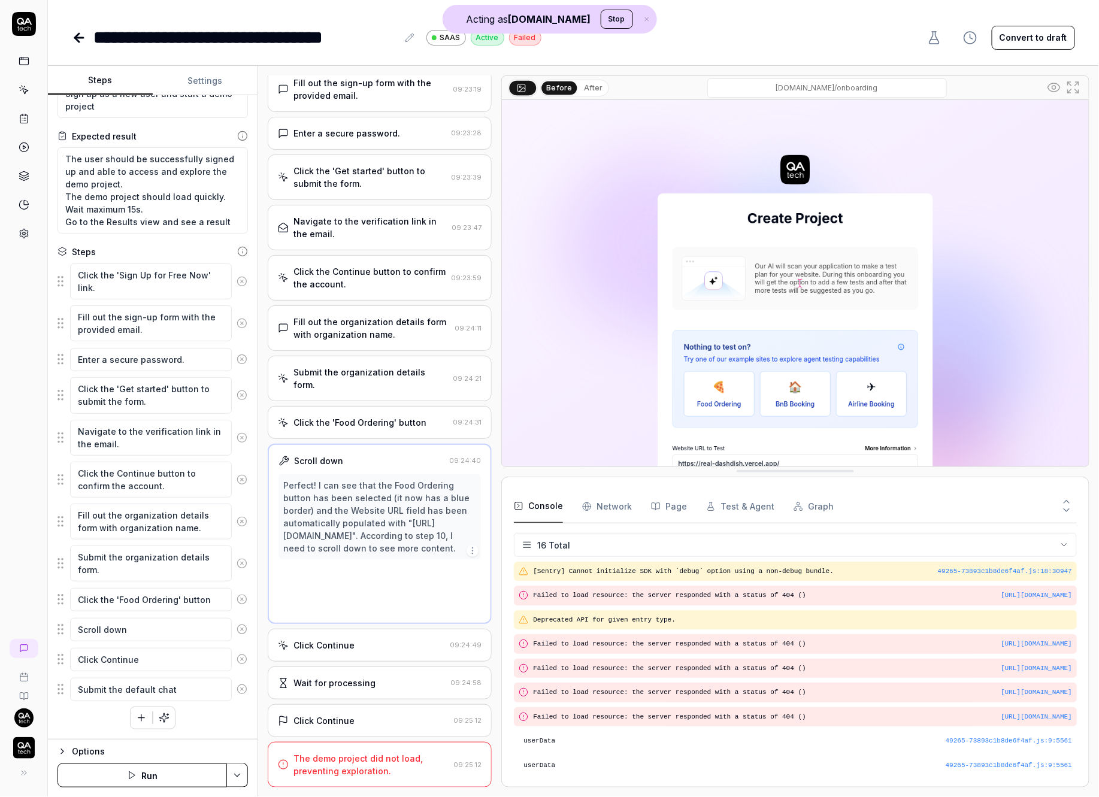
scroll to position [0, 0]
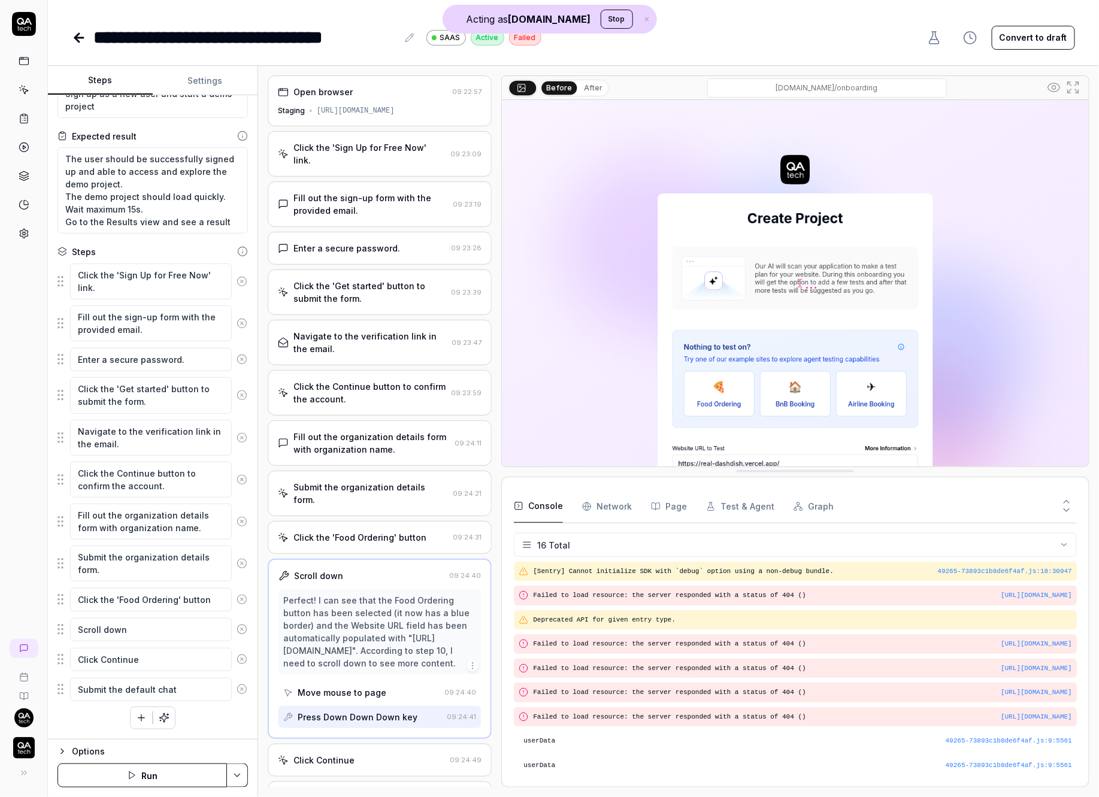
click at [588, 86] on button "After" at bounding box center [593, 87] width 28 height 13
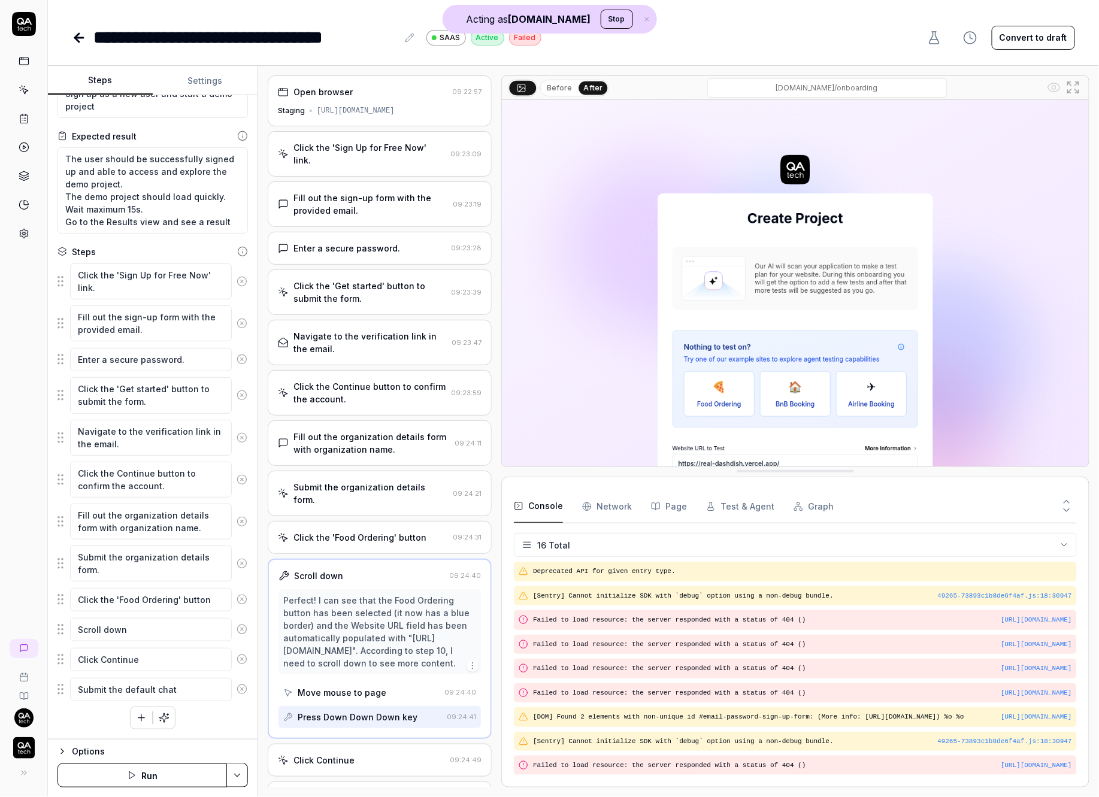
drag, startPoint x: 795, startPoint y: 468, endPoint x: 804, endPoint y: 535, distance: 67.7
drag, startPoint x: 780, startPoint y: 468, endPoint x: 786, endPoint y: 603, distance: 135.5
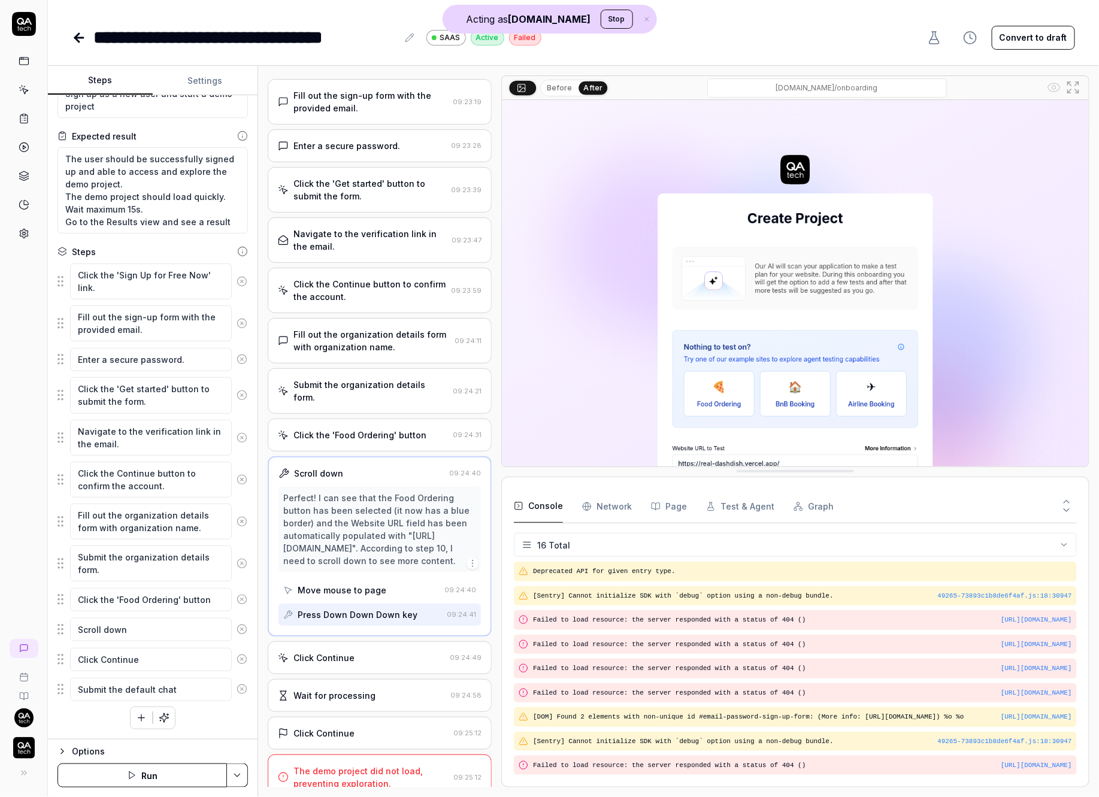
click at [362, 641] on div "Click Continue 09:24:49" at bounding box center [380, 657] width 224 height 33
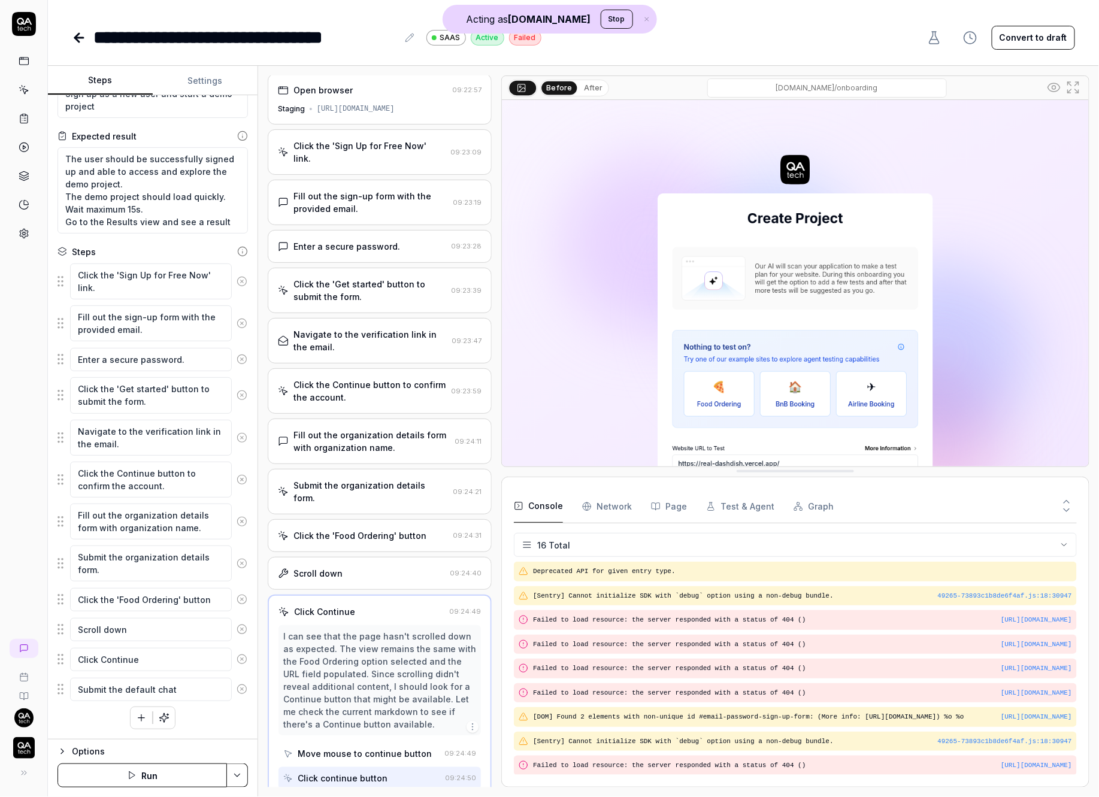
scroll to position [128, 0]
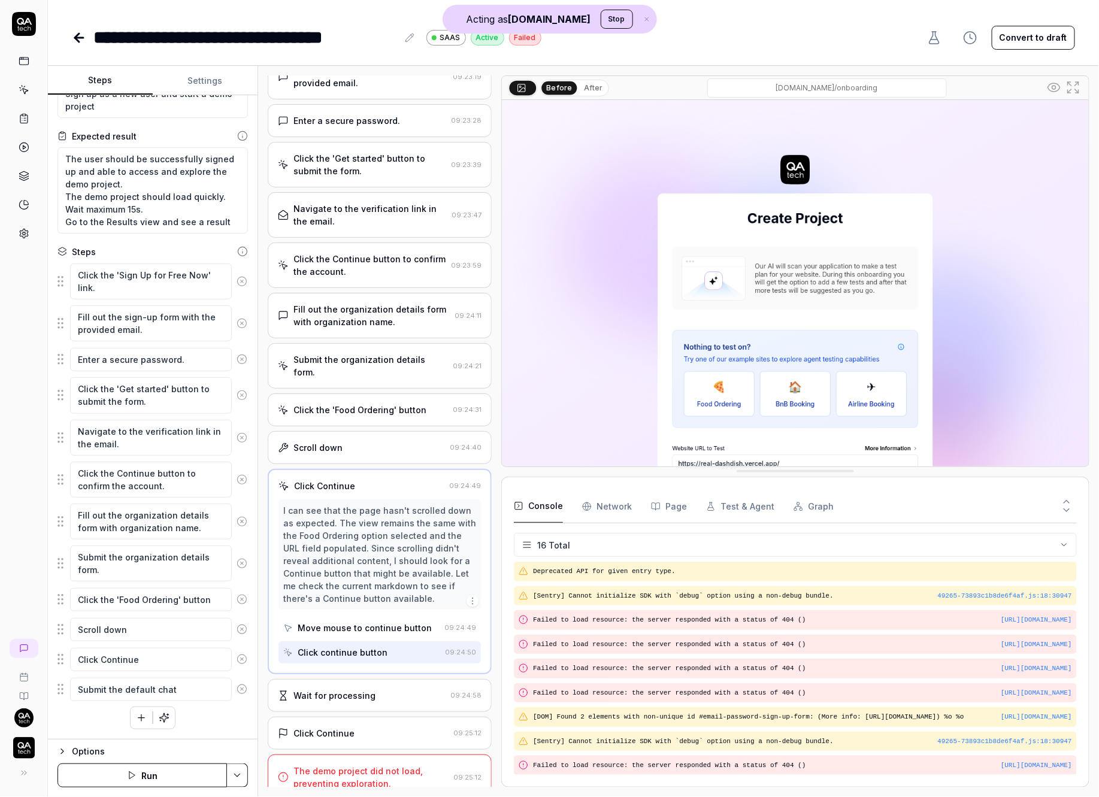
click at [417, 312] on div "Fill out the organization details form with organization name." at bounding box center [371, 315] width 156 height 25
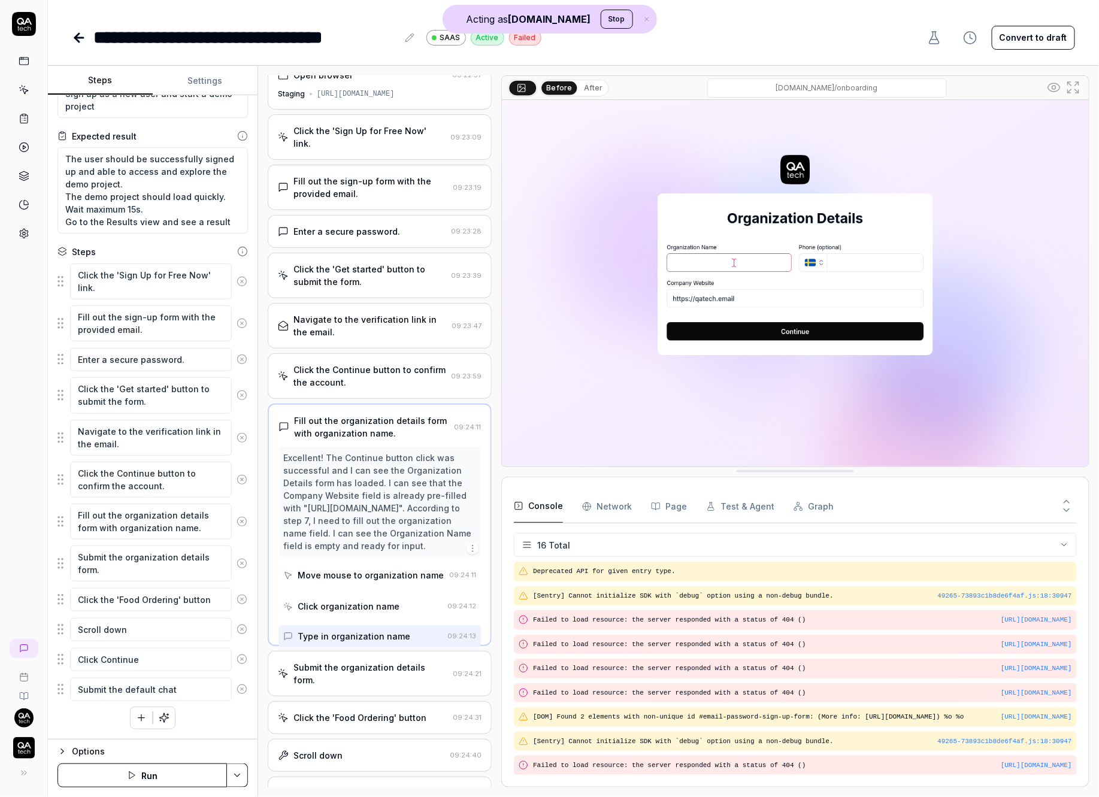
scroll to position [0, 0]
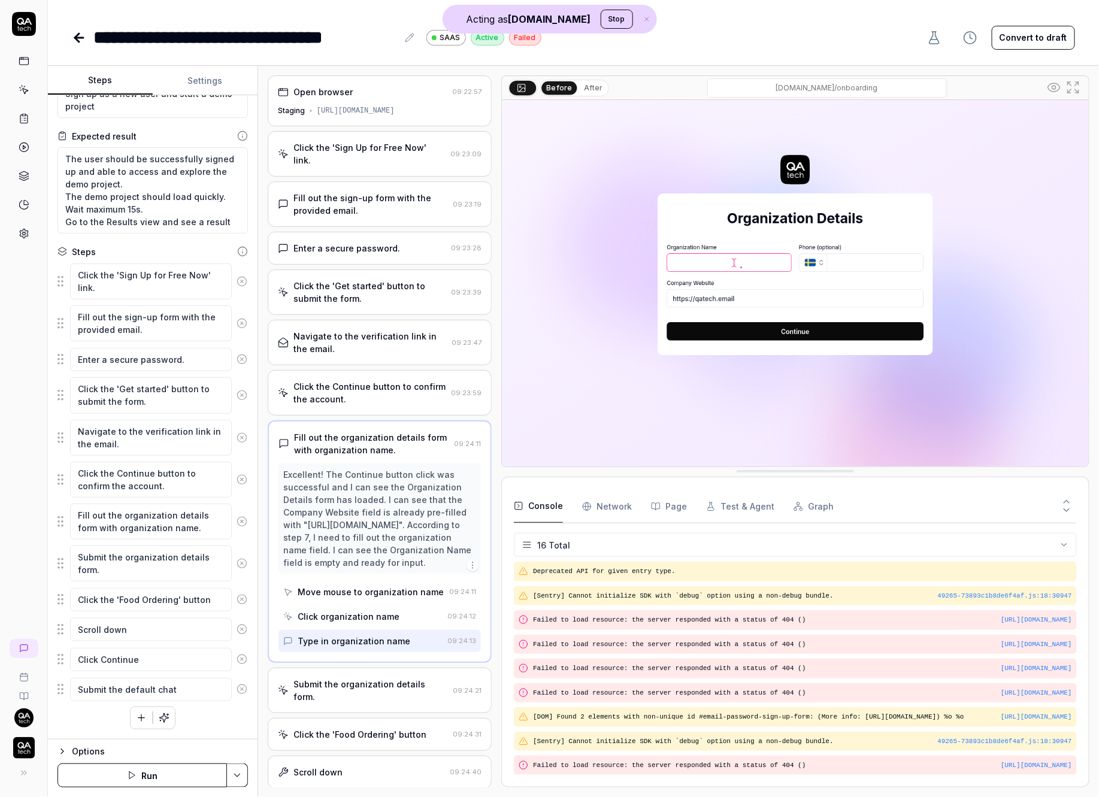
click at [370, 728] on div "Click the 'Food Ordering' button" at bounding box center [359, 734] width 133 height 13
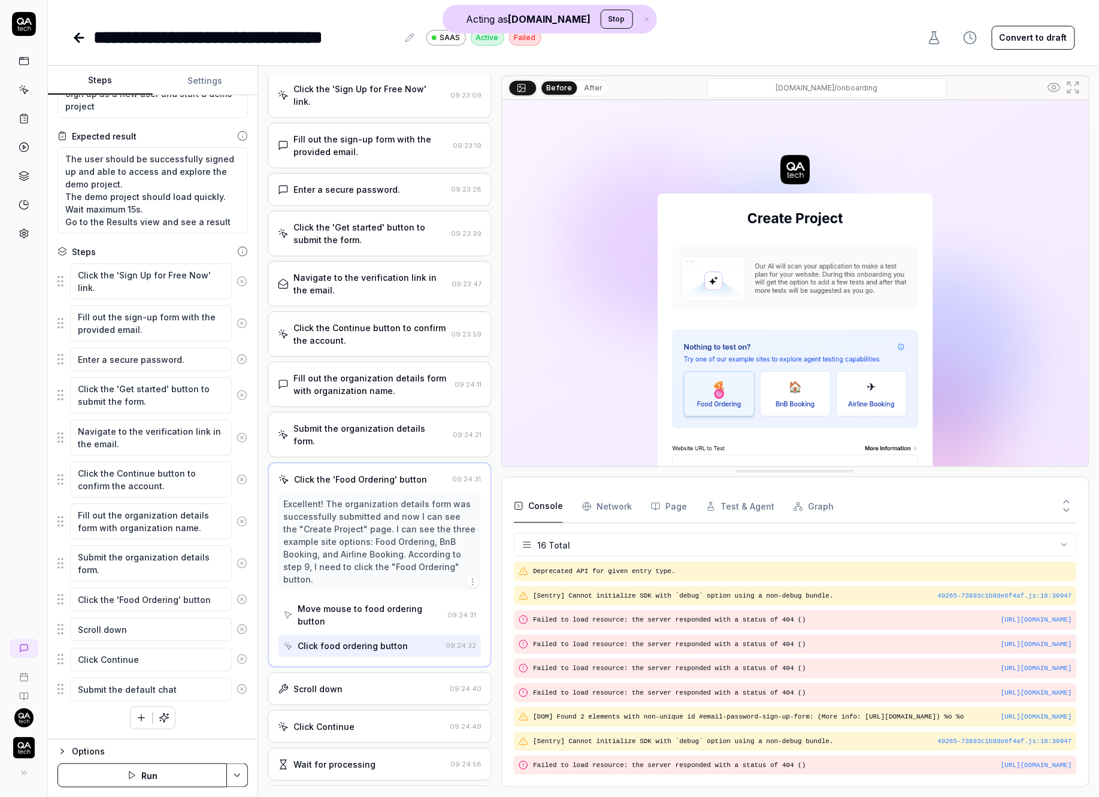
scroll to position [128, 0]
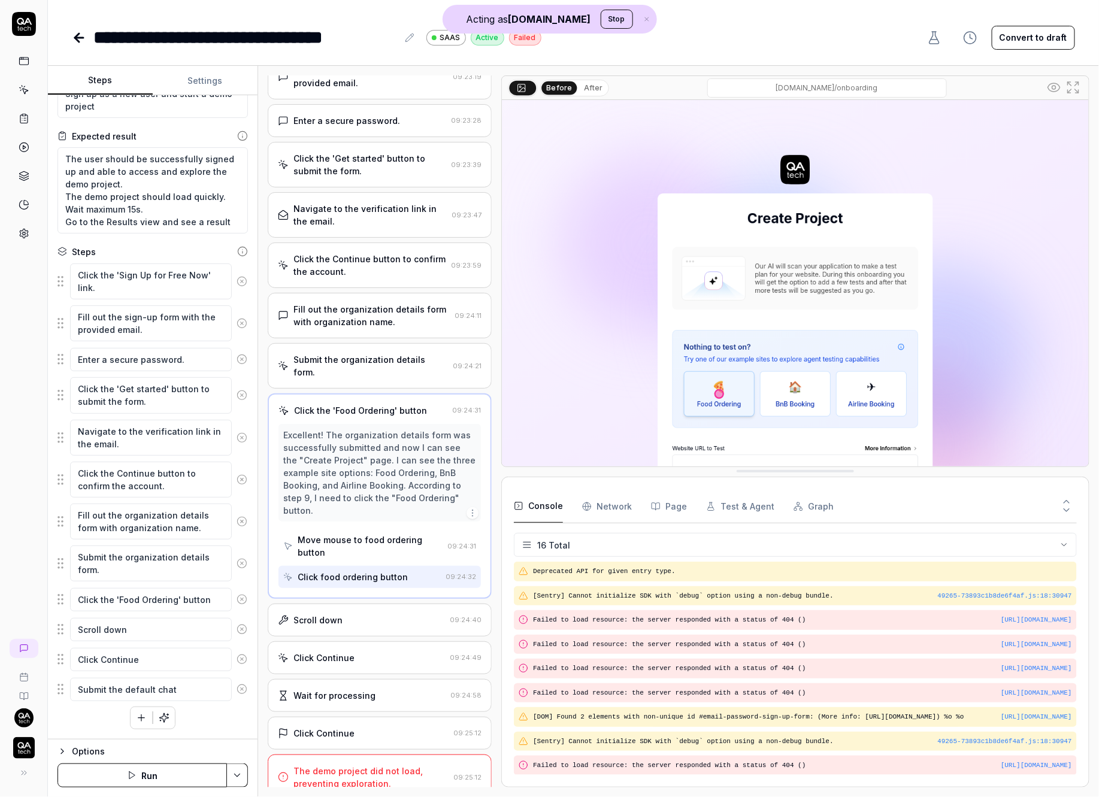
click at [364, 614] on div "Scroll down" at bounding box center [361, 620] width 167 height 13
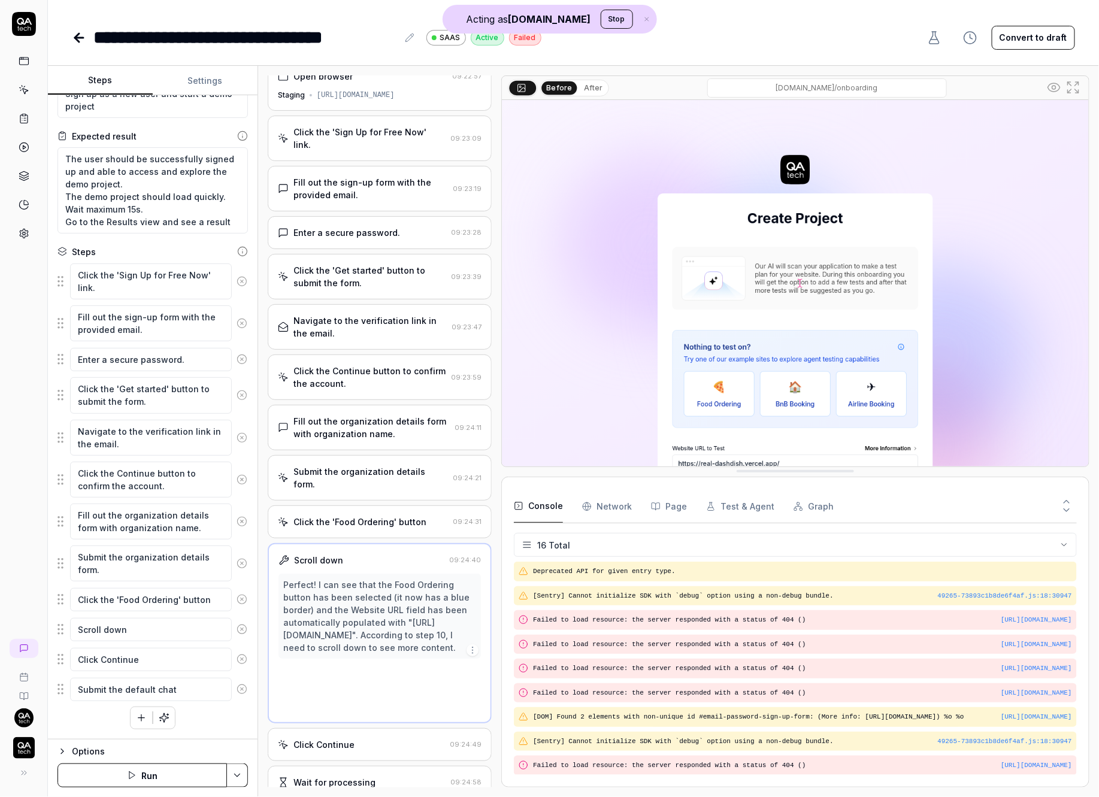
scroll to position [0, 0]
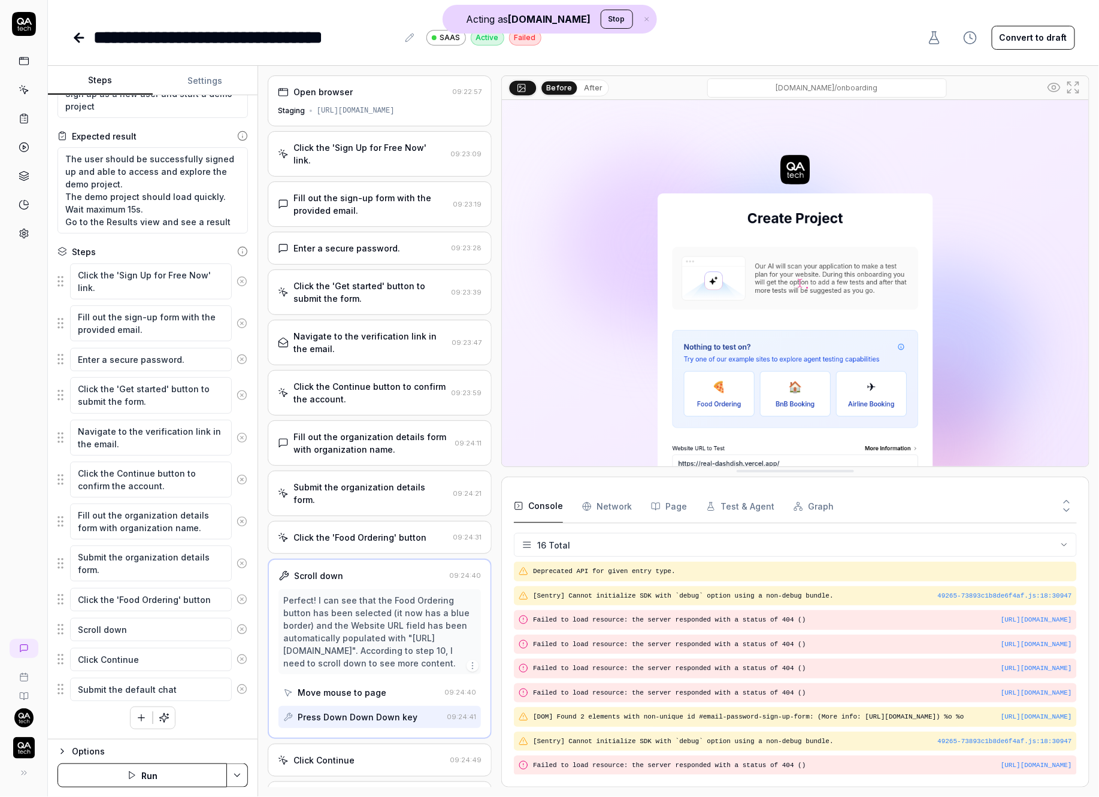
click at [375, 762] on div "Click Continue 09:24:49" at bounding box center [380, 760] width 224 height 33
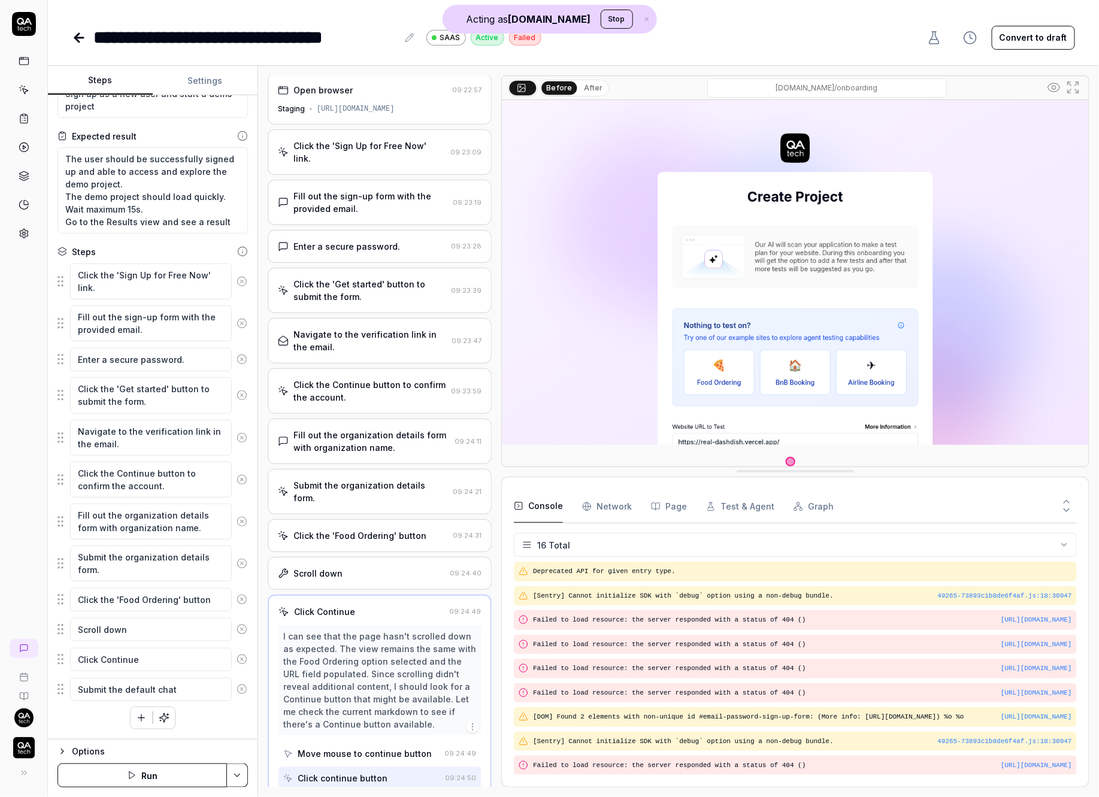
scroll to position [27, 0]
click at [578, 82] on div "Before After" at bounding box center [574, 88] width 69 height 17
click at [586, 84] on button "After" at bounding box center [593, 87] width 28 height 13
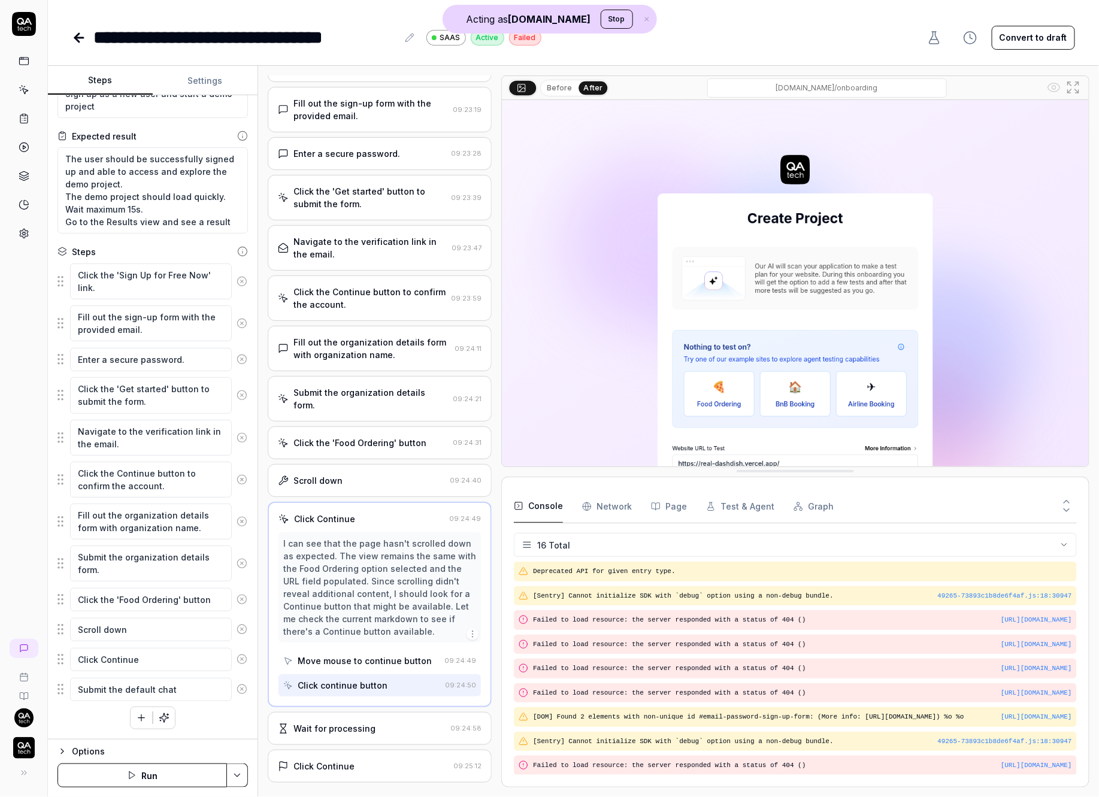
scroll to position [128, 0]
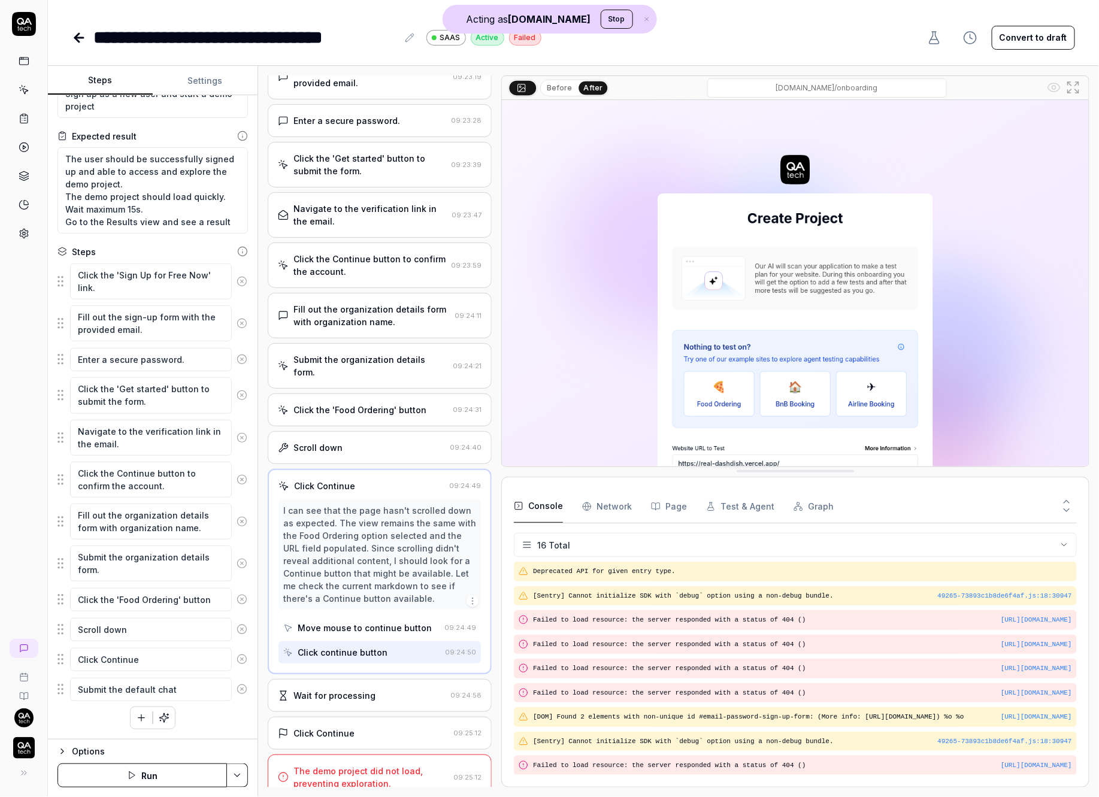
click at [404, 622] on div "Move mouse to continue button" at bounding box center [365, 628] width 134 height 13
click at [403, 641] on div "Click continue button" at bounding box center [361, 652] width 157 height 22
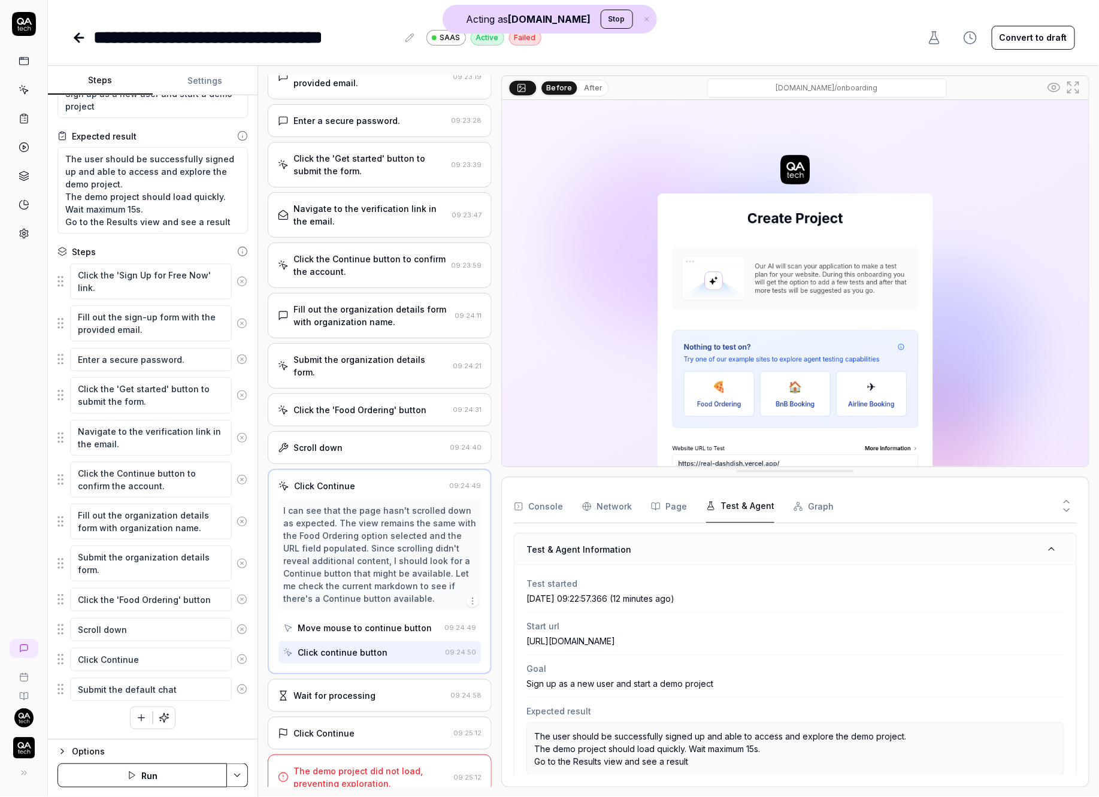
click at [723, 498] on button "Test & Agent" at bounding box center [740, 507] width 68 height 34
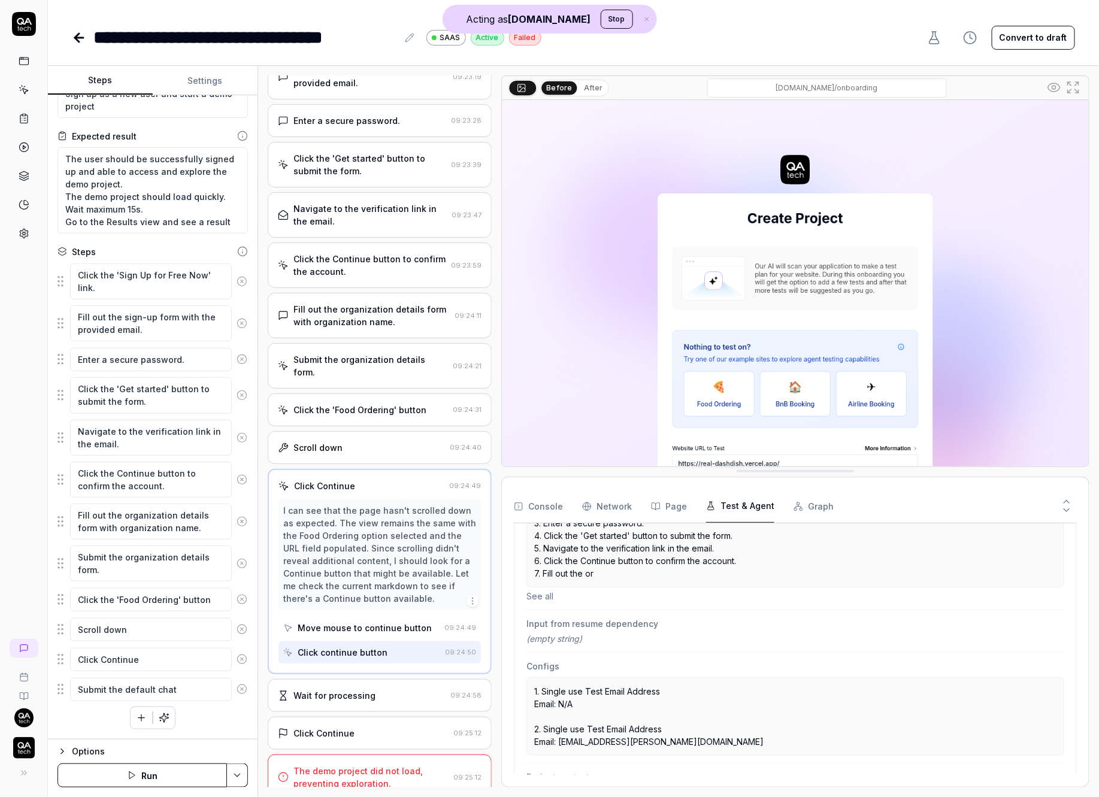
scroll to position [307, 0]
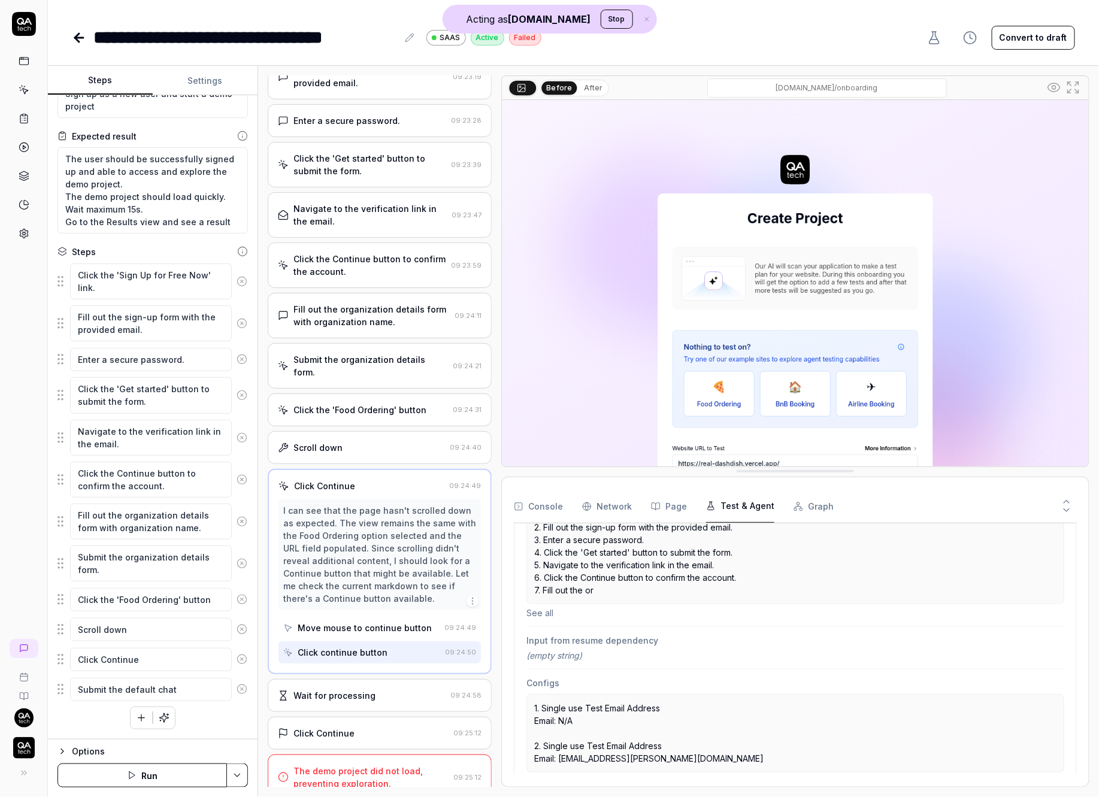
click at [420, 689] on div "Wait for processing" at bounding box center [362, 695] width 168 height 13
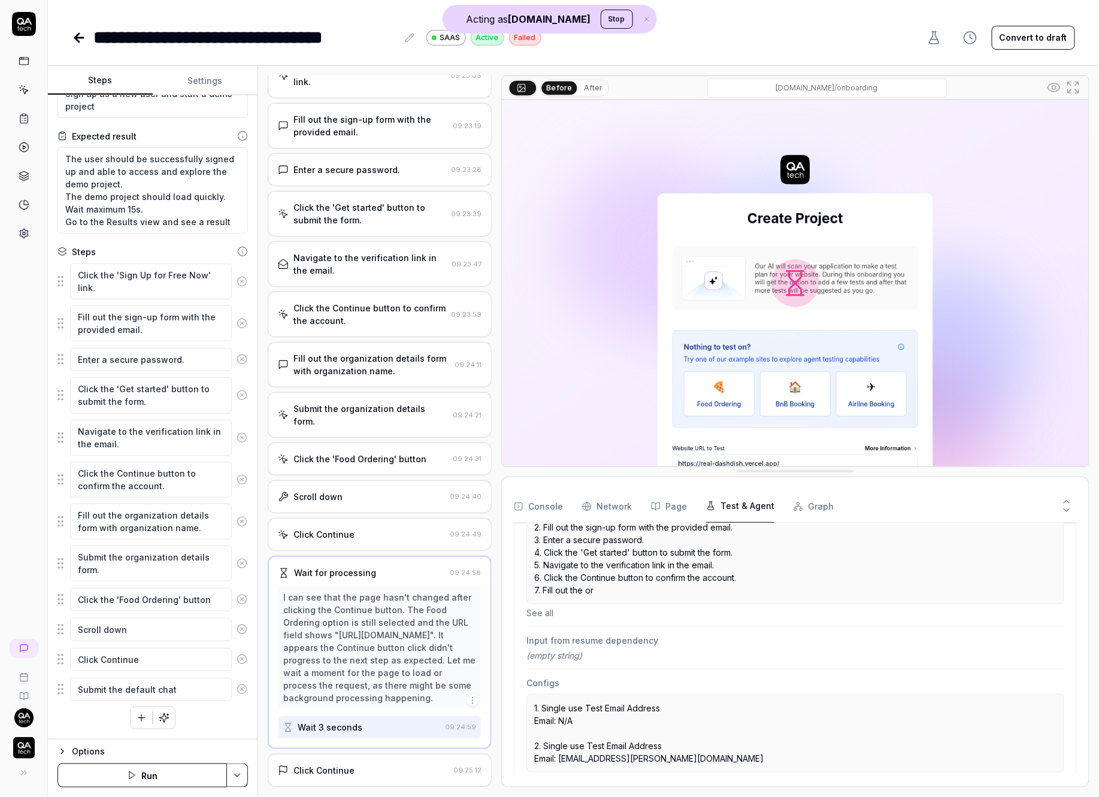
scroll to position [128, 0]
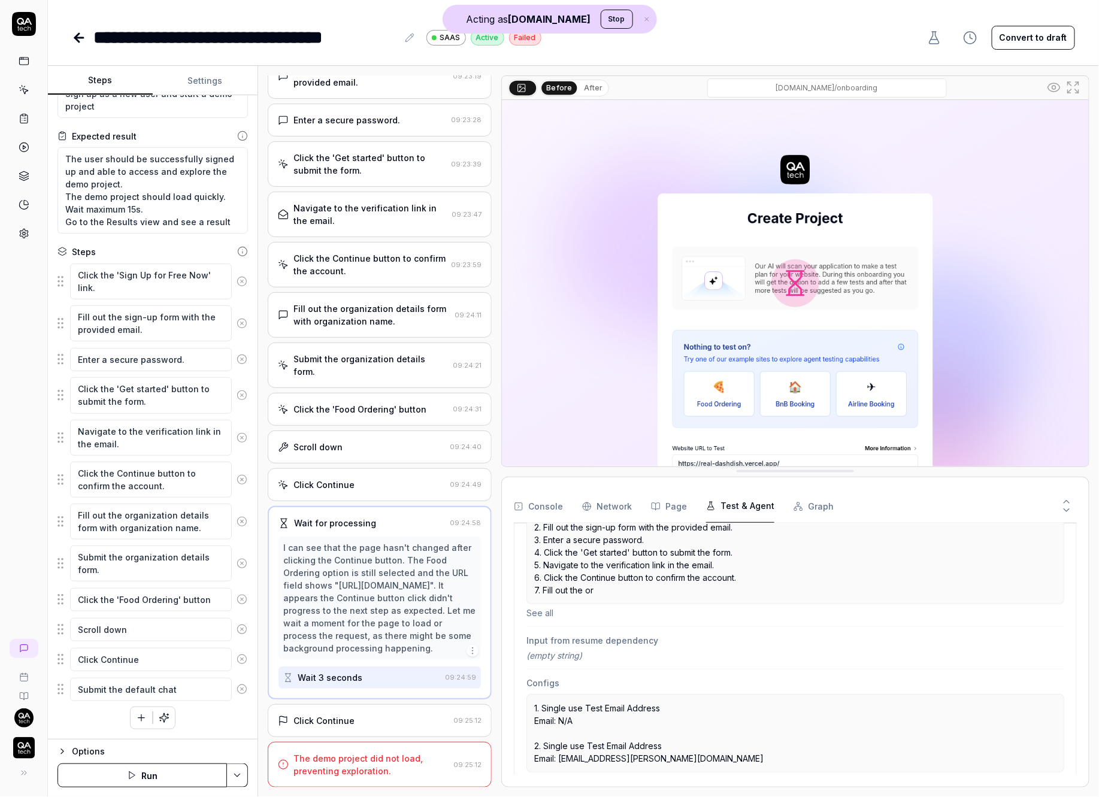
click at [579, 86] on button "After" at bounding box center [593, 87] width 28 height 13
click at [377, 729] on div "Click Continue 09:25:12" at bounding box center [380, 720] width 224 height 33
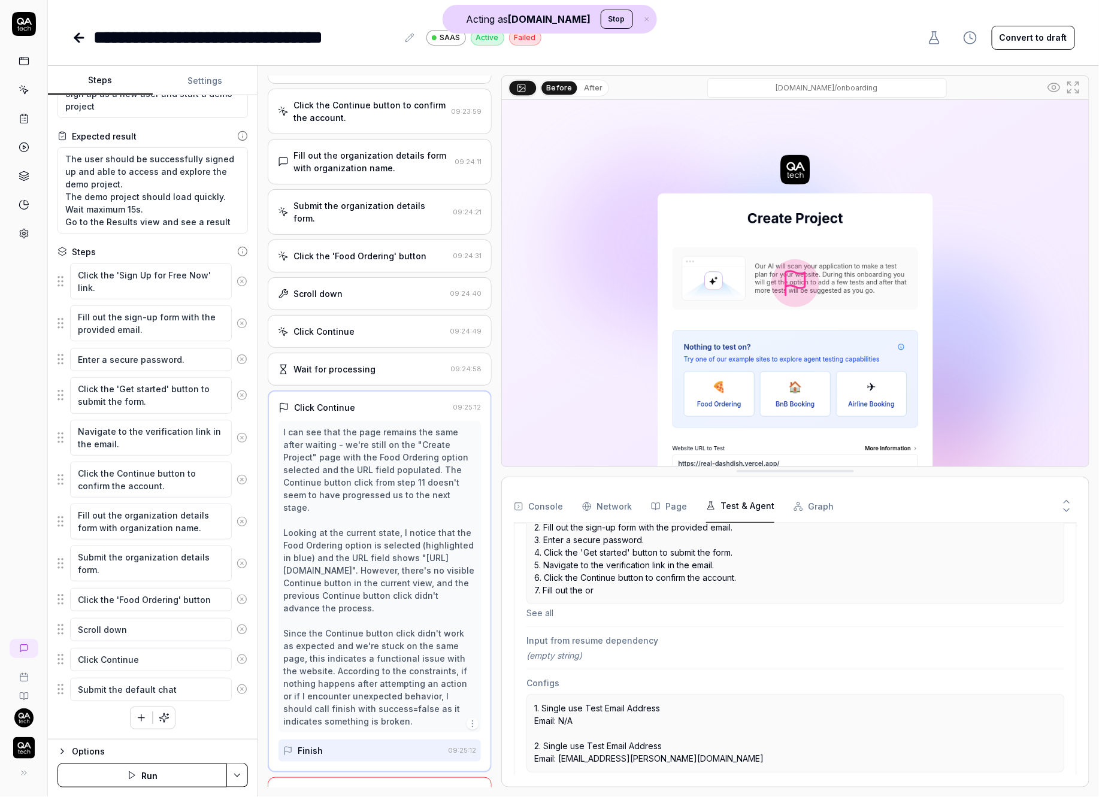
scroll to position [304, 0]
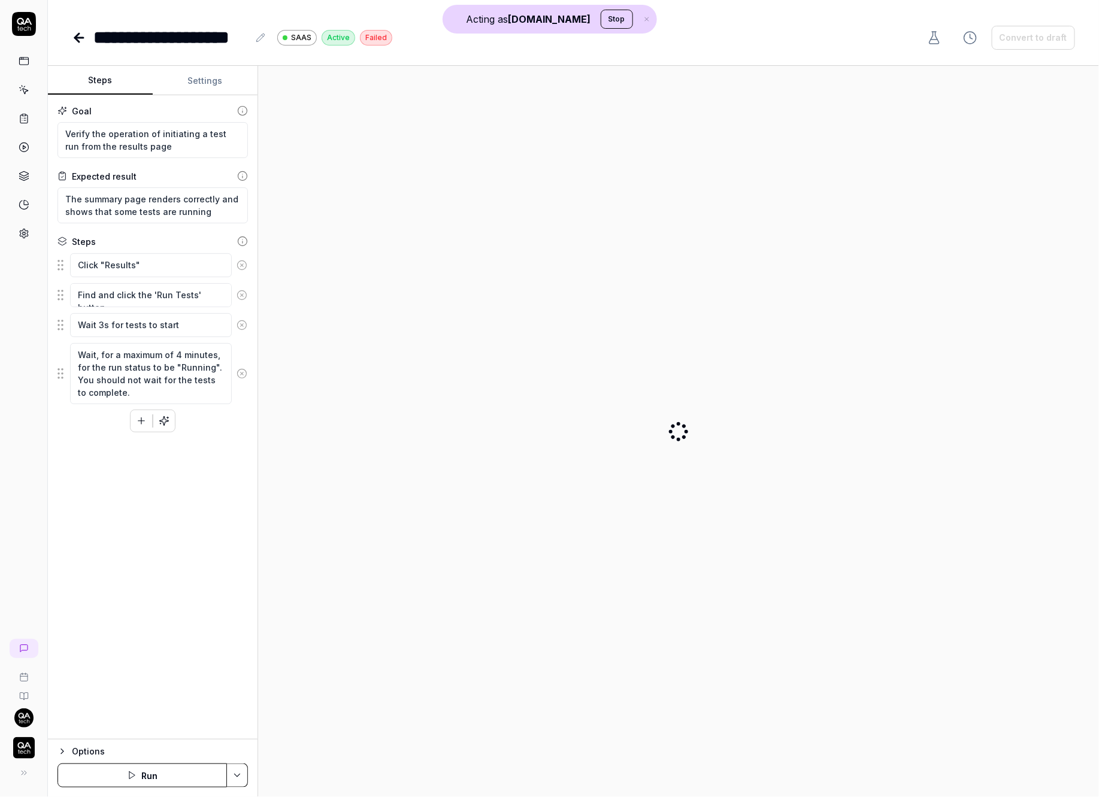
type textarea "*"
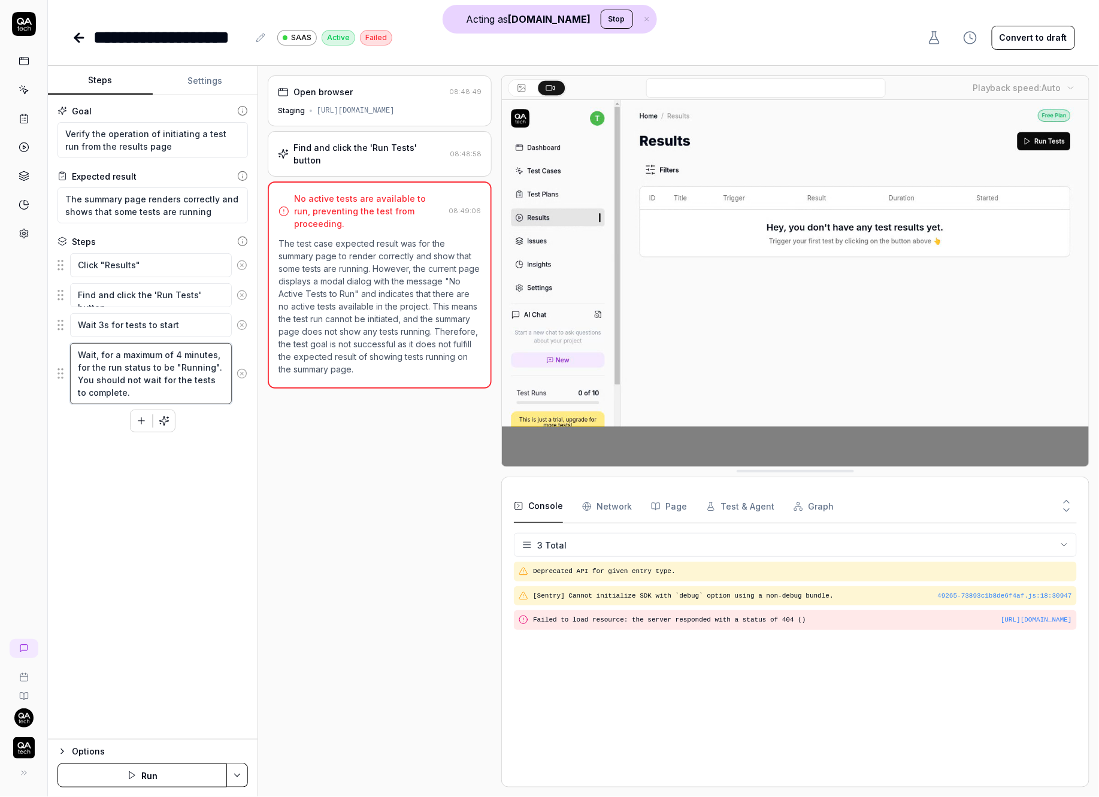
click at [160, 388] on textarea "Wait, for a maximum of 4 minutes, for the run status to be "Running". You shoul…" at bounding box center [151, 373] width 162 height 61
click at [1041, 40] on button "Convert to draft" at bounding box center [1033, 38] width 83 height 24
click at [65, 32] on div "**********" at bounding box center [573, 25] width 1051 height 51
click at [79, 34] on icon at bounding box center [77, 38] width 4 height 8
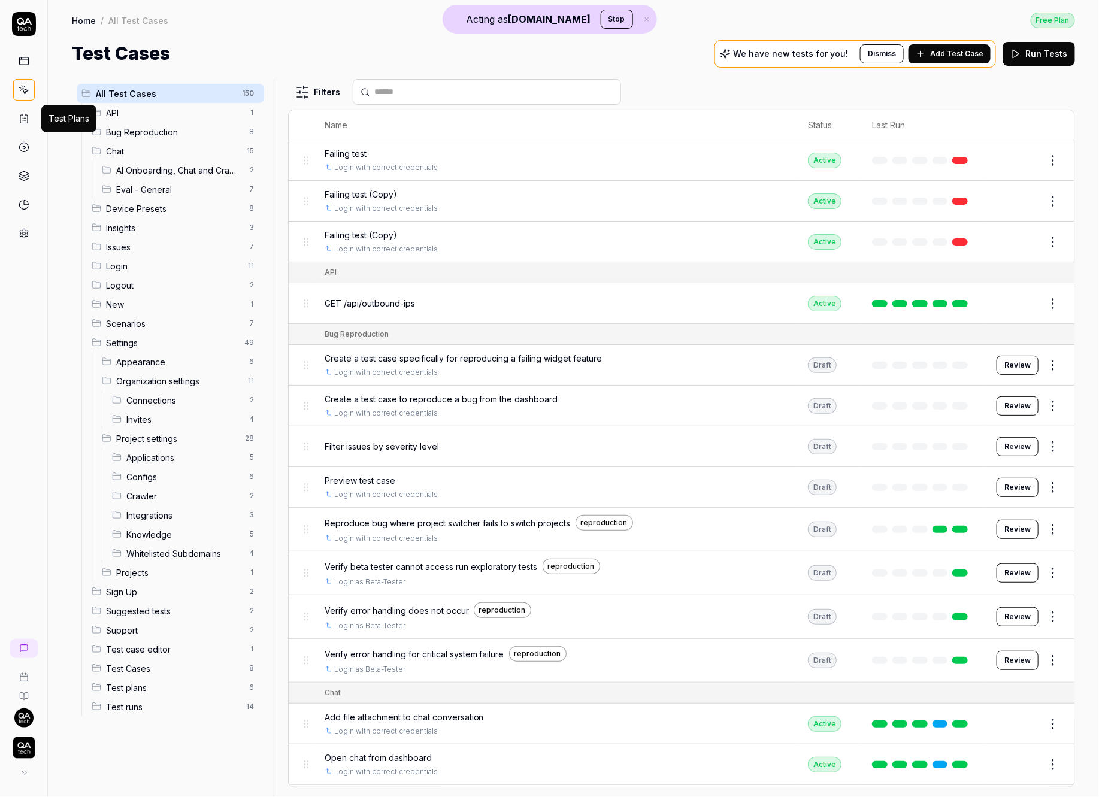
click at [25, 118] on icon at bounding box center [25, 118] width 2 height 0
click at [27, 150] on circle at bounding box center [23, 147] width 9 height 9
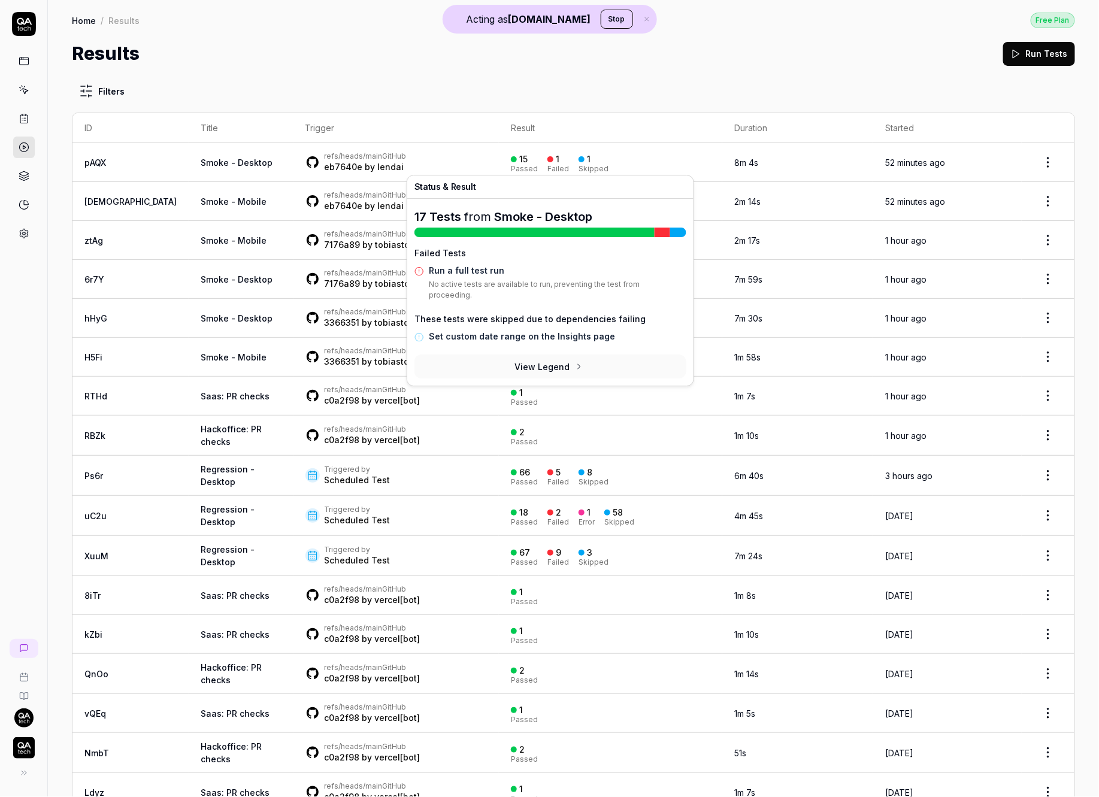
click at [395, 164] on div "refs/heads/main GitHub eb7640e by lendai" at bounding box center [396, 163] width 182 height 22
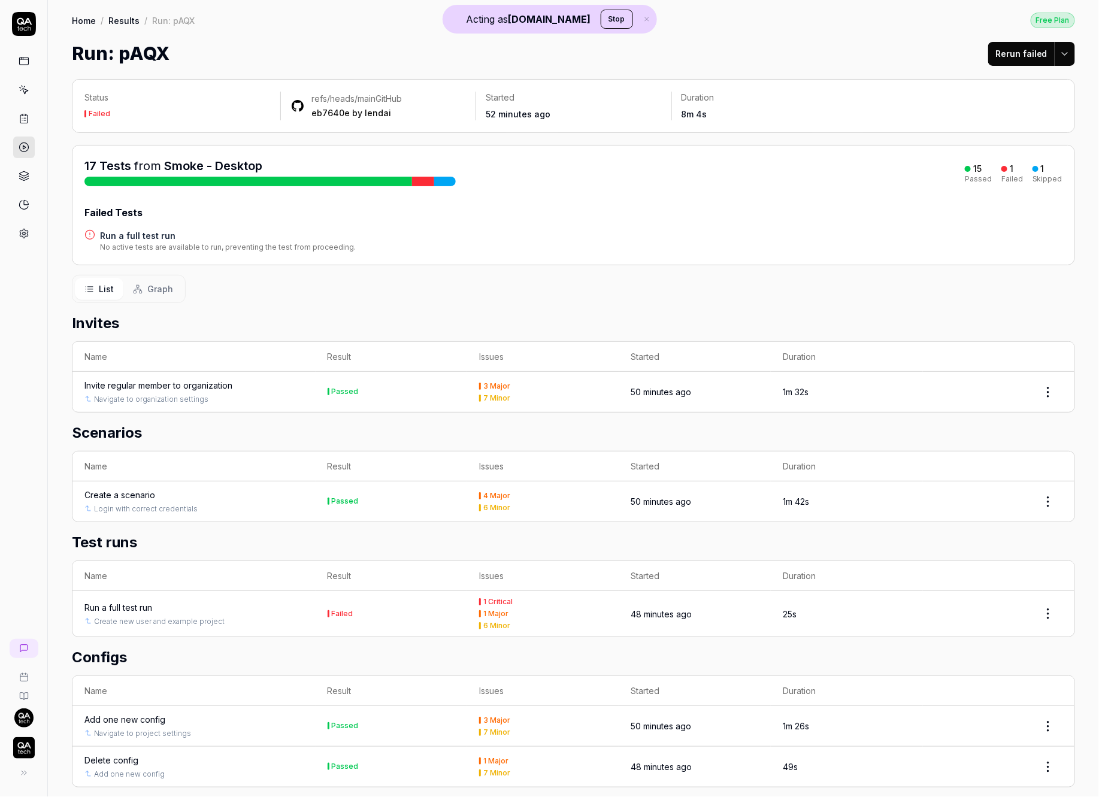
click at [1009, 59] on button "Rerun failed" at bounding box center [1021, 54] width 66 height 24
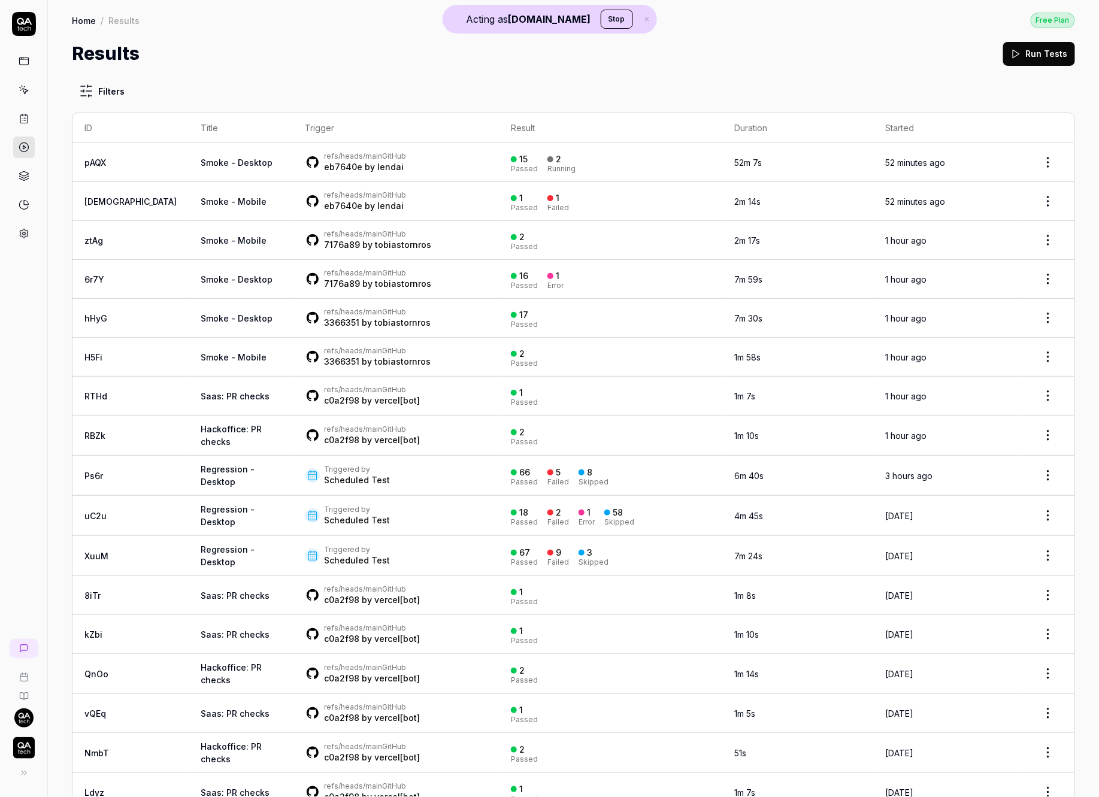
click at [400, 208] on div "refs/heads/main GitHub eb7640e by lendai" at bounding box center [396, 201] width 182 height 22
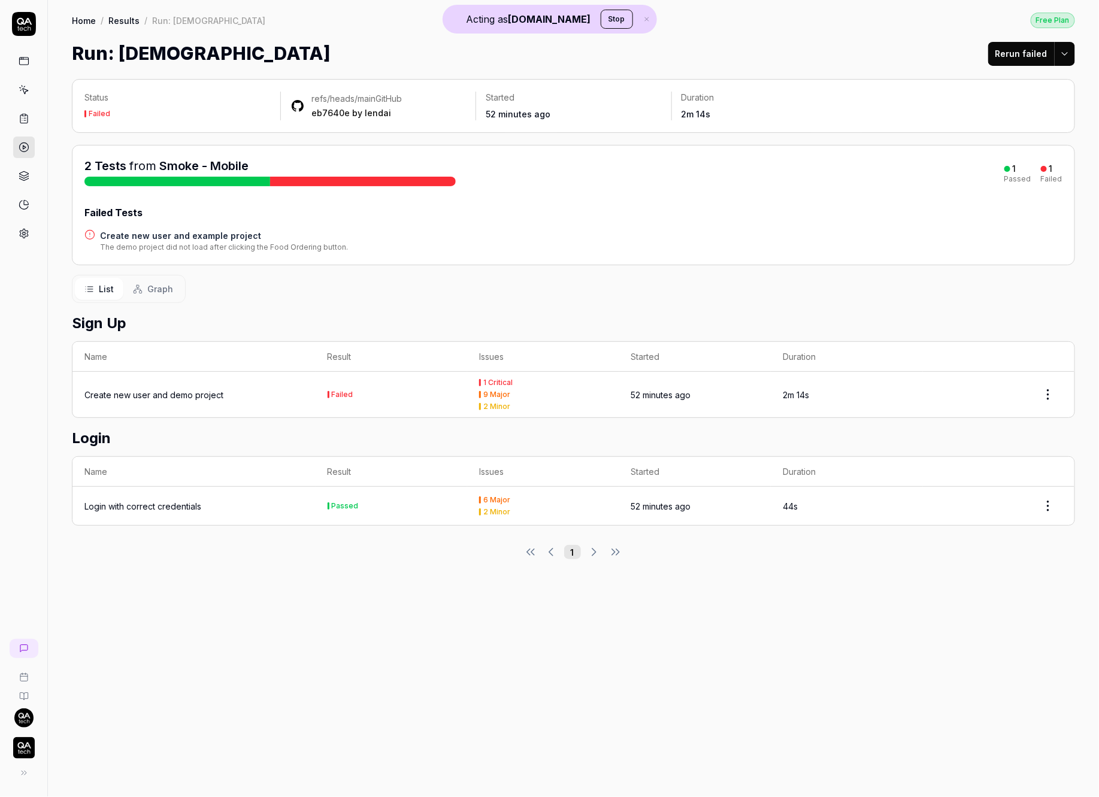
click at [160, 399] on div "Create new user and demo project" at bounding box center [153, 395] width 139 height 13
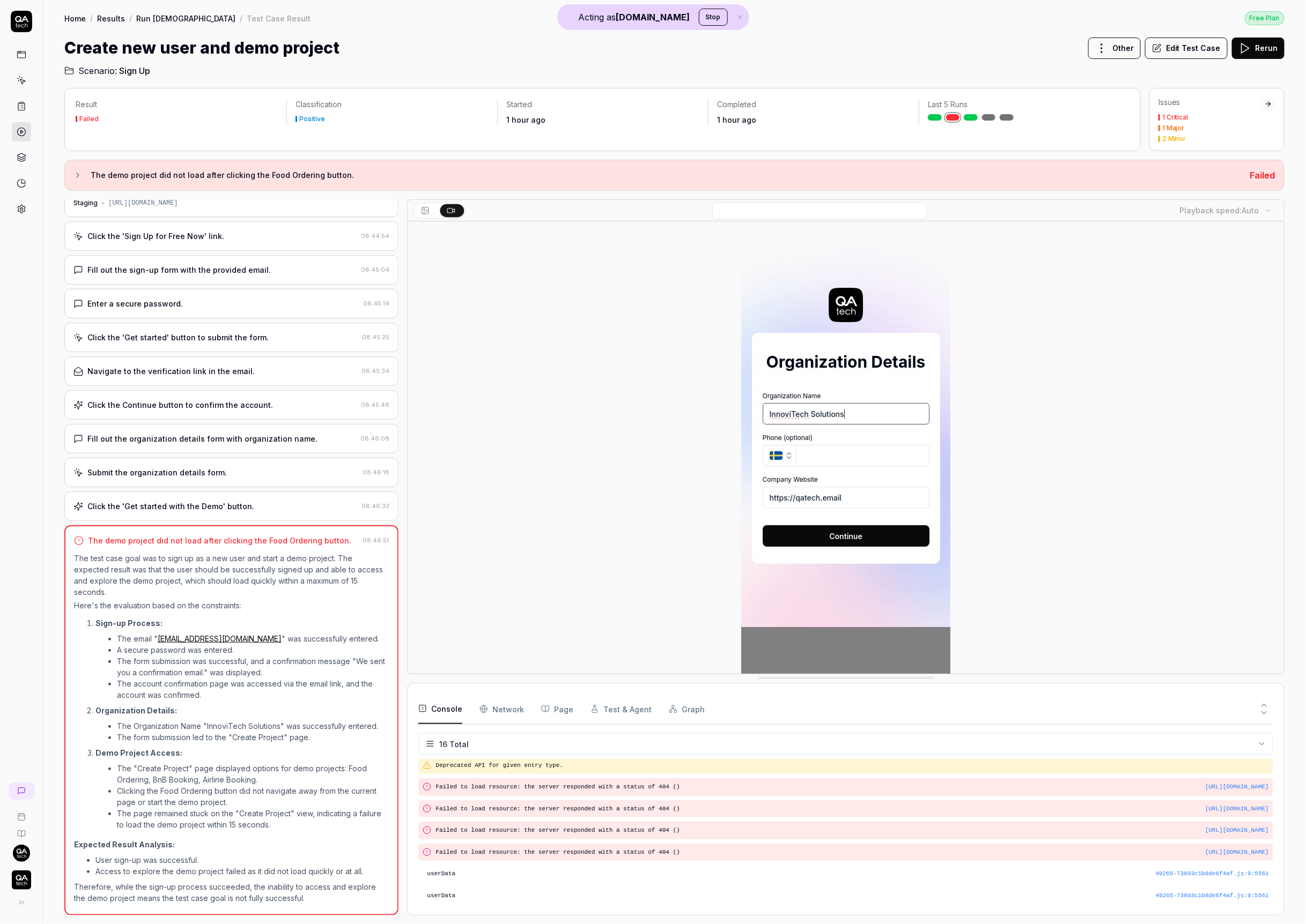
scroll to position [199, 0]
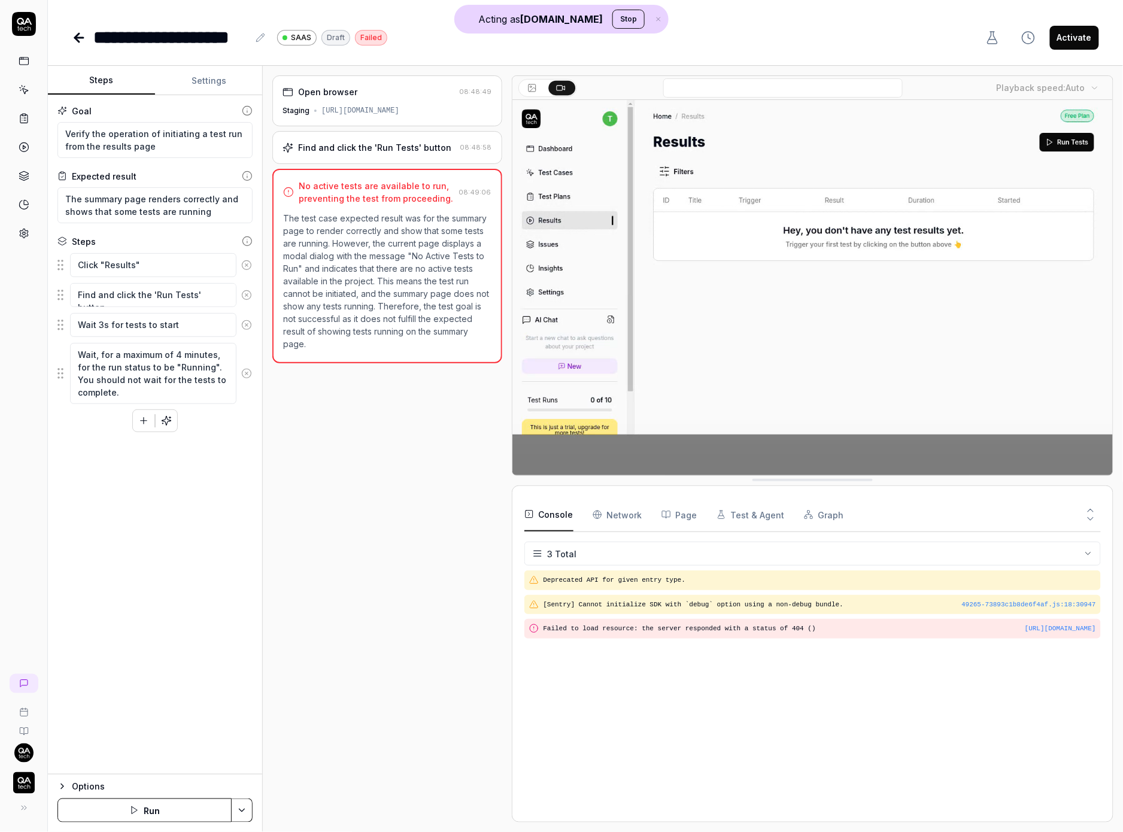
click at [219, 65] on hr at bounding box center [586, 65] width 1076 height 1
type textarea "*"
click at [218, 76] on button "Settings" at bounding box center [208, 80] width 107 height 29
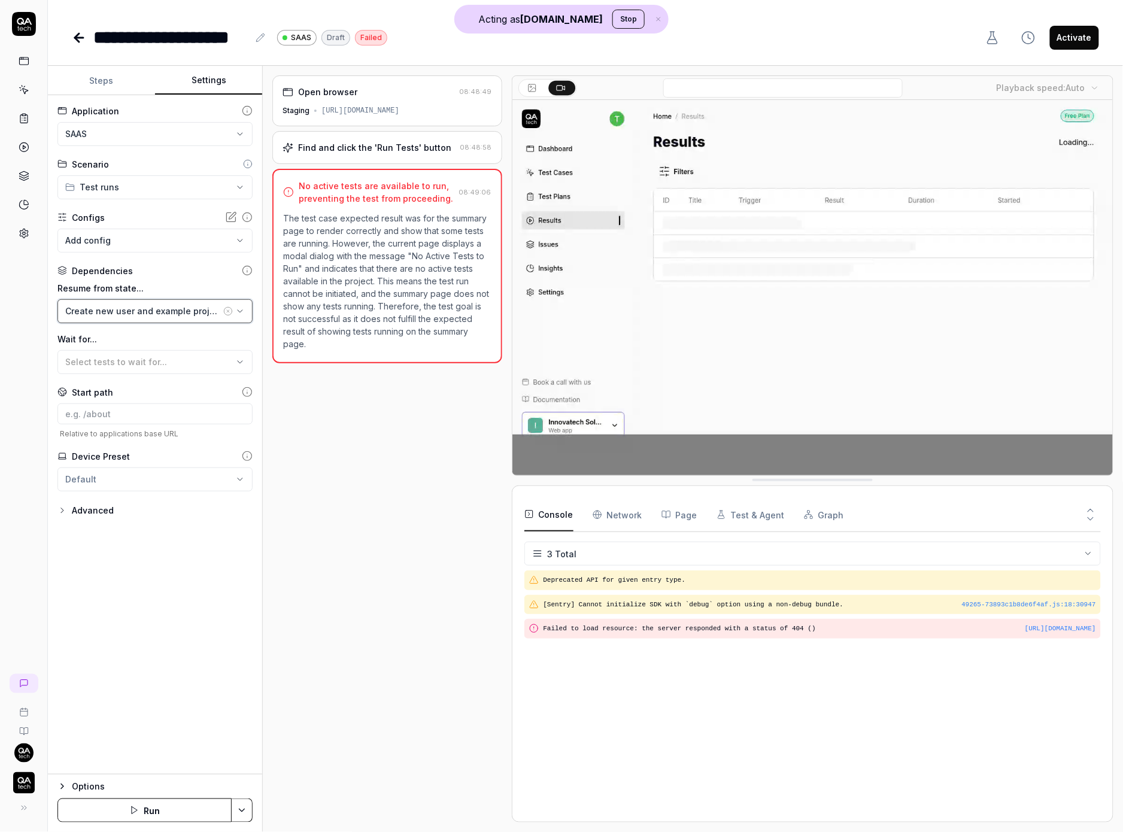
click at [147, 311] on div "Create new user and example project" at bounding box center [143, 311] width 156 height 13
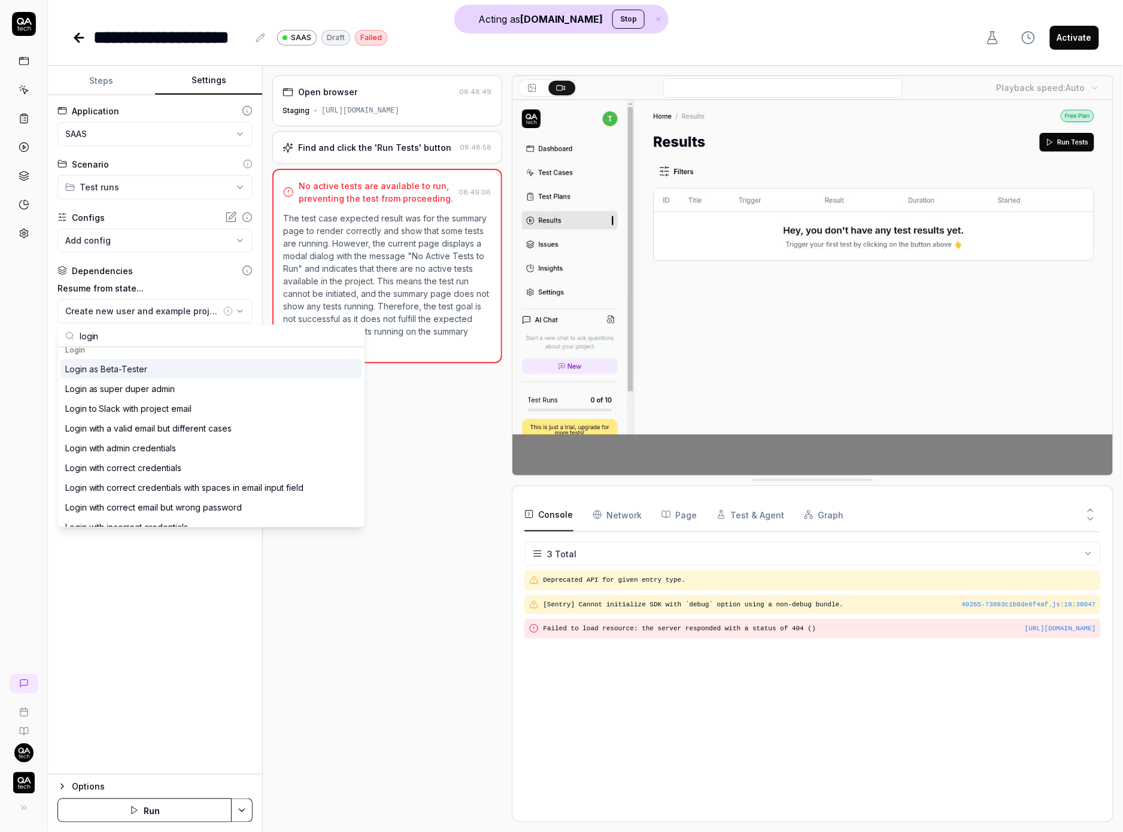
scroll to position [243, 0]
type input "login"
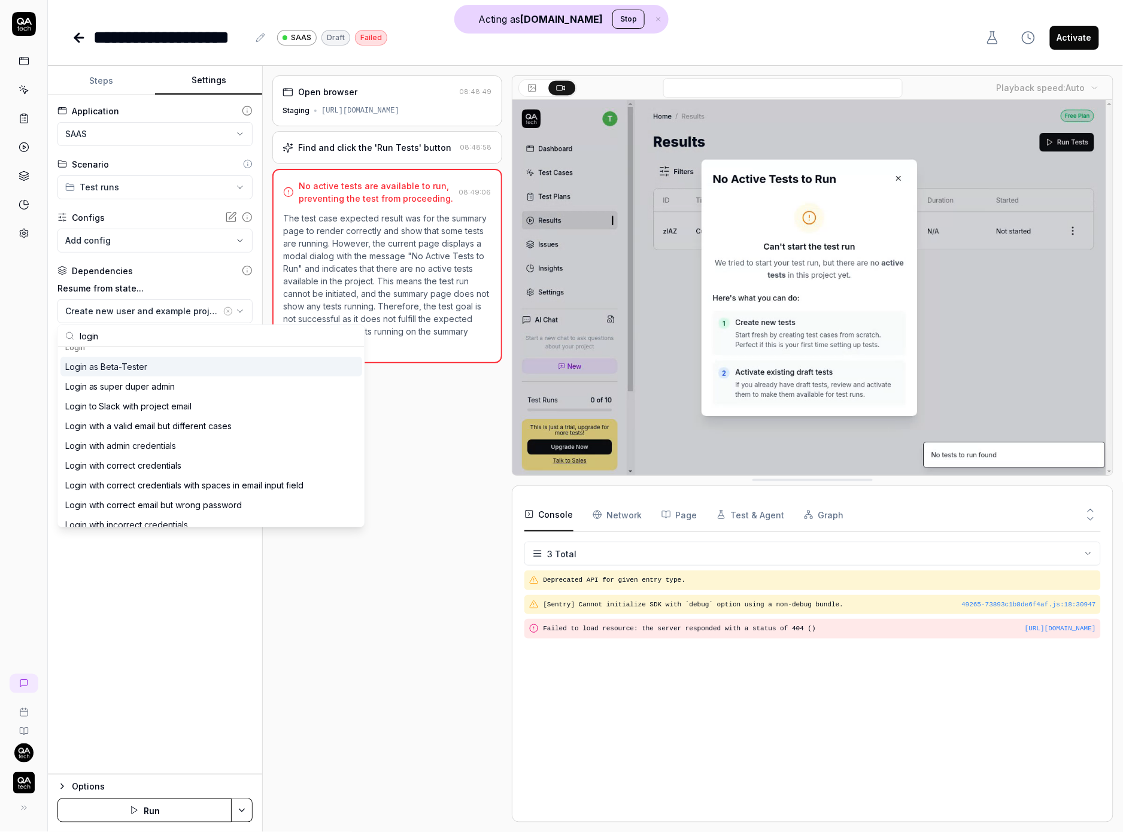
click at [152, 371] on div "Login as Beta-Tester" at bounding box center [211, 367] width 302 height 20
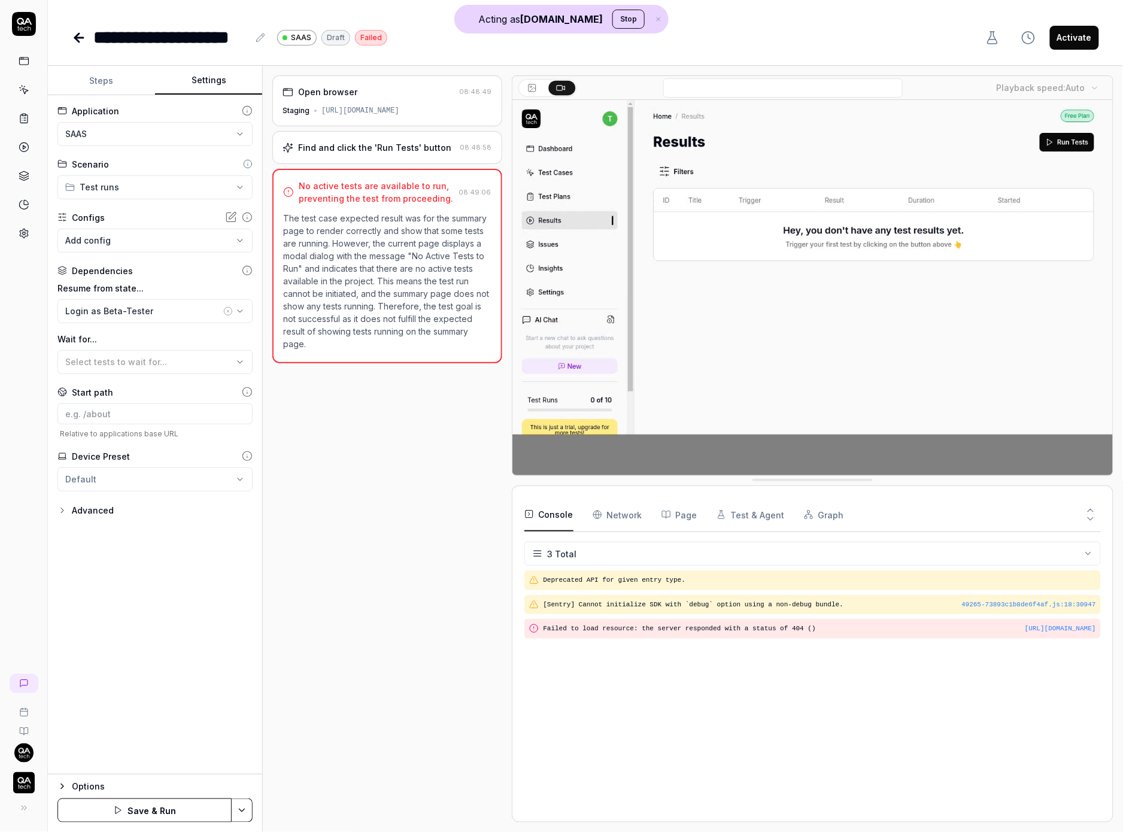
click at [167, 620] on div "Options Save & Run" at bounding box center [155, 803] width 214 height 58
click at [159, 620] on button "Save & Run" at bounding box center [144, 811] width 174 height 24
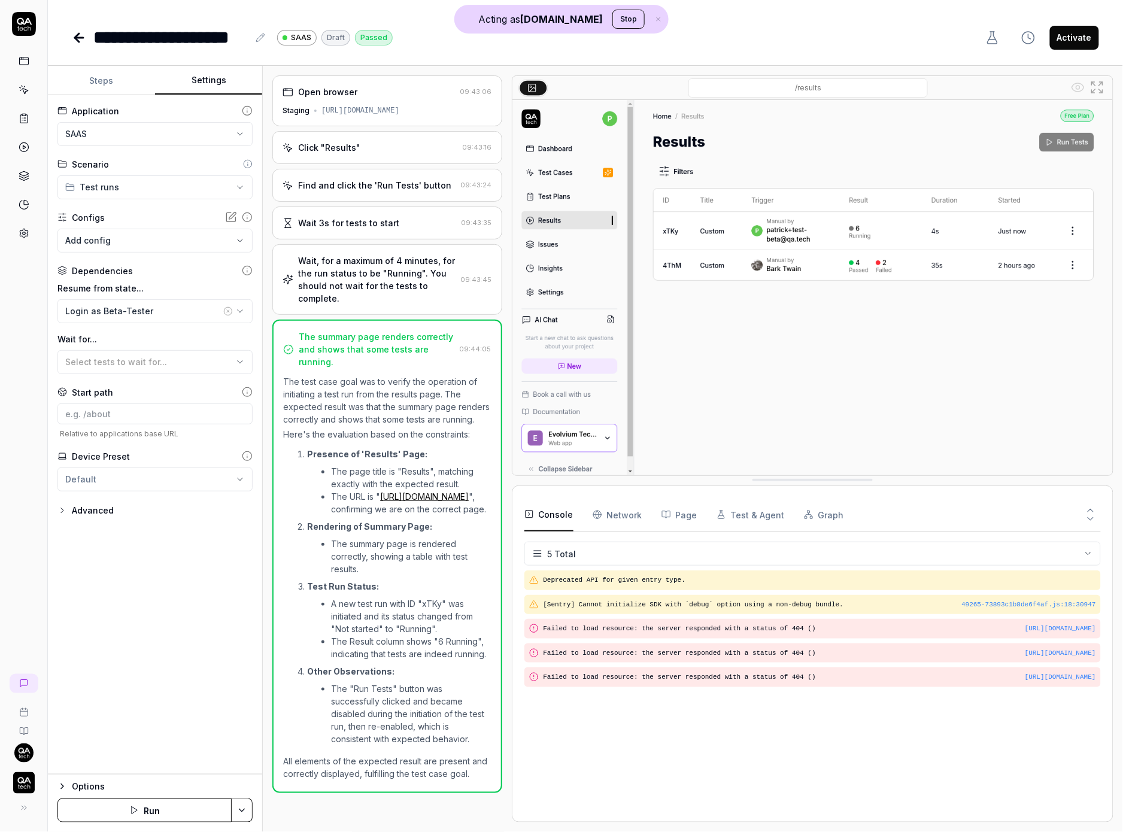
click at [973, 37] on button "Activate" at bounding box center [1074, 38] width 49 height 24
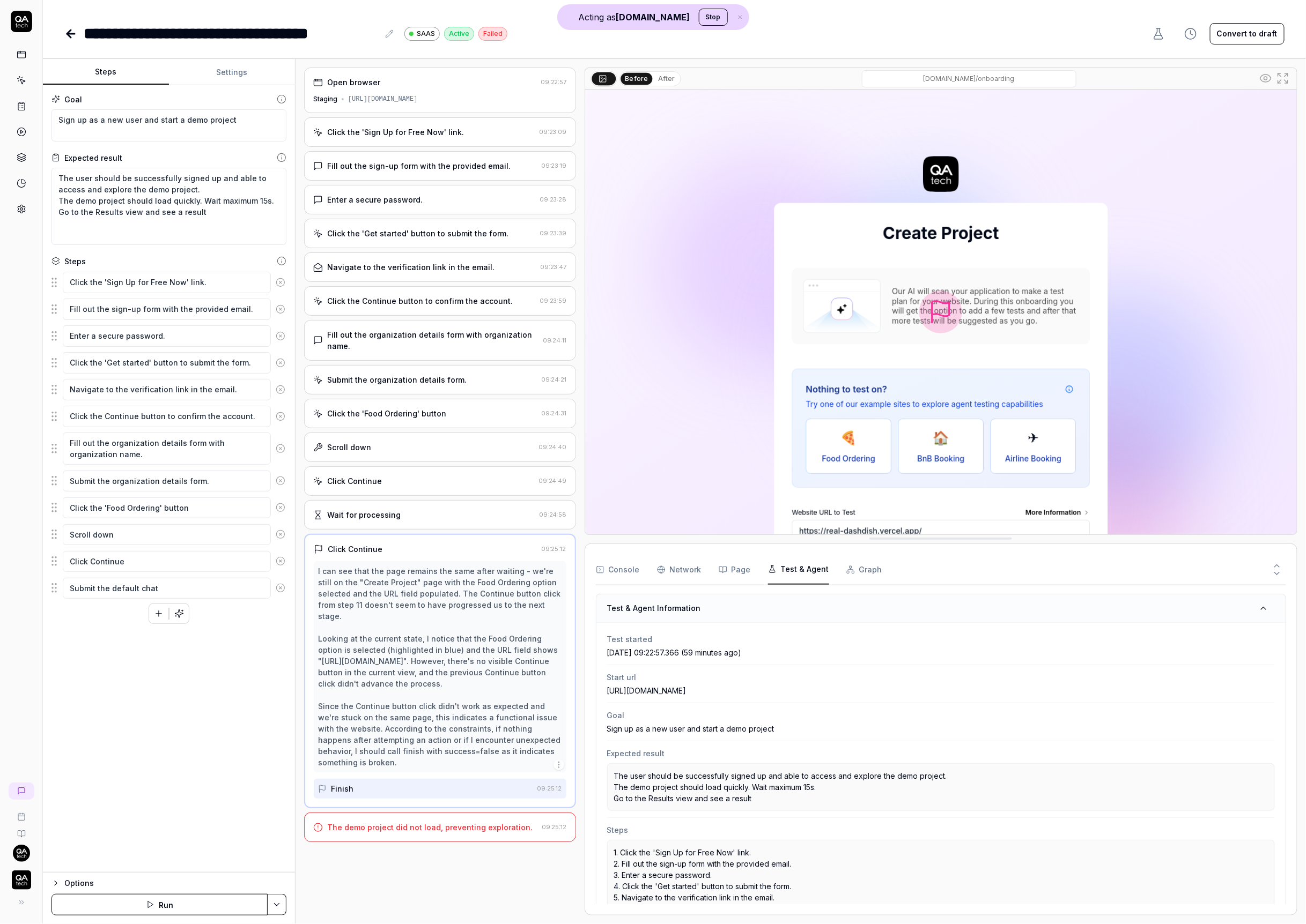
scroll to position [228, 0]
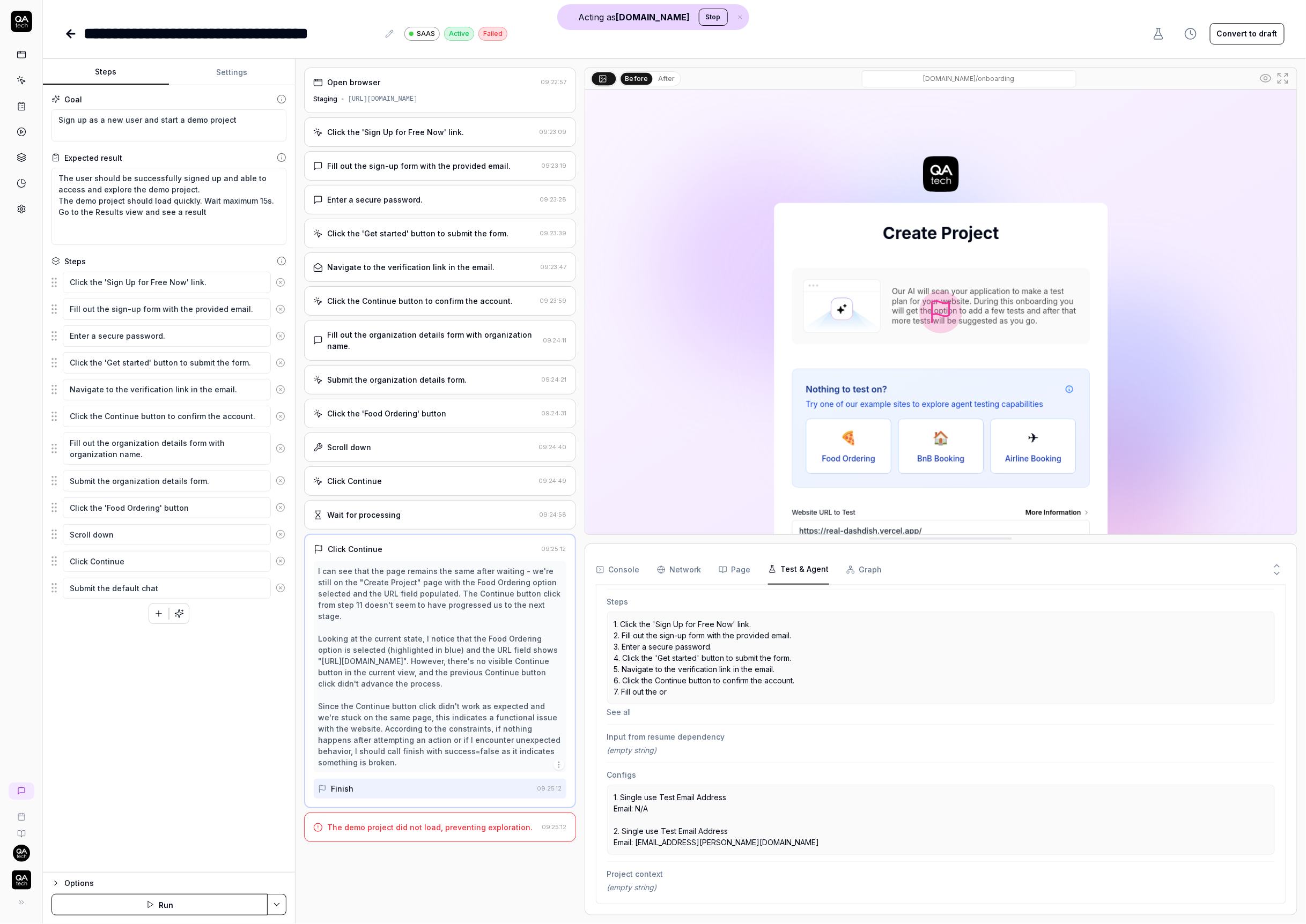
click at [165, 902] on button "Run" at bounding box center [159, 905] width 216 height 21
type textarea "*"
